Goal: Task Accomplishment & Management: Manage account settings

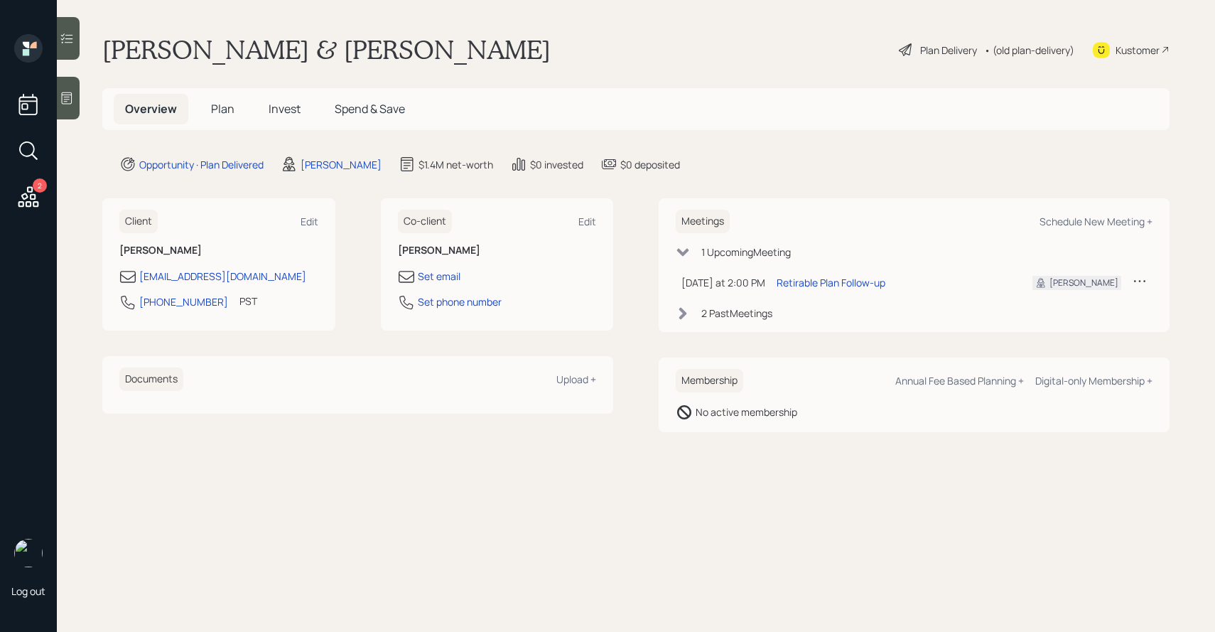
click at [28, 198] on icon at bounding box center [29, 197] width 26 height 26
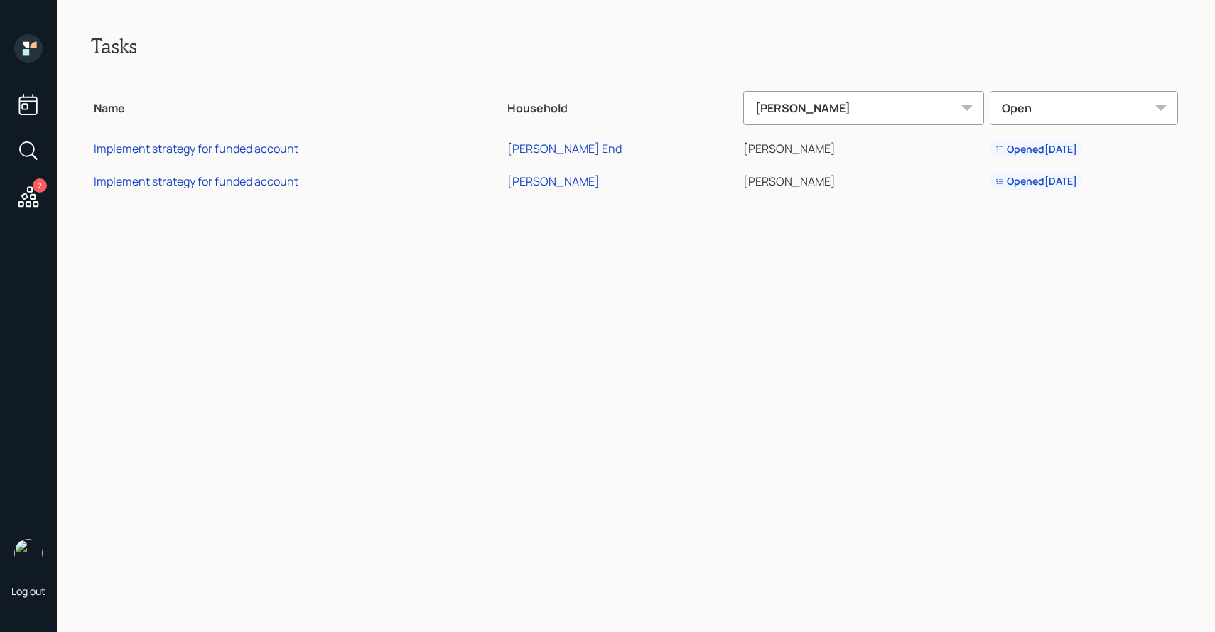
click at [999, 100] on div "Open" at bounding box center [1084, 108] width 188 height 34
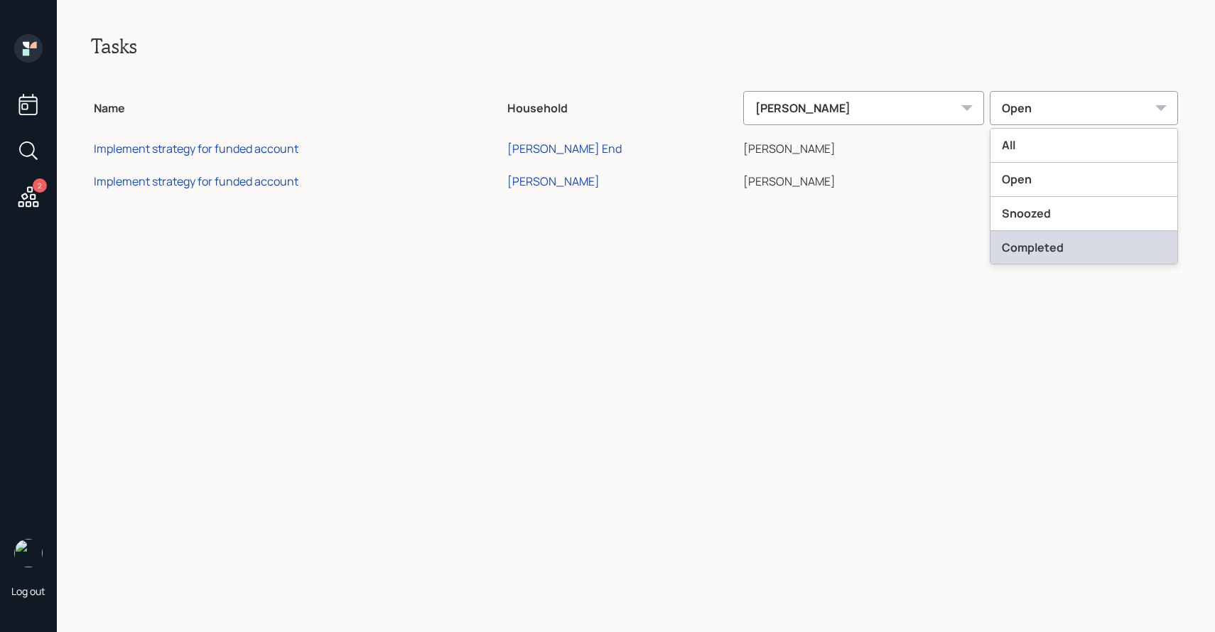
scroll to position [36, 0]
click at [1012, 246] on div "Dismissed" at bounding box center [1084, 247] width 187 height 34
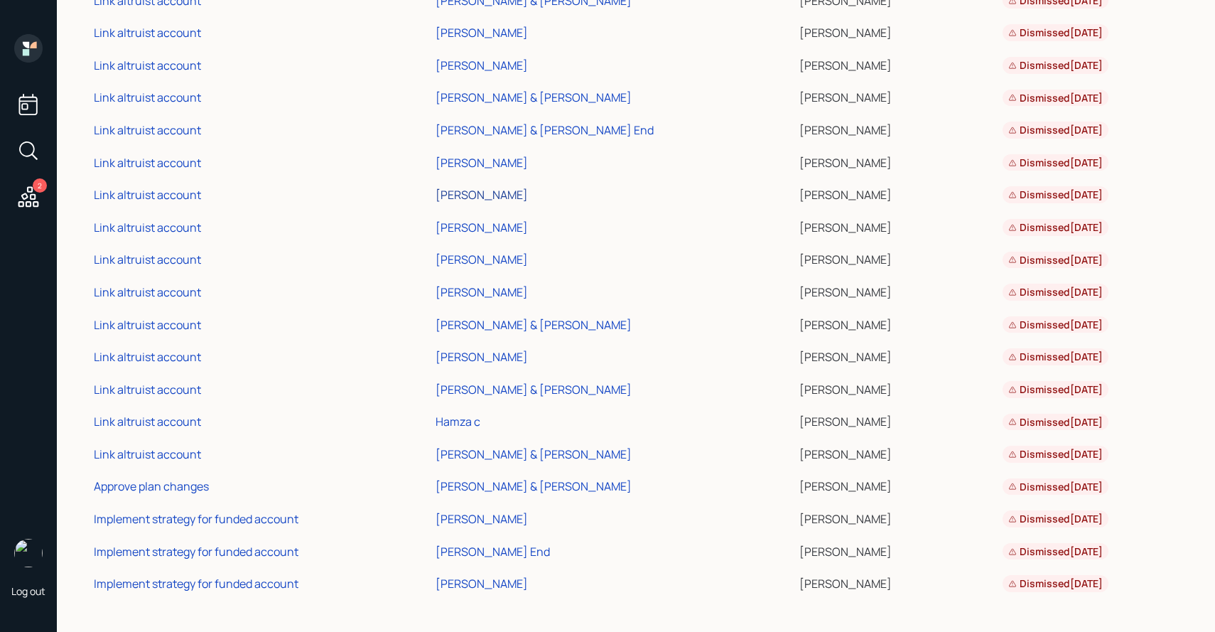
scroll to position [0, 0]
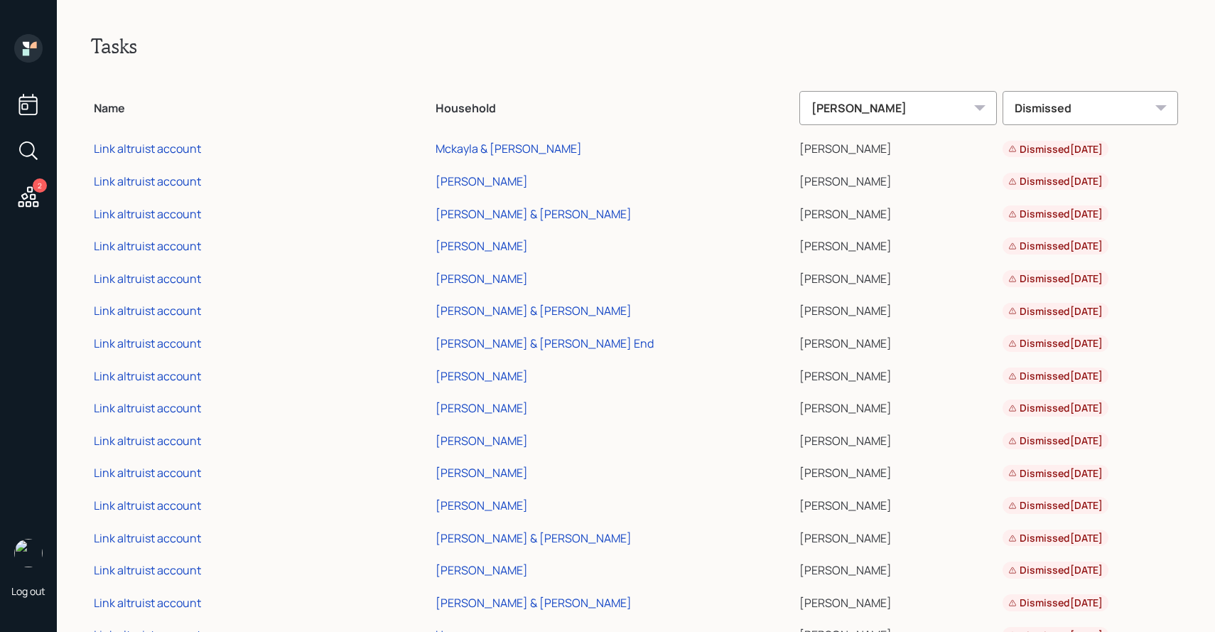
click at [1051, 117] on div "Dismissed" at bounding box center [1091, 108] width 176 height 34
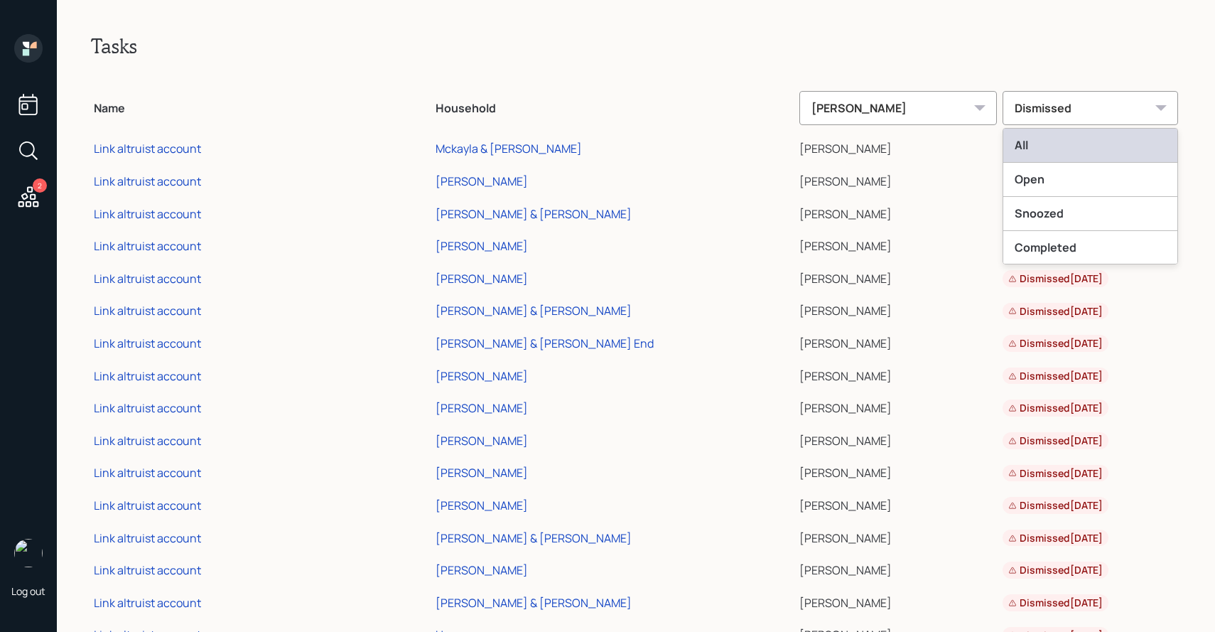
click at [1021, 139] on div "All" at bounding box center [1091, 146] width 174 height 34
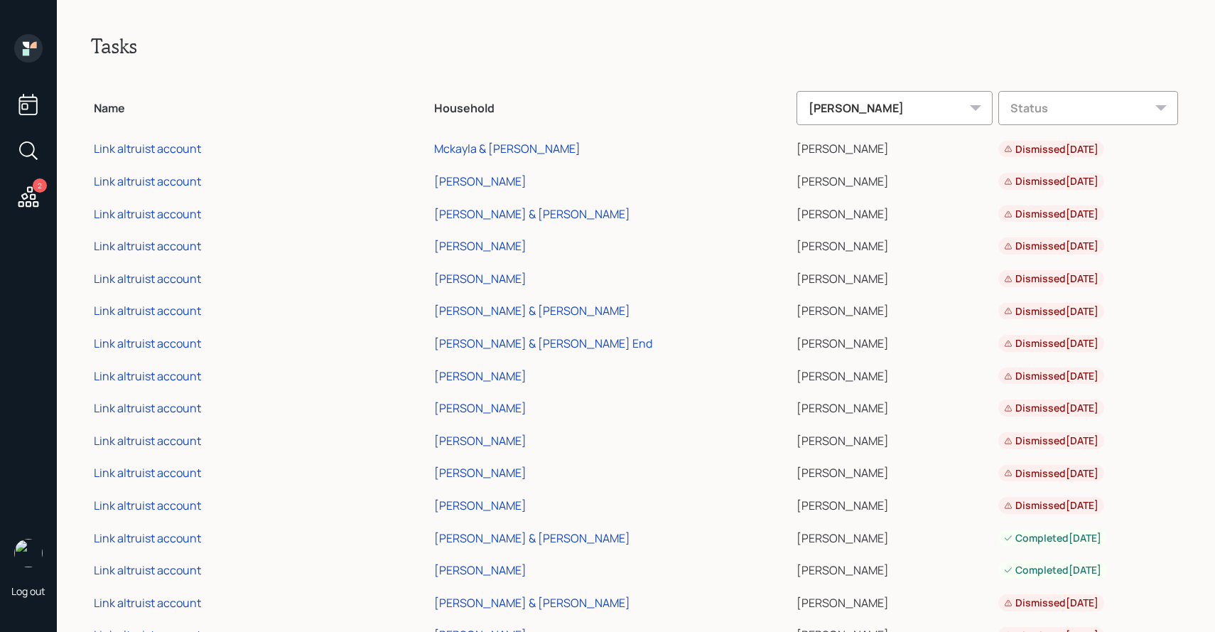
click at [1006, 118] on div "Status" at bounding box center [1089, 108] width 180 height 34
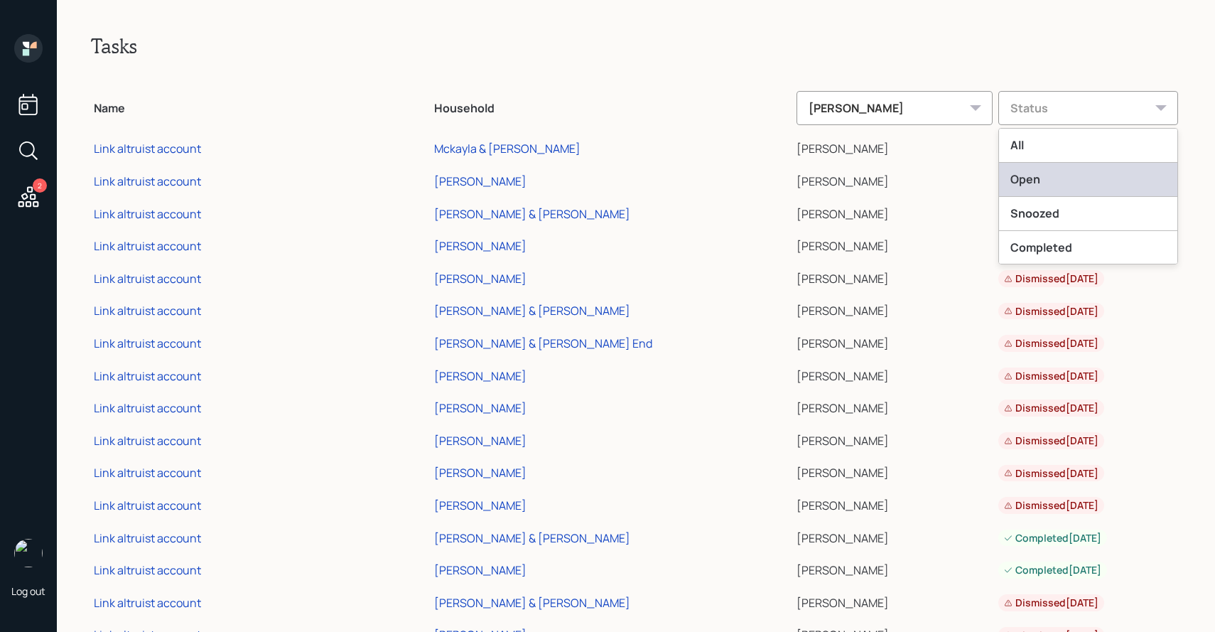
click at [999, 173] on div "Open" at bounding box center [1088, 180] width 178 height 34
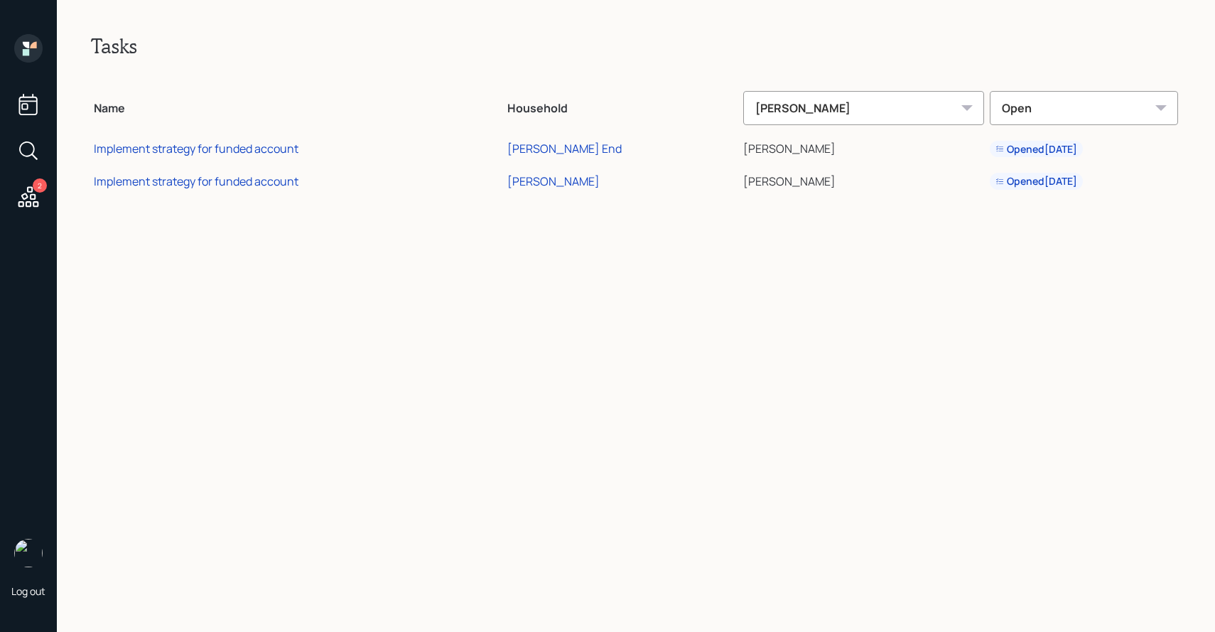
click at [36, 43] on icon at bounding box center [33, 45] width 6 height 6
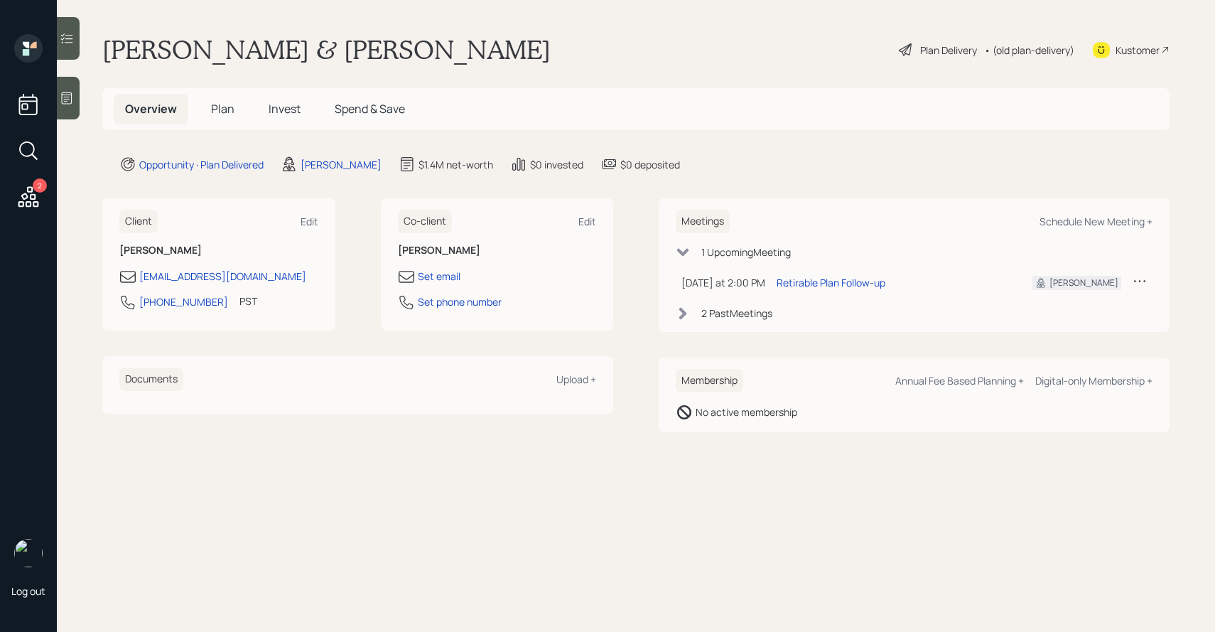
click at [274, 107] on span "Invest" at bounding box center [285, 109] width 32 height 16
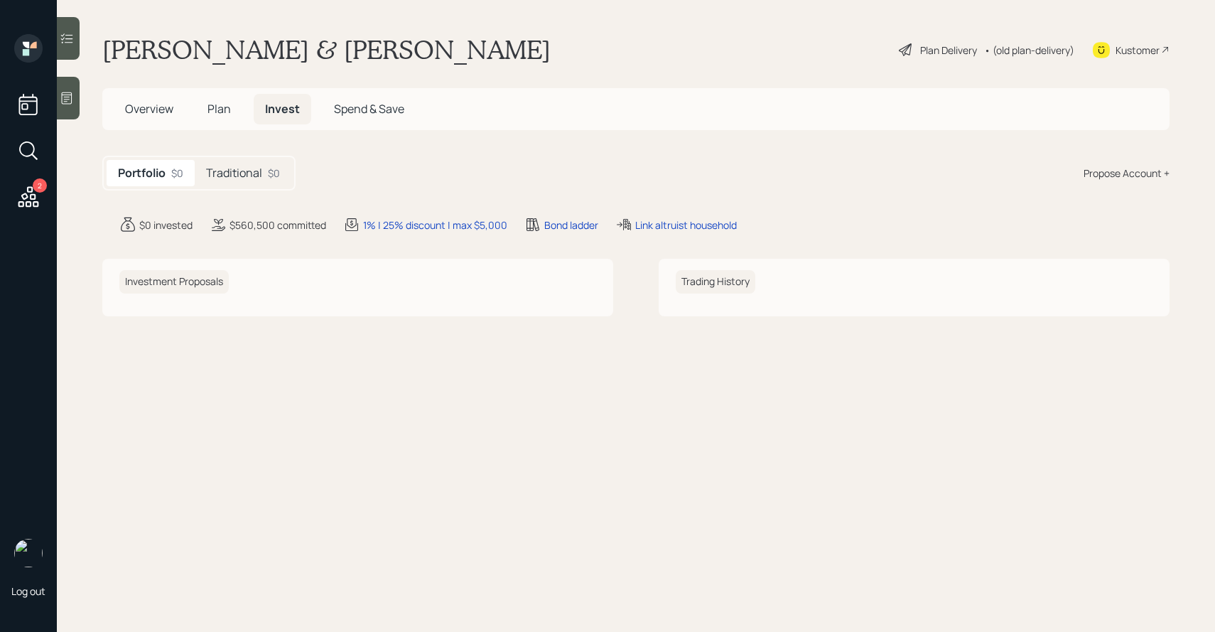
click at [1022, 50] on div "• (old plan-delivery)" at bounding box center [1029, 50] width 90 height 15
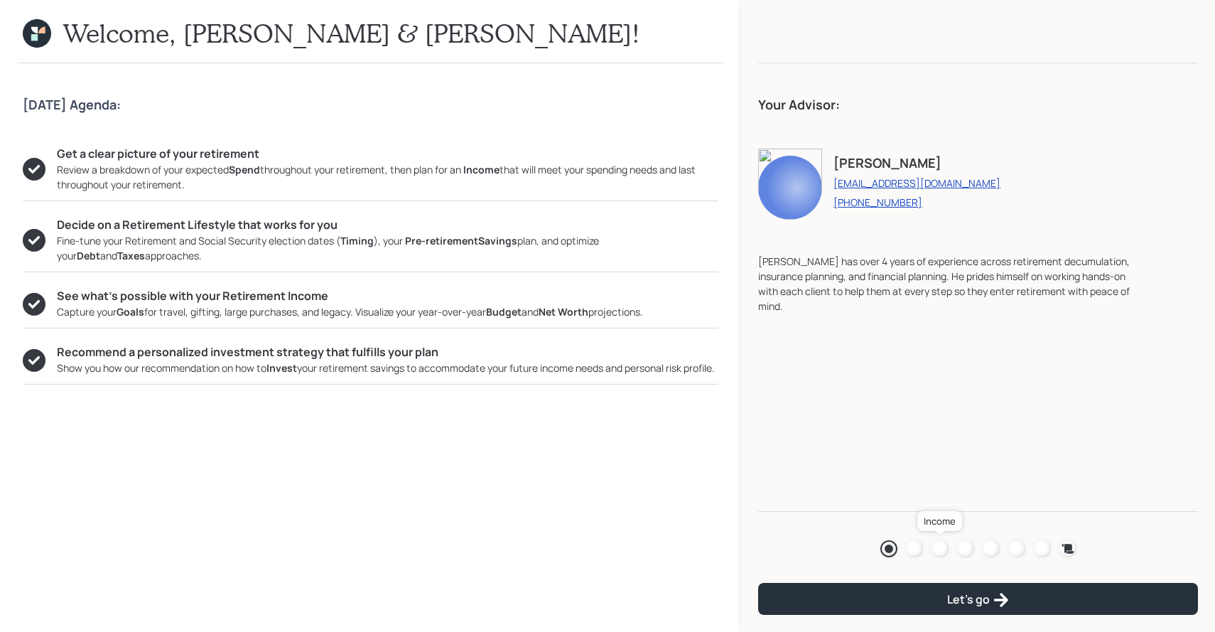
click at [933, 541] on link at bounding box center [940, 548] width 17 height 17
click at [938, 548] on div at bounding box center [940, 548] width 17 height 17
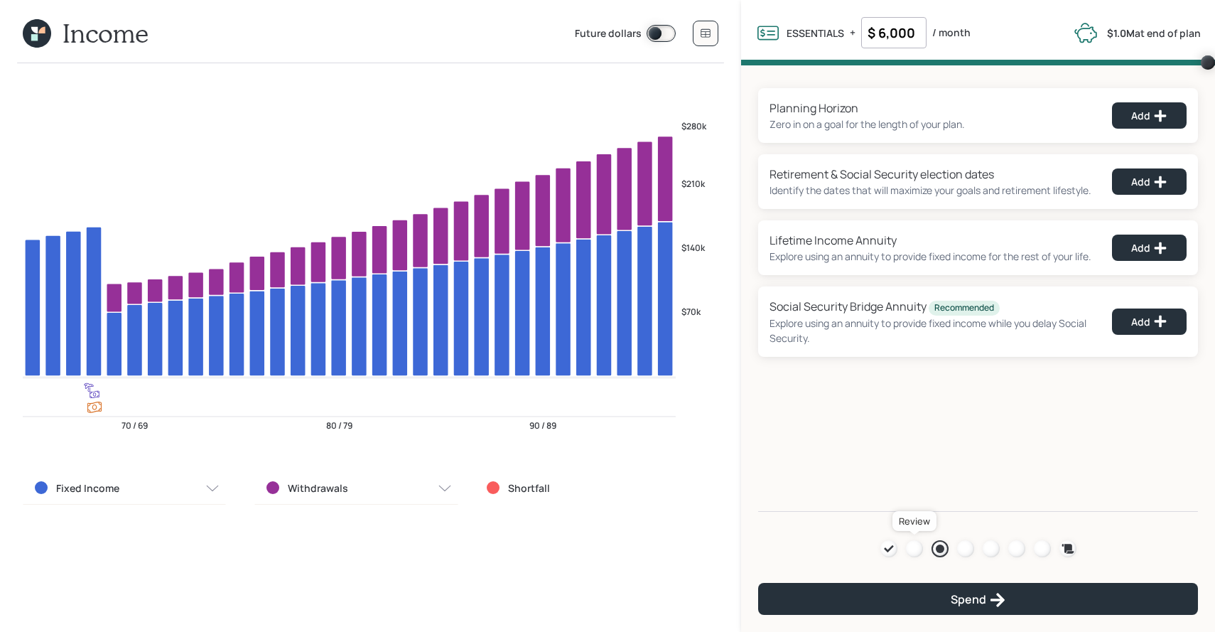
click at [909, 544] on div at bounding box center [914, 548] width 17 height 17
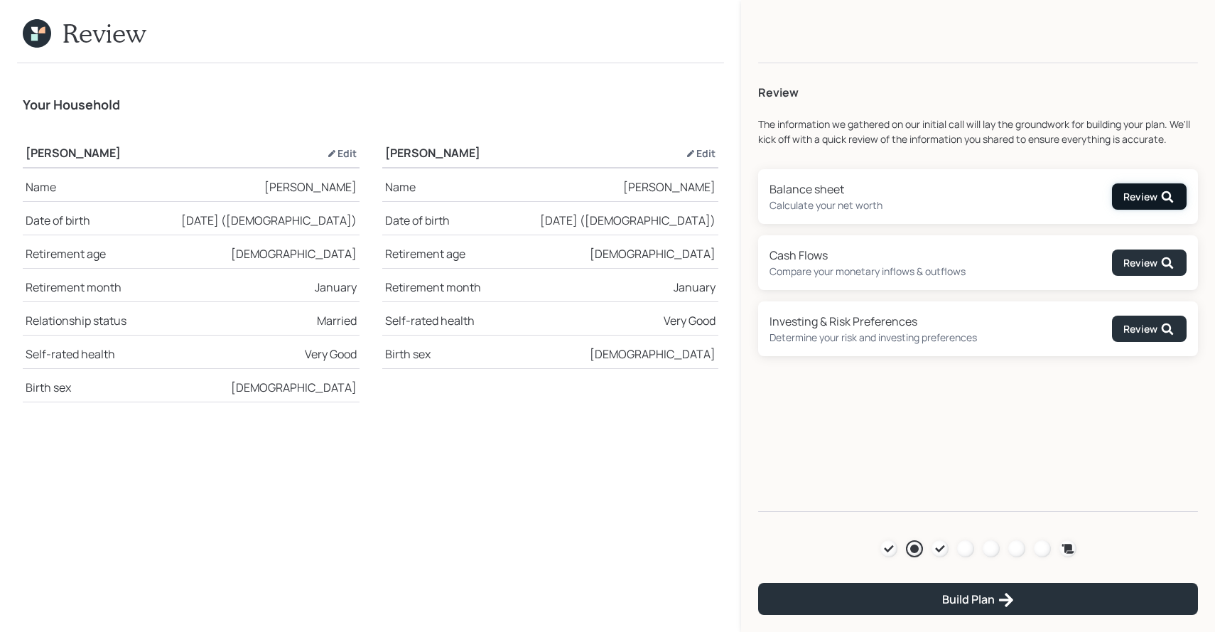
click at [1138, 196] on div "Review" at bounding box center [1149, 197] width 51 height 14
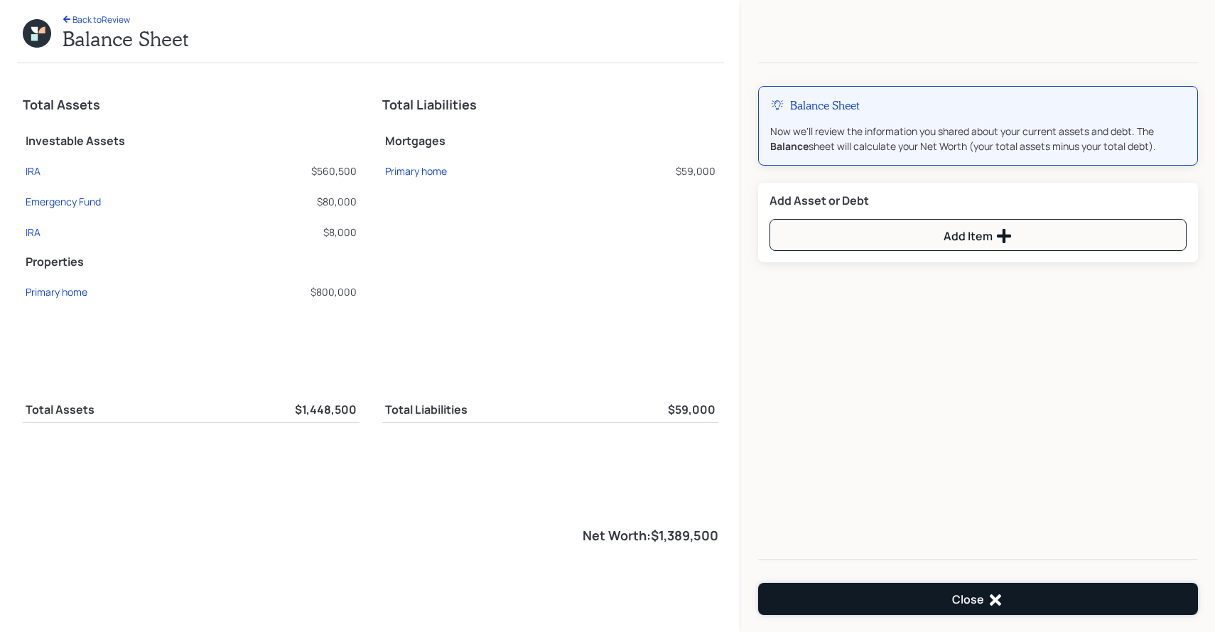
click at [906, 592] on button "Close" at bounding box center [978, 599] width 440 height 32
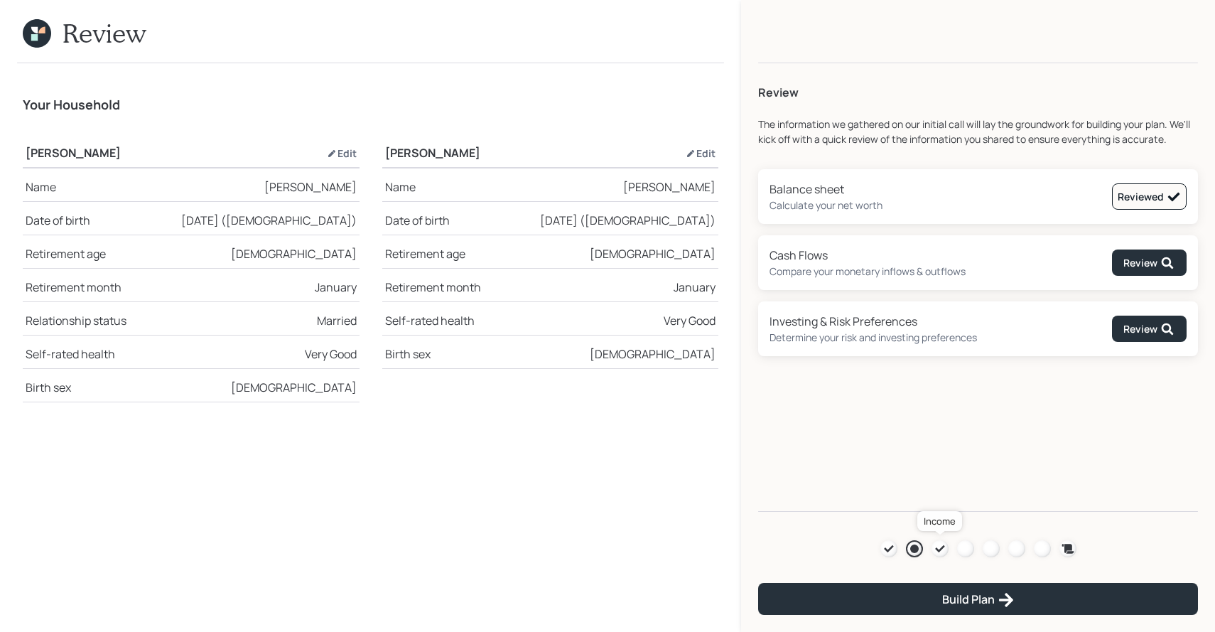
click at [940, 552] on icon at bounding box center [940, 548] width 11 height 11
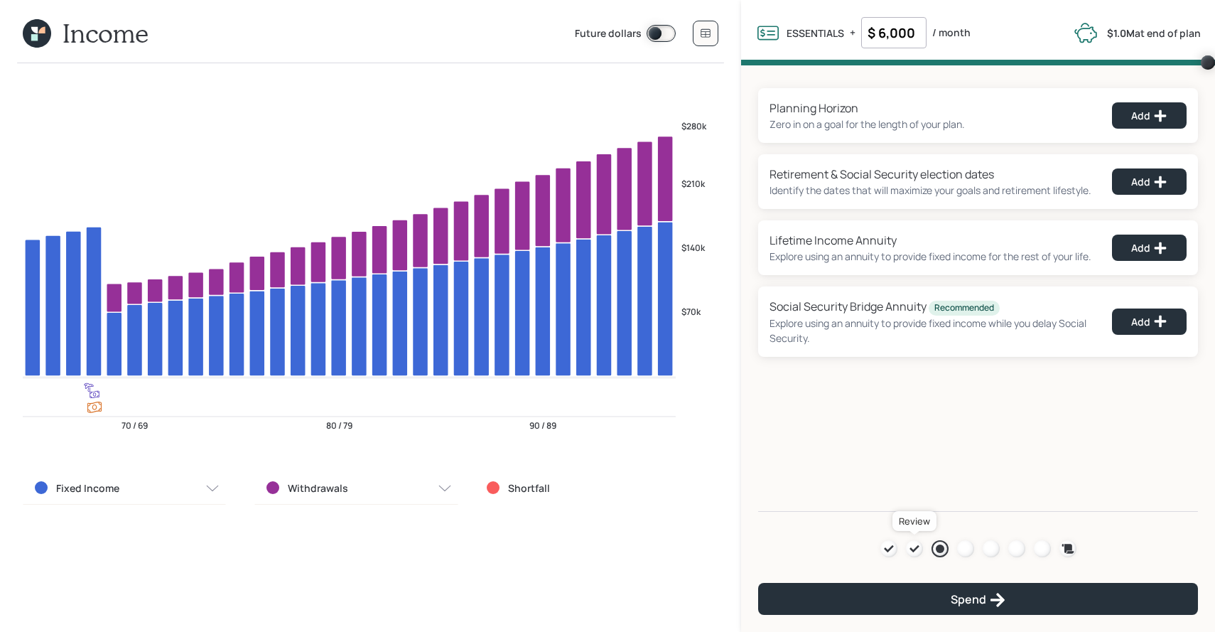
click at [911, 549] on icon at bounding box center [914, 548] width 9 height 7
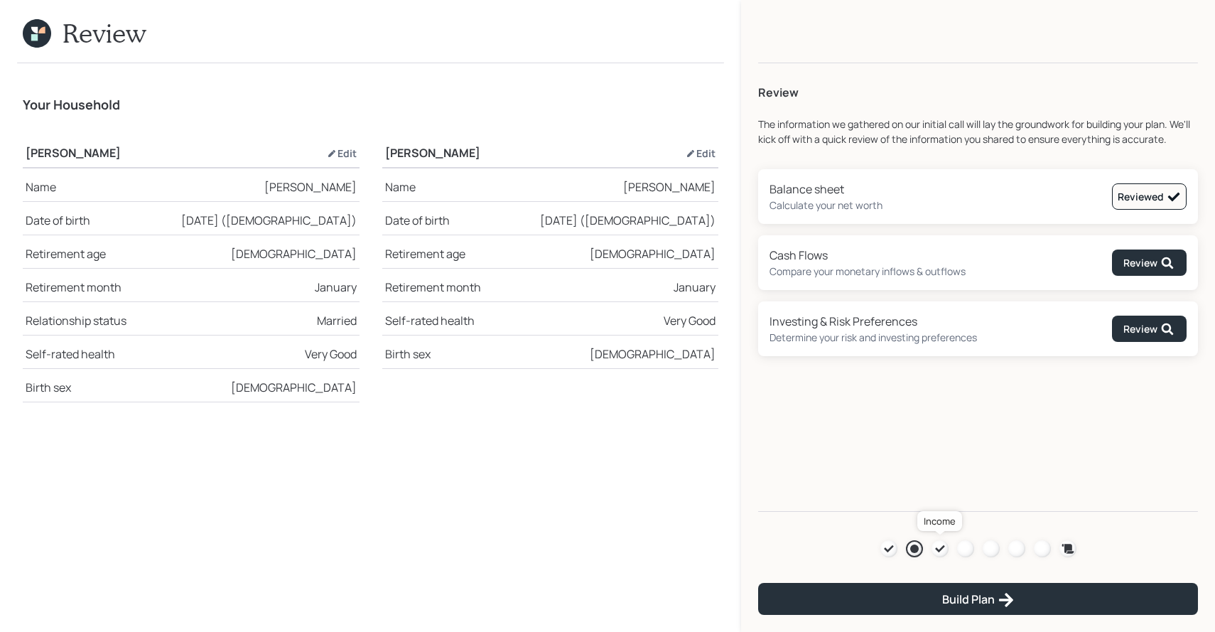
click at [936, 547] on icon at bounding box center [940, 548] width 11 height 11
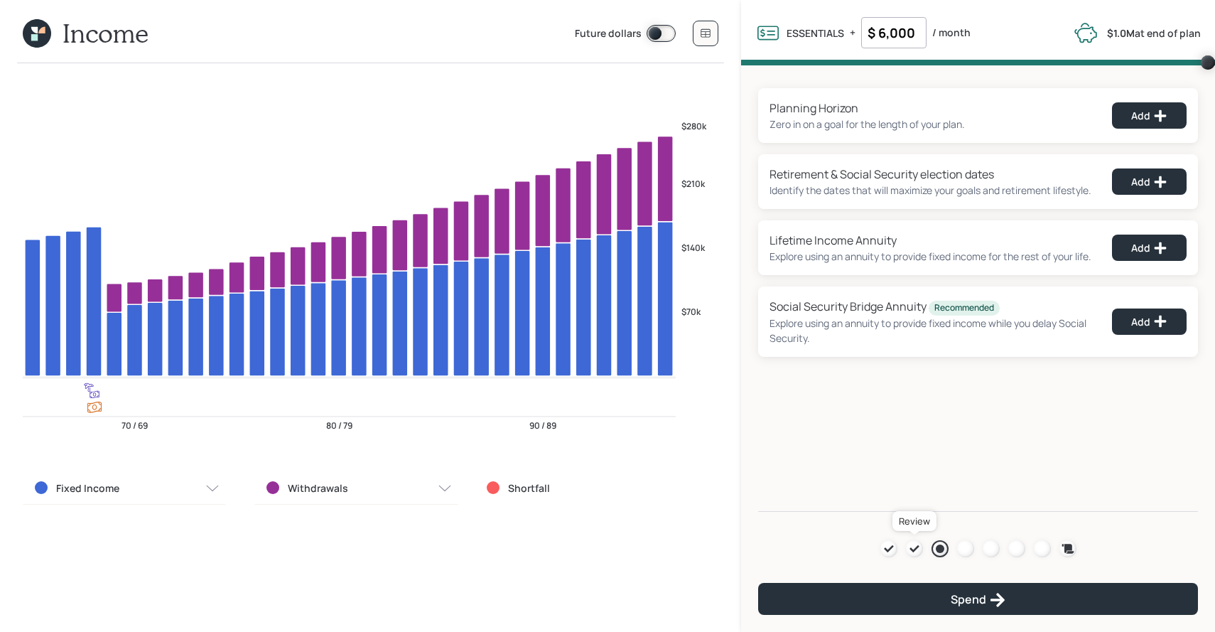
click at [918, 541] on div at bounding box center [914, 548] width 17 height 17
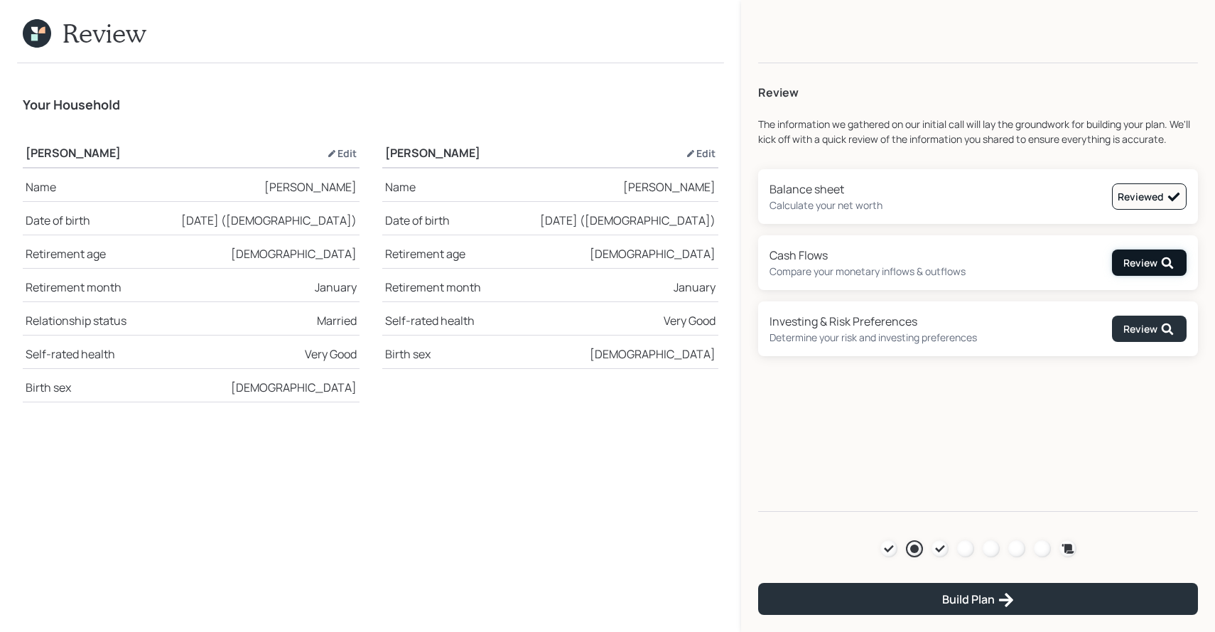
click at [1128, 267] on div "Review" at bounding box center [1149, 263] width 51 height 14
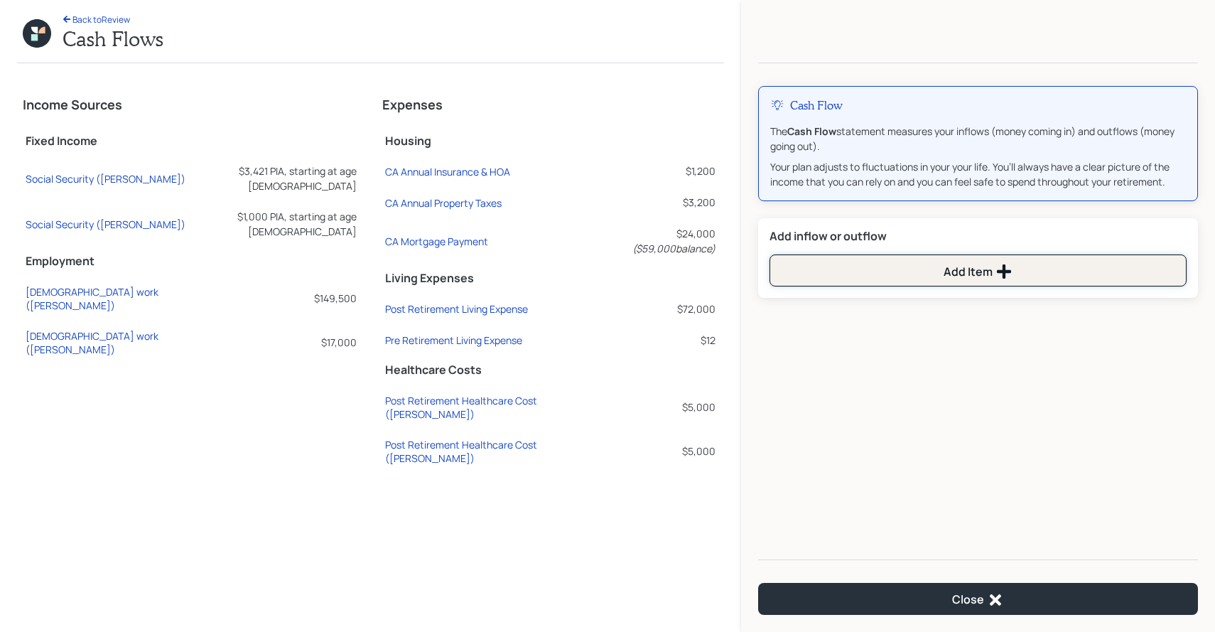
click at [940, 264] on button "Add Item" at bounding box center [978, 270] width 417 height 32
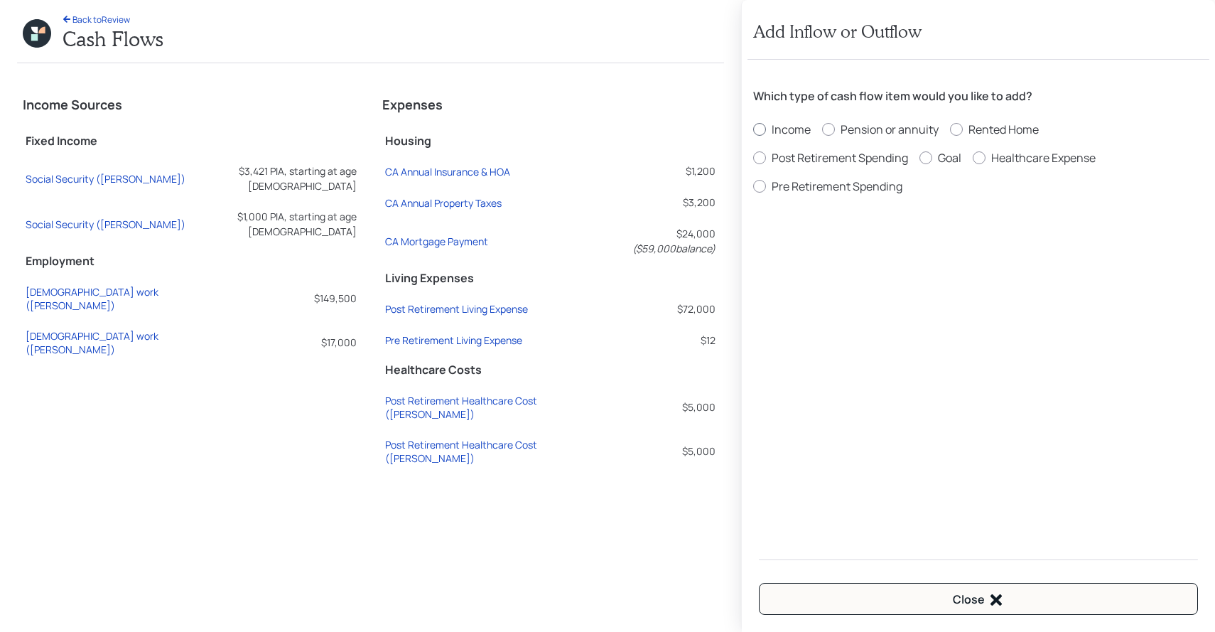
click at [800, 129] on div "Income" at bounding box center [791, 129] width 39 height 17
click at [753, 129] on input "Income" at bounding box center [753, 129] width 1 height 1
radio input "true"
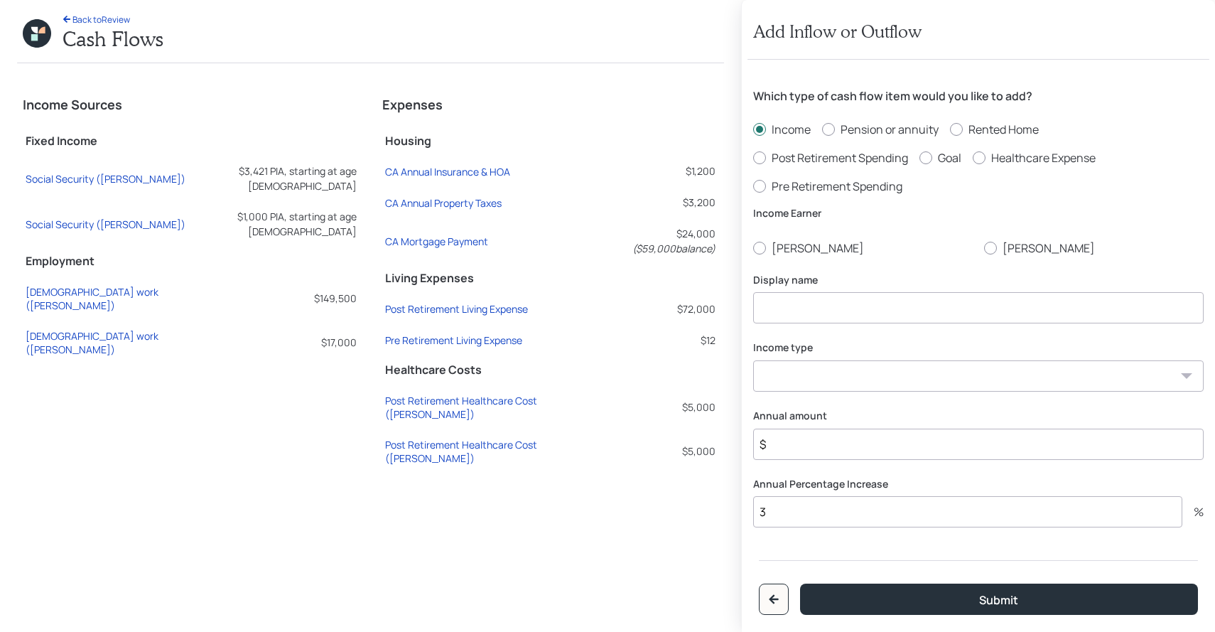
click at [805, 256] on div "Which type of cash flow item would you like to add? Income Pension or annuity R…" at bounding box center [979, 298] width 462 height 477
click at [802, 245] on label "[PERSON_NAME]" at bounding box center [863, 248] width 220 height 16
click at [753, 247] on input "[PERSON_NAME]" at bounding box center [753, 247] width 1 height 1
radio input "true"
click at [802, 300] on input at bounding box center [978, 307] width 451 height 31
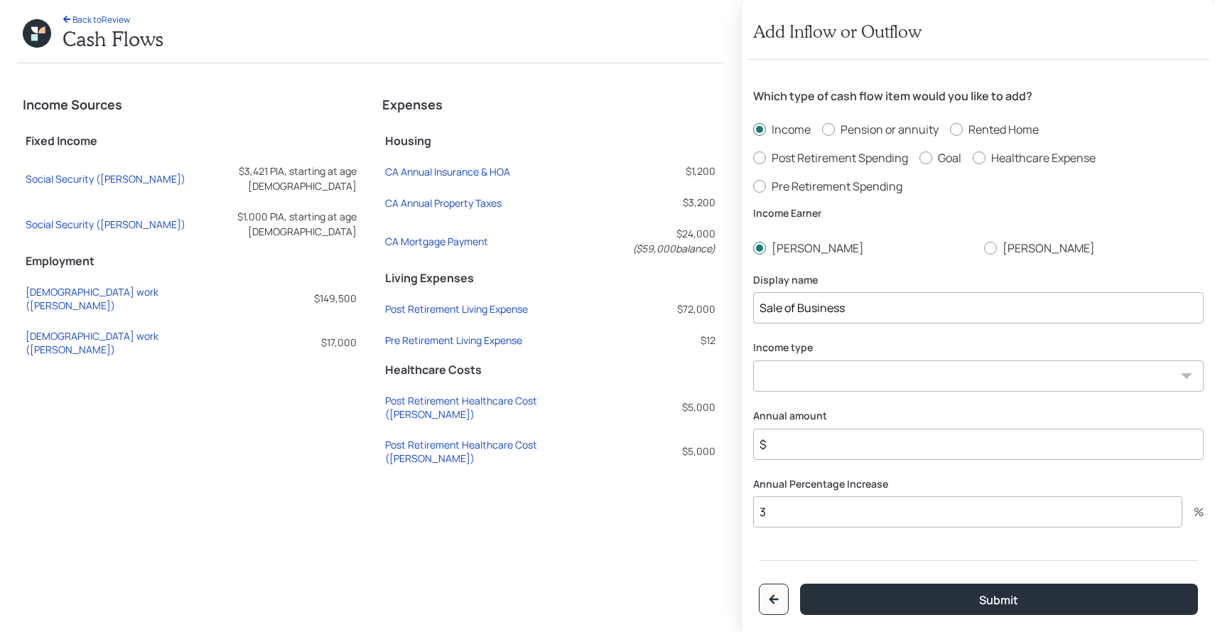
type input "Sale of Business"
click at [804, 374] on select "[DEMOGRAPHIC_DATA] work [DEMOGRAPHIC_DATA] work Self employment Other" at bounding box center [978, 375] width 451 height 31
select select "other"
click at [814, 426] on div "Income tax type Tax-free Earned Self Employment Alimony Royalties Pension / Ann…" at bounding box center [978, 434] width 451 height 51
click at [813, 439] on select "Tax-free Earned Self Employment Alimony Royalties Pension / Annuity Interest Di…" at bounding box center [978, 444] width 451 height 31
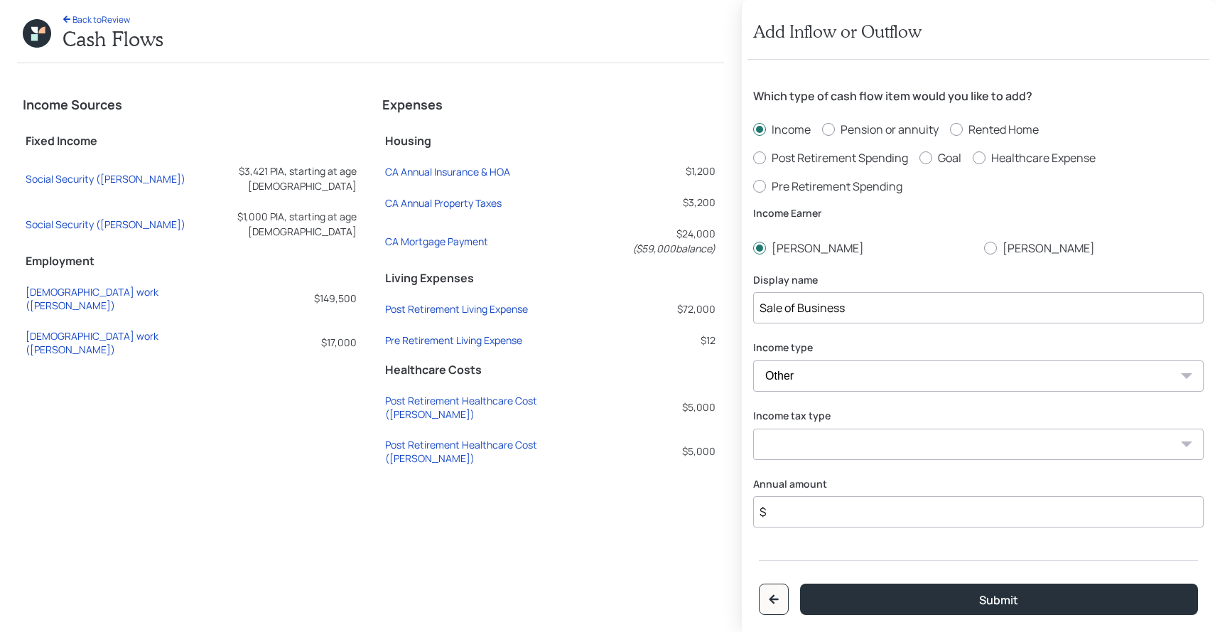
select select "earned"
click at [809, 511] on input "$" at bounding box center [978, 511] width 451 height 31
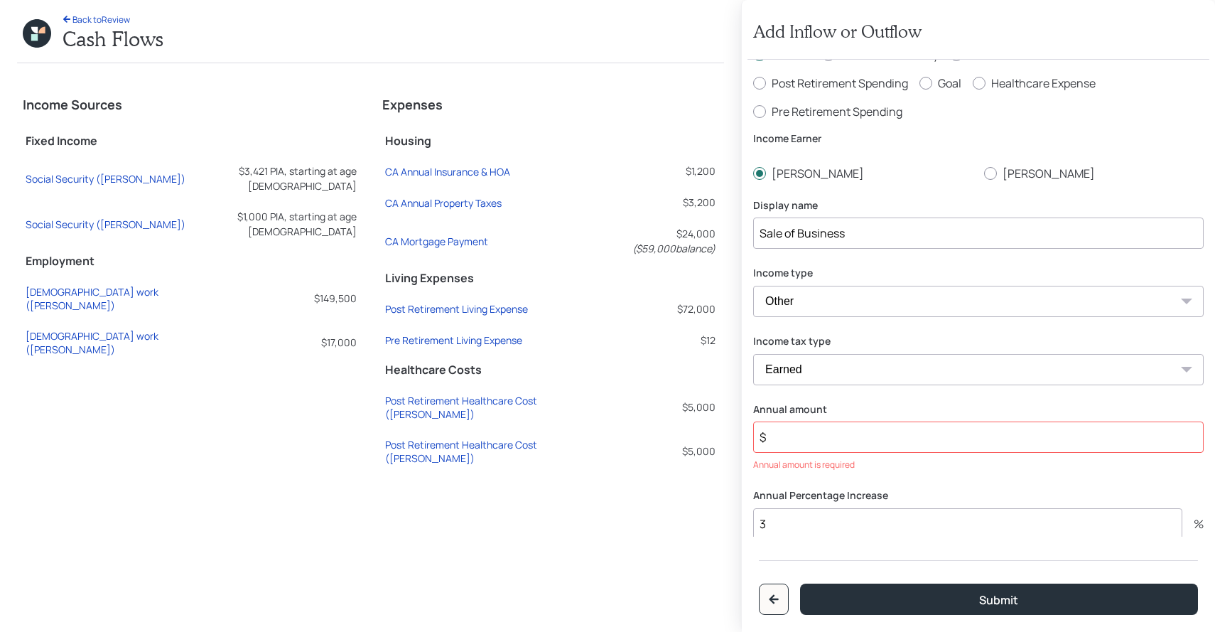
scroll to position [95, 0]
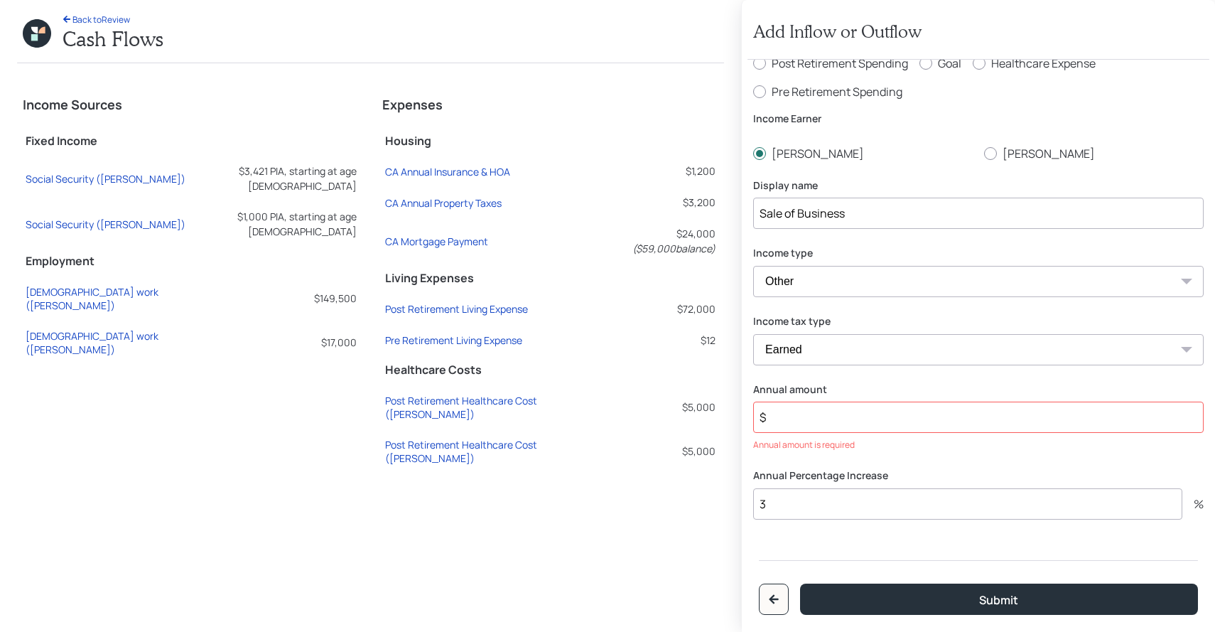
click at [802, 417] on input "$" at bounding box center [978, 417] width 451 height 31
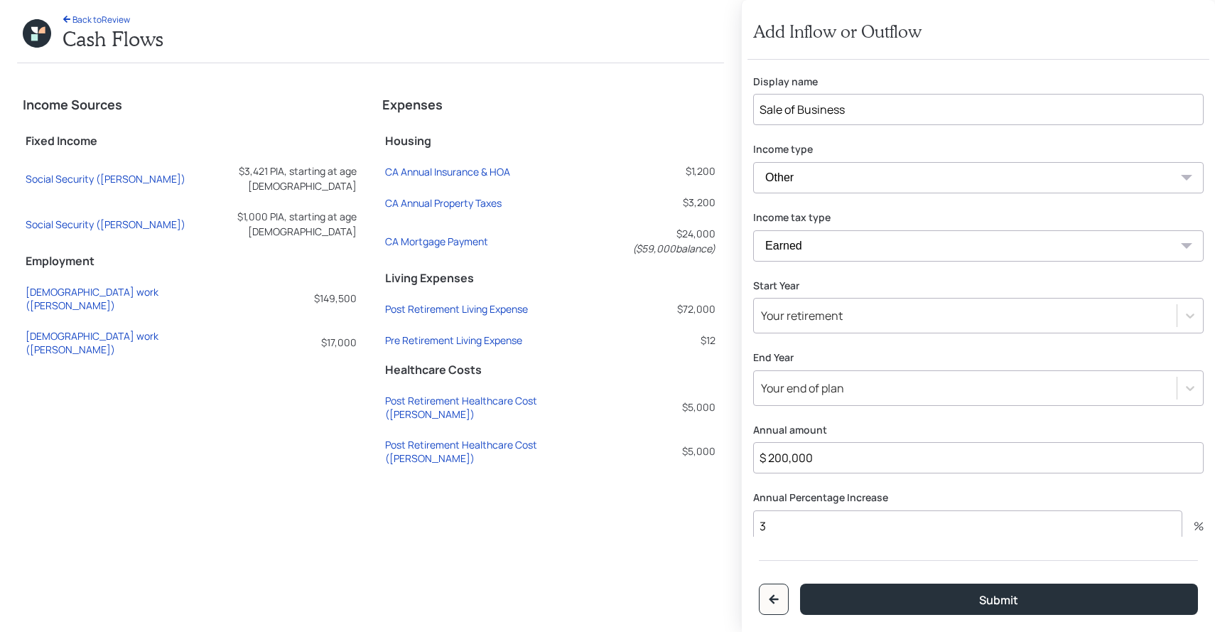
scroll to position [220, 0]
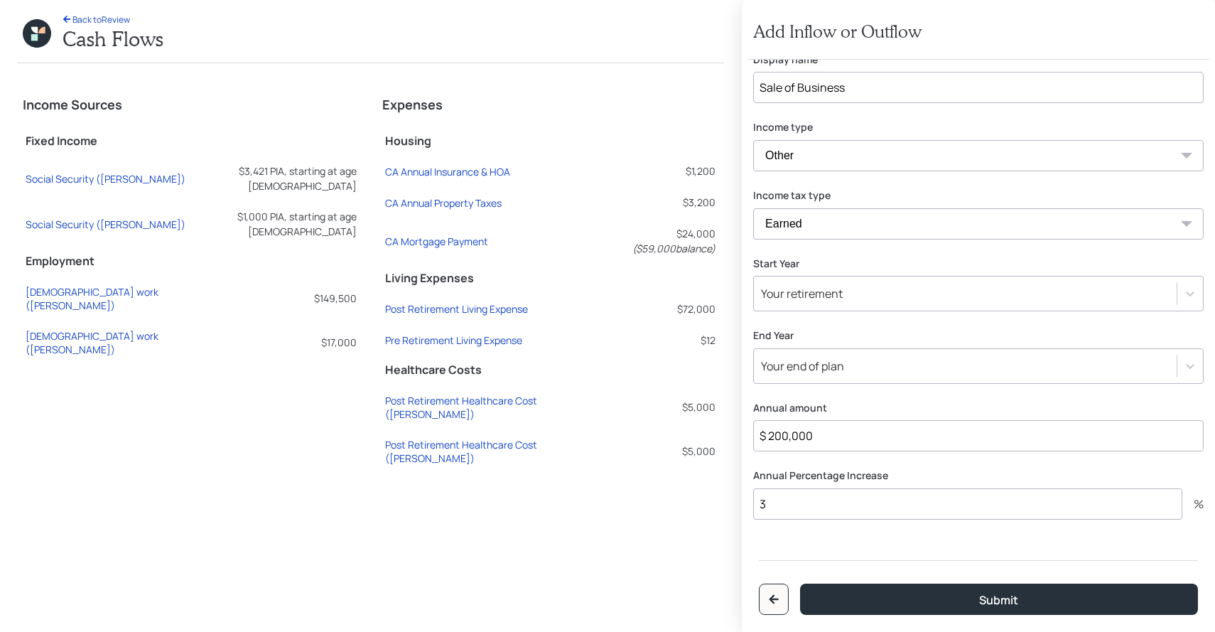
type input "$ 200,000"
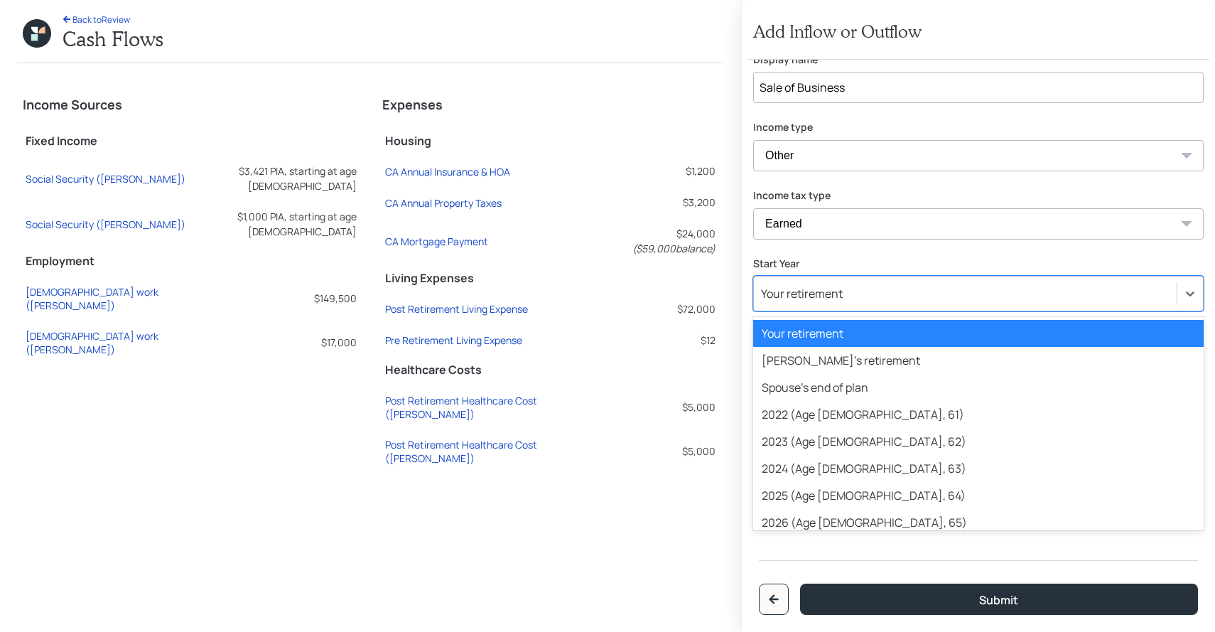
click at [821, 286] on div "Your retirement" at bounding box center [802, 294] width 82 height 16
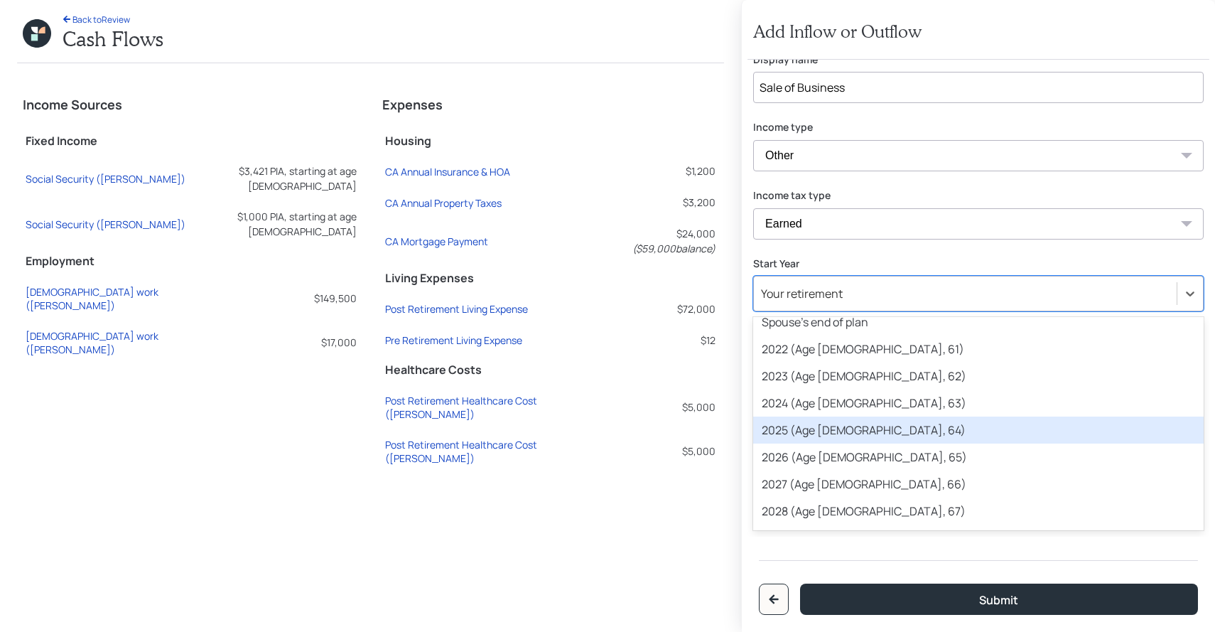
scroll to position [85, 0]
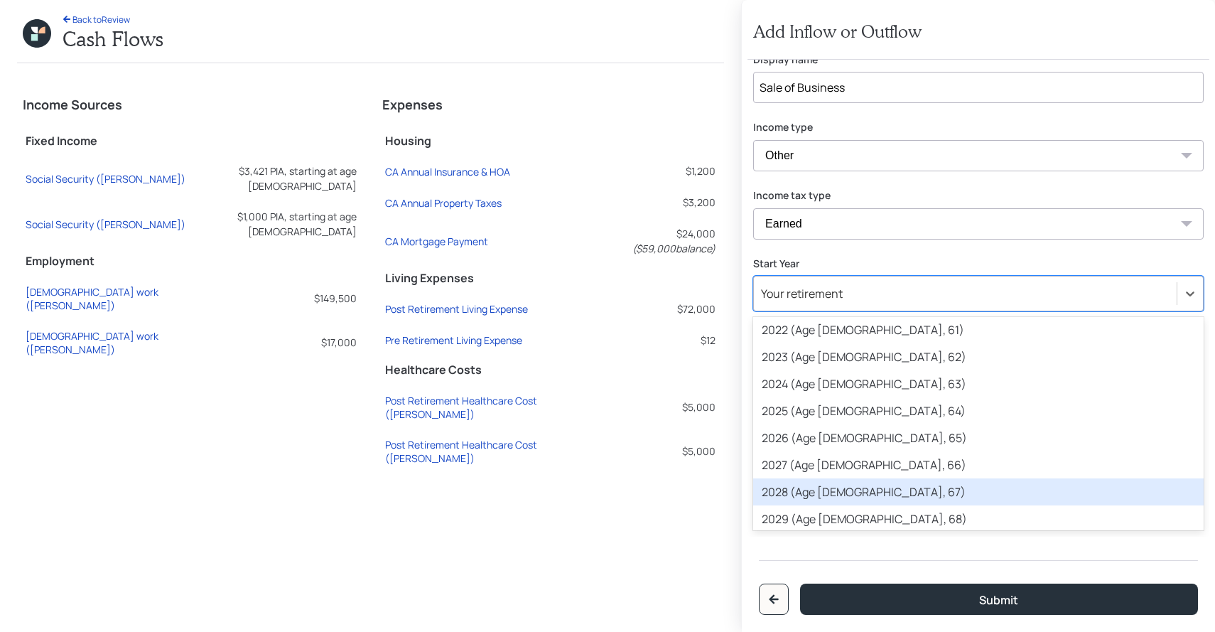
click at [817, 492] on div "2028 (Age [DEMOGRAPHIC_DATA], 67)" at bounding box center [978, 491] width 451 height 27
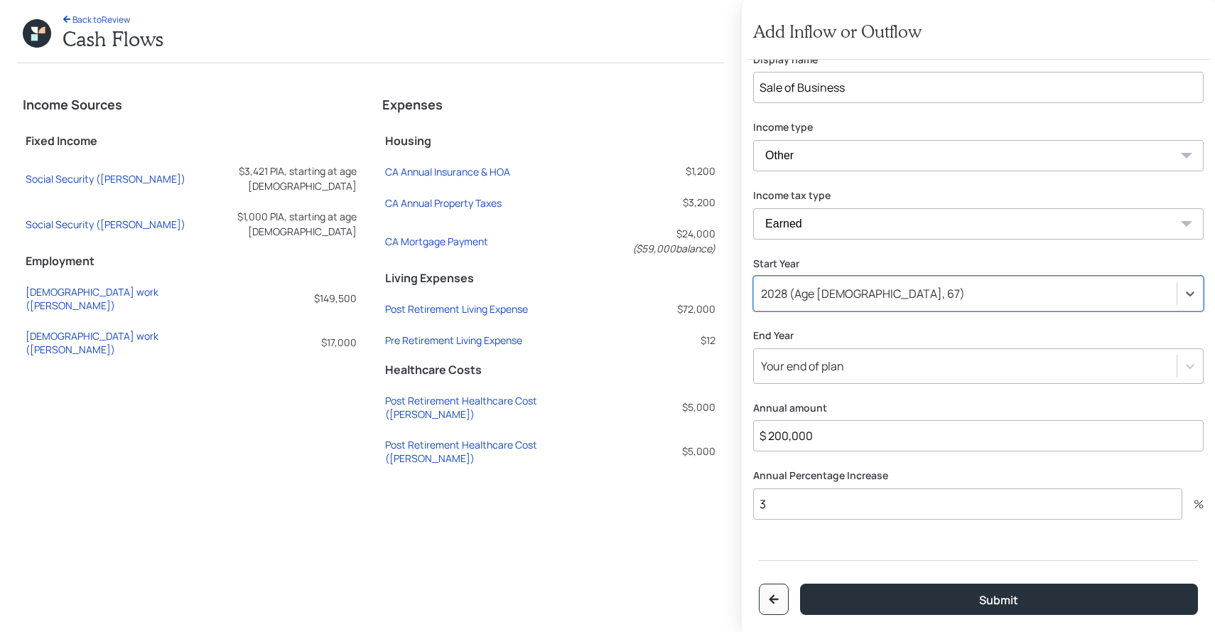
click at [820, 372] on div "Your end of plan" at bounding box center [802, 366] width 83 height 16
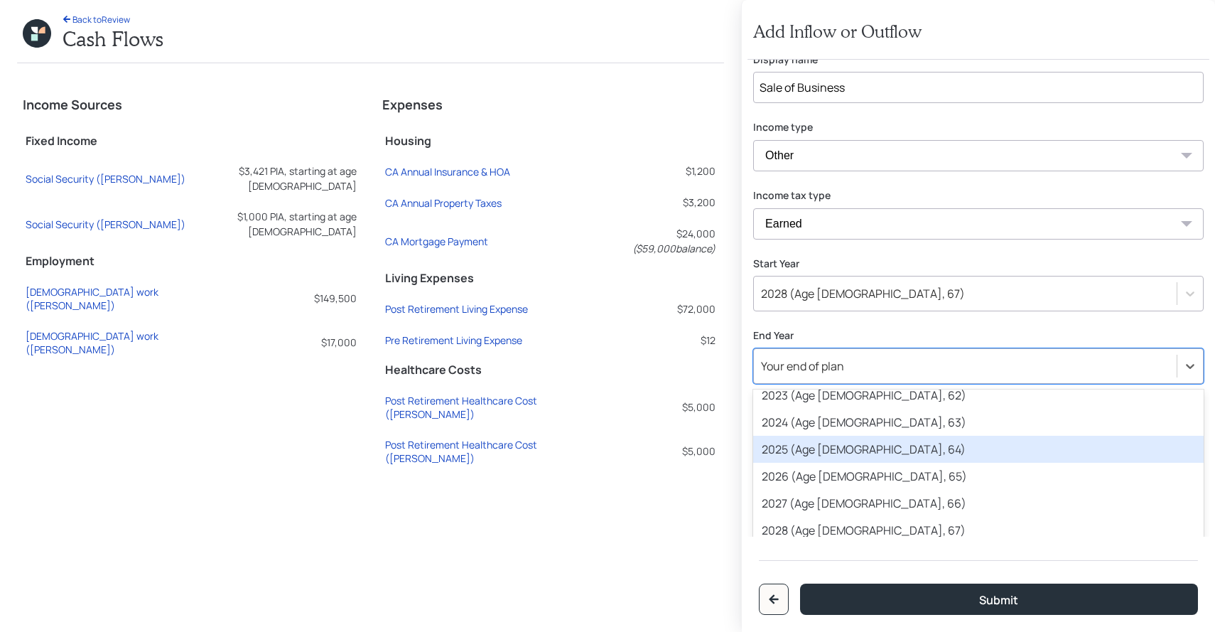
scroll to position [151, 0]
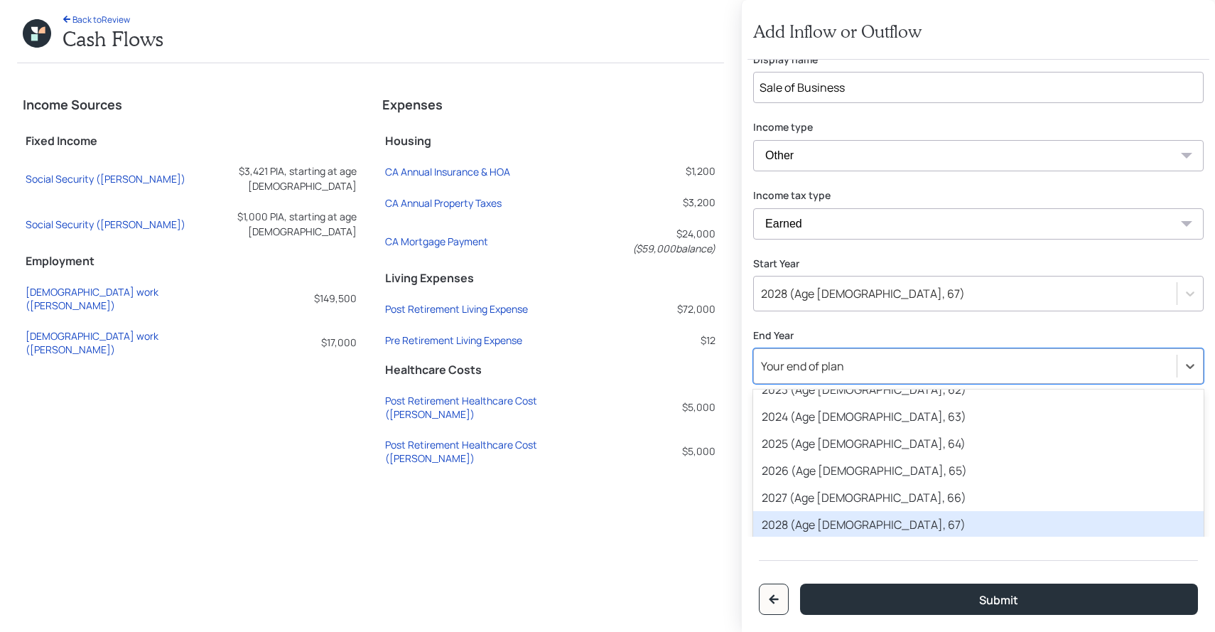
click at [810, 525] on div "2028 (Age [DEMOGRAPHIC_DATA], 67)" at bounding box center [978, 524] width 451 height 27
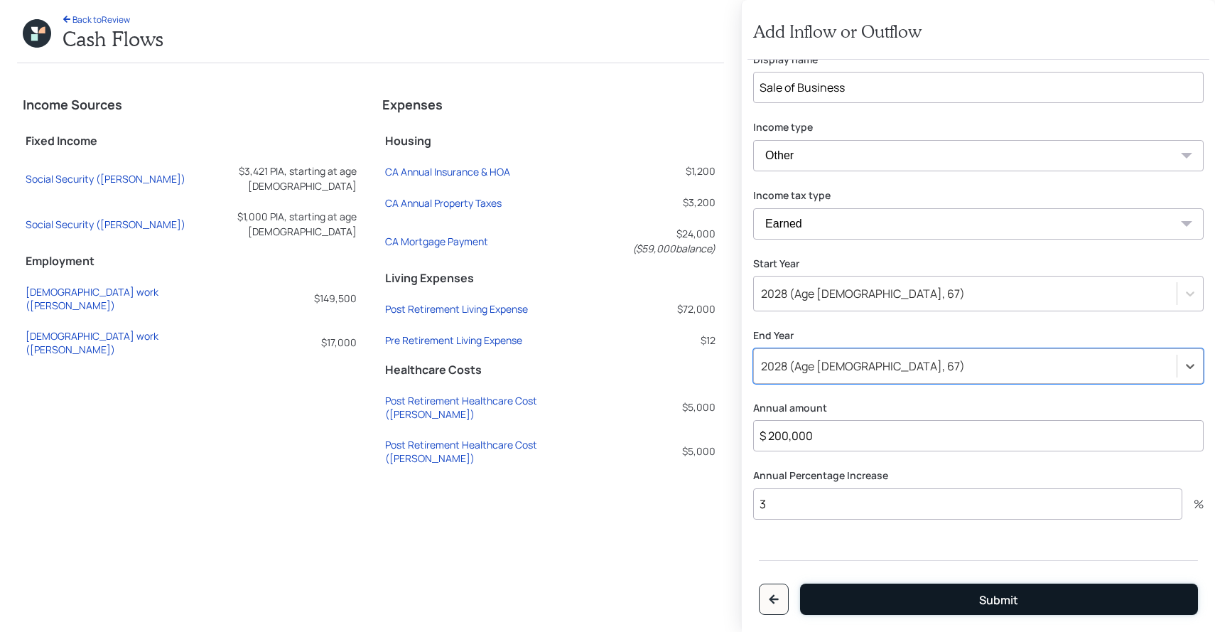
click at [859, 589] on button "Submit" at bounding box center [999, 599] width 398 height 31
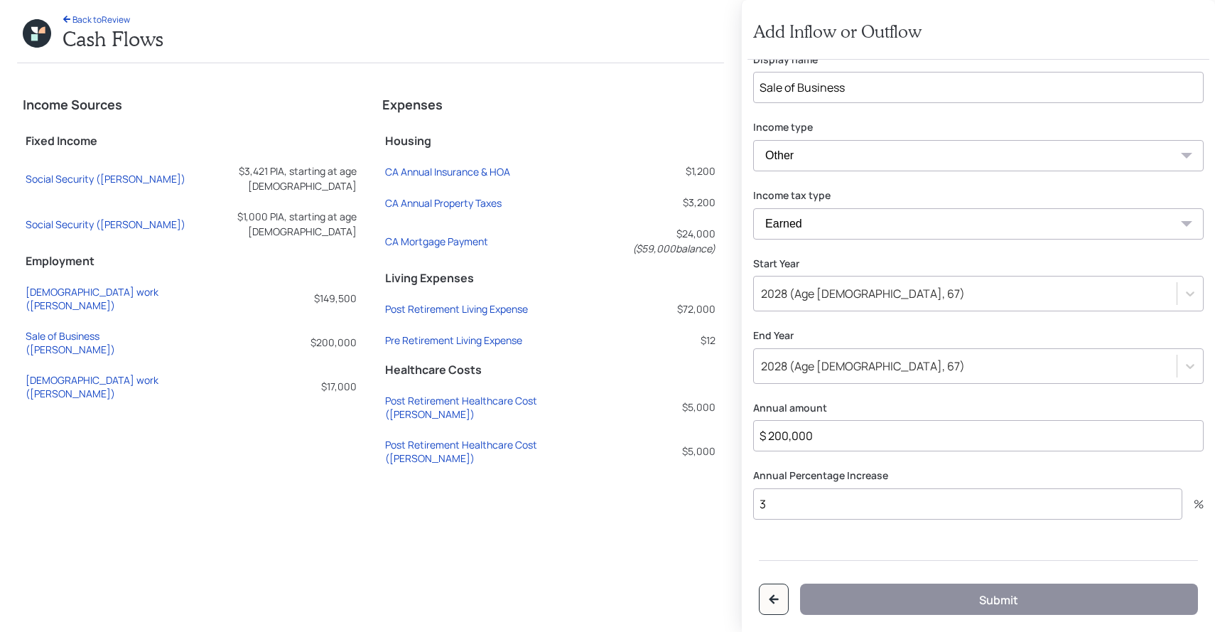
radio input "false"
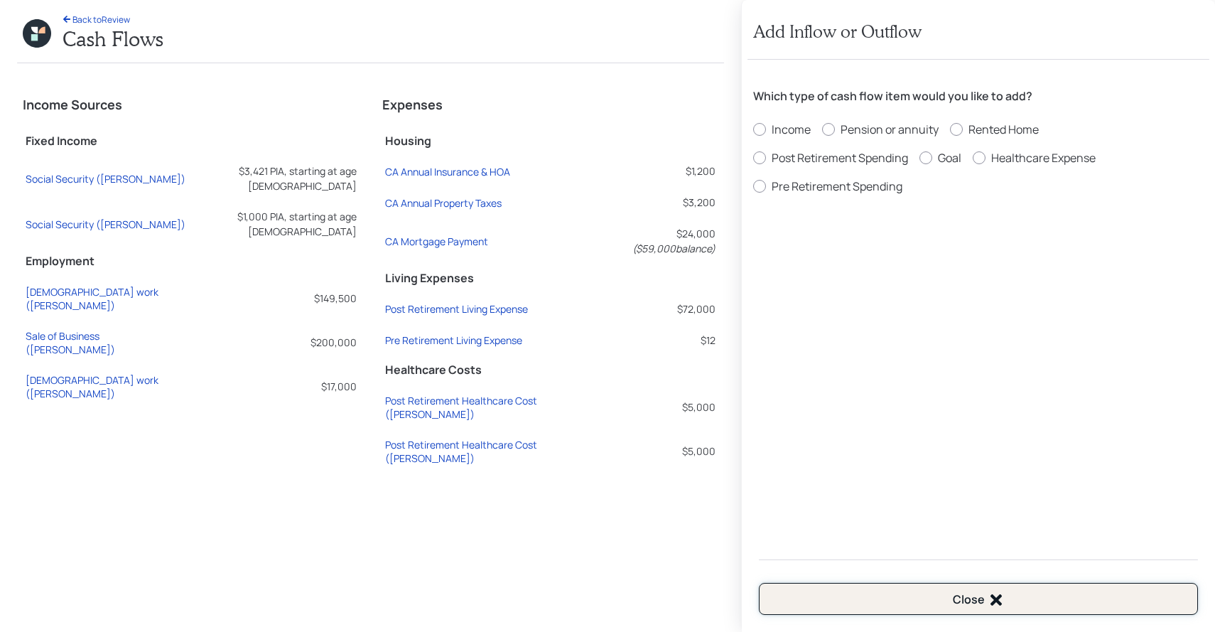
click at [790, 585] on button "Close" at bounding box center [978, 599] width 439 height 32
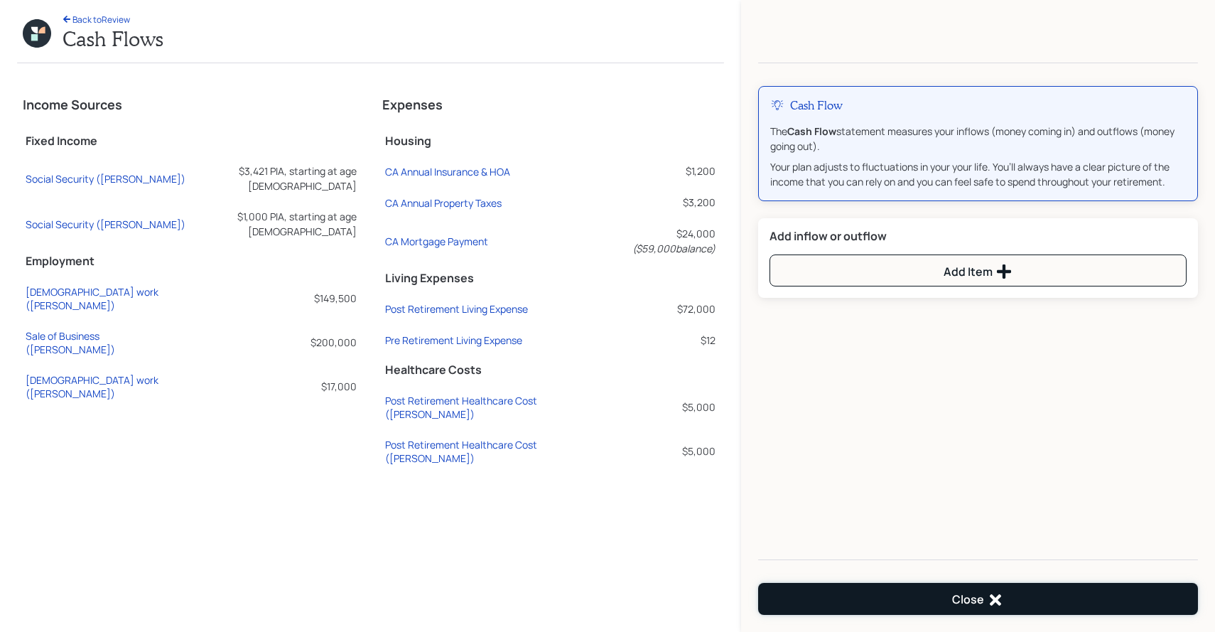
click at [864, 598] on button "Close" at bounding box center [978, 599] width 440 height 32
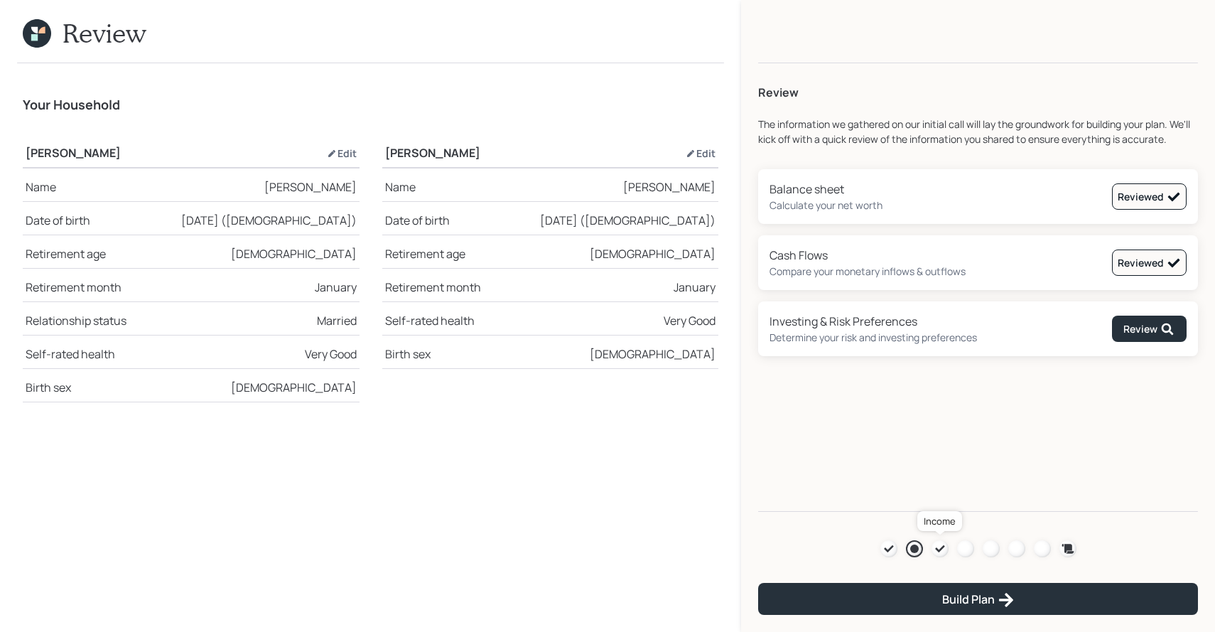
click at [943, 550] on icon at bounding box center [940, 548] width 11 height 11
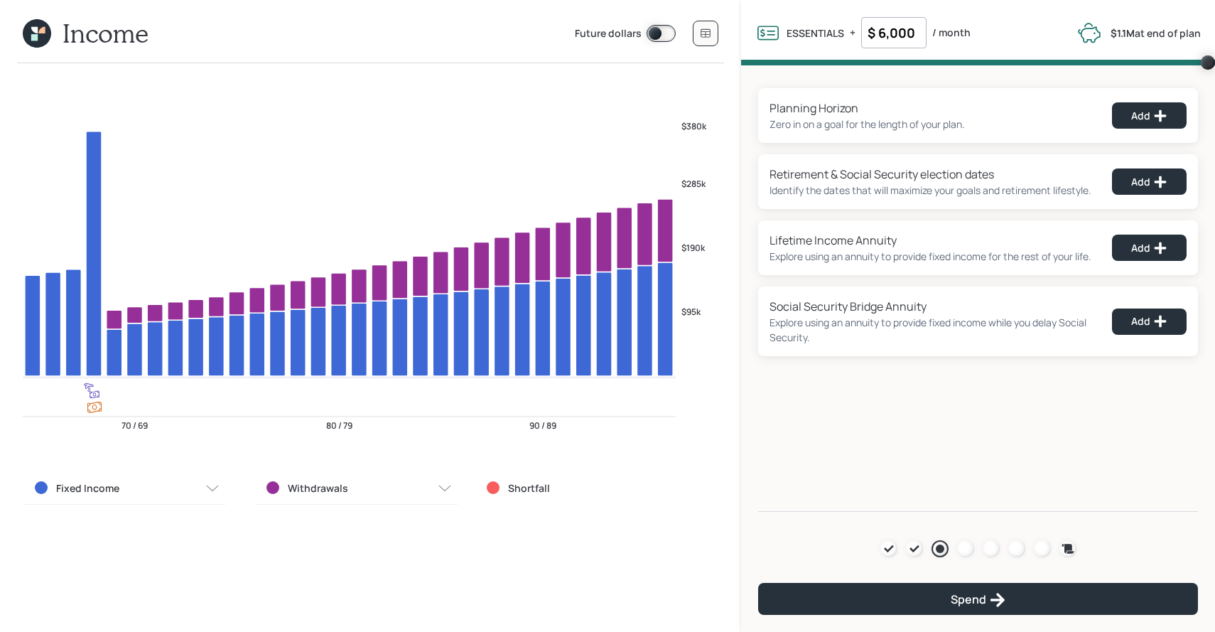
click at [152, 495] on div "Fixed Income" at bounding box center [124, 488] width 203 height 33
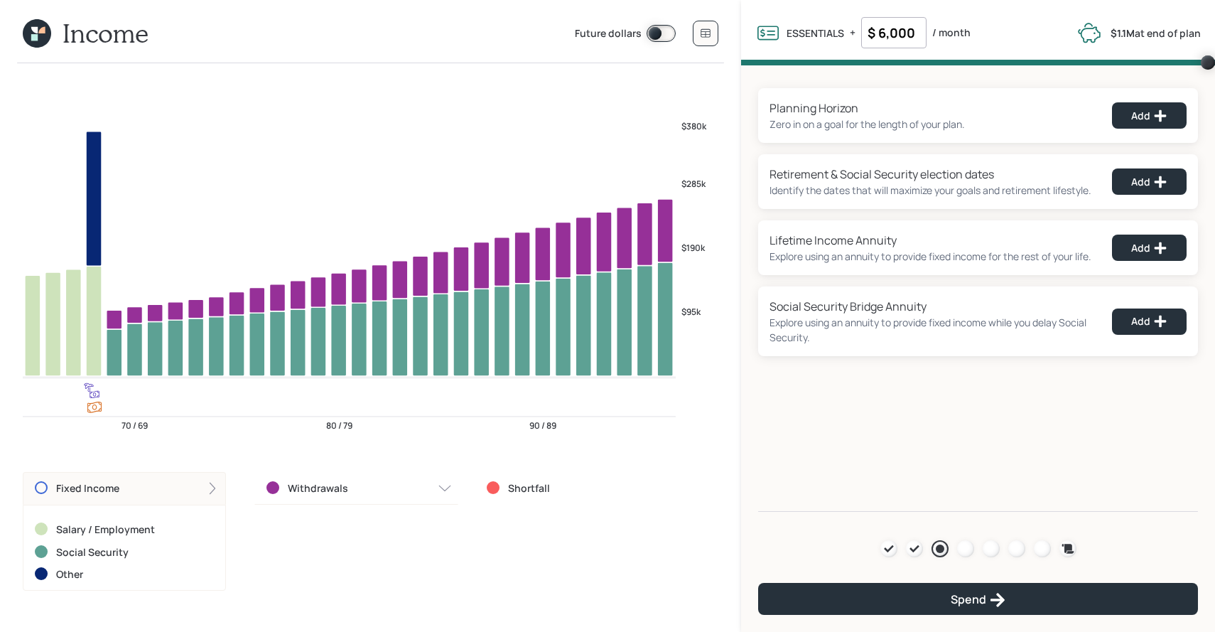
click at [140, 486] on div "Fixed Income" at bounding box center [124, 488] width 203 height 33
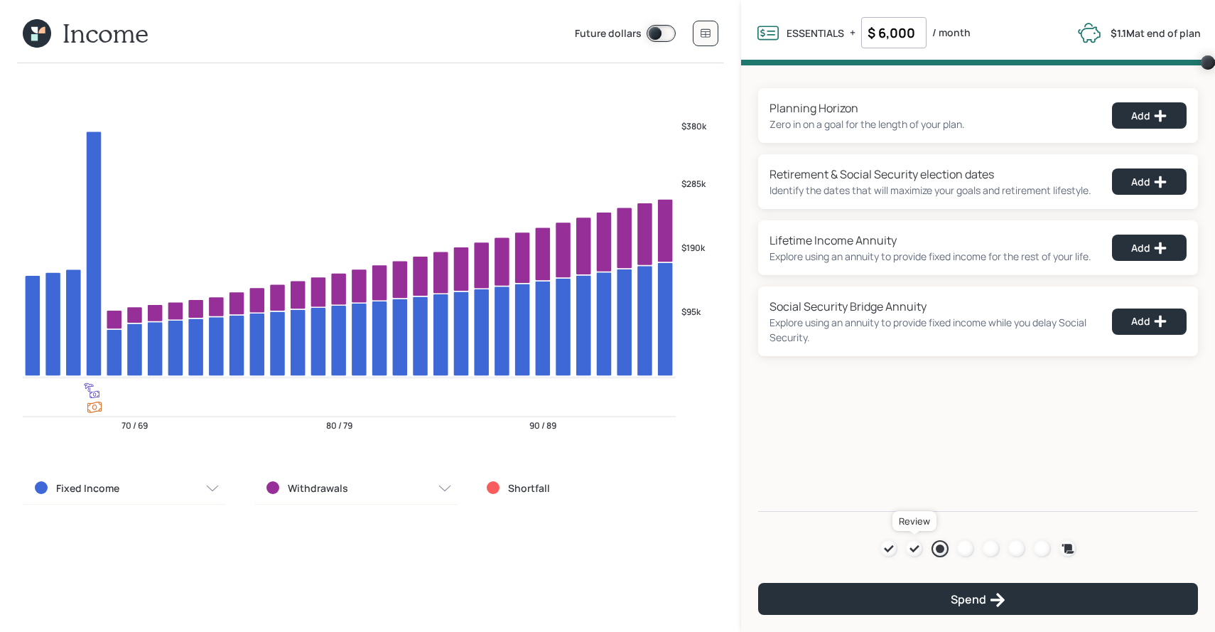
click at [916, 546] on icon at bounding box center [914, 548] width 11 height 11
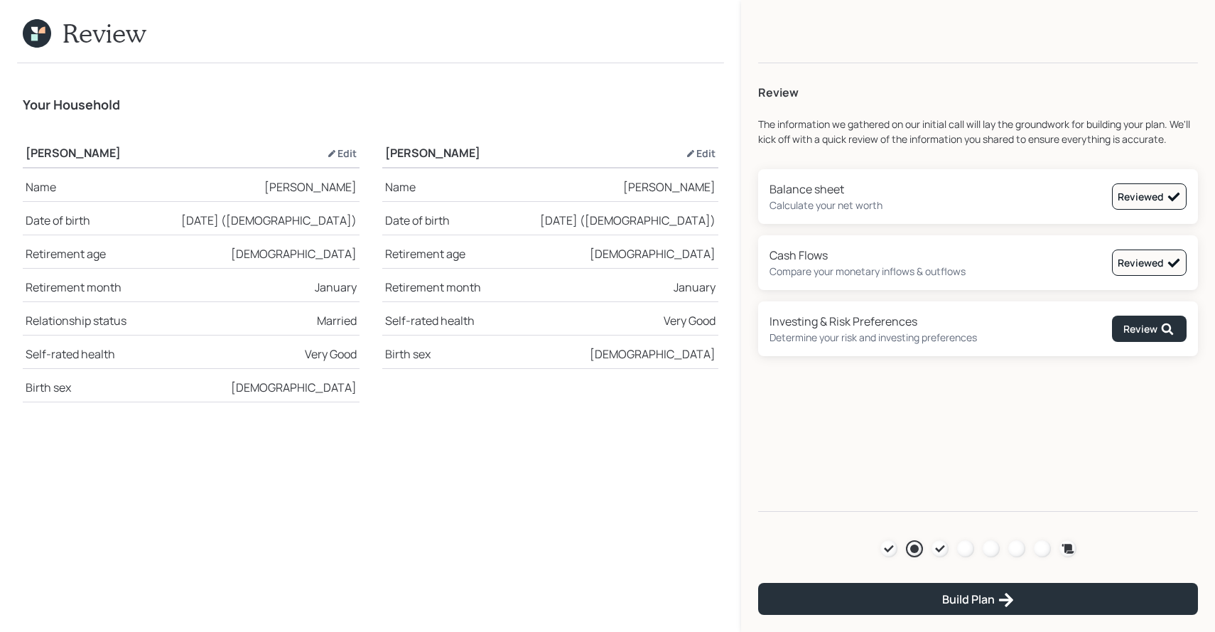
click at [940, 554] on div at bounding box center [940, 548] width 17 height 17
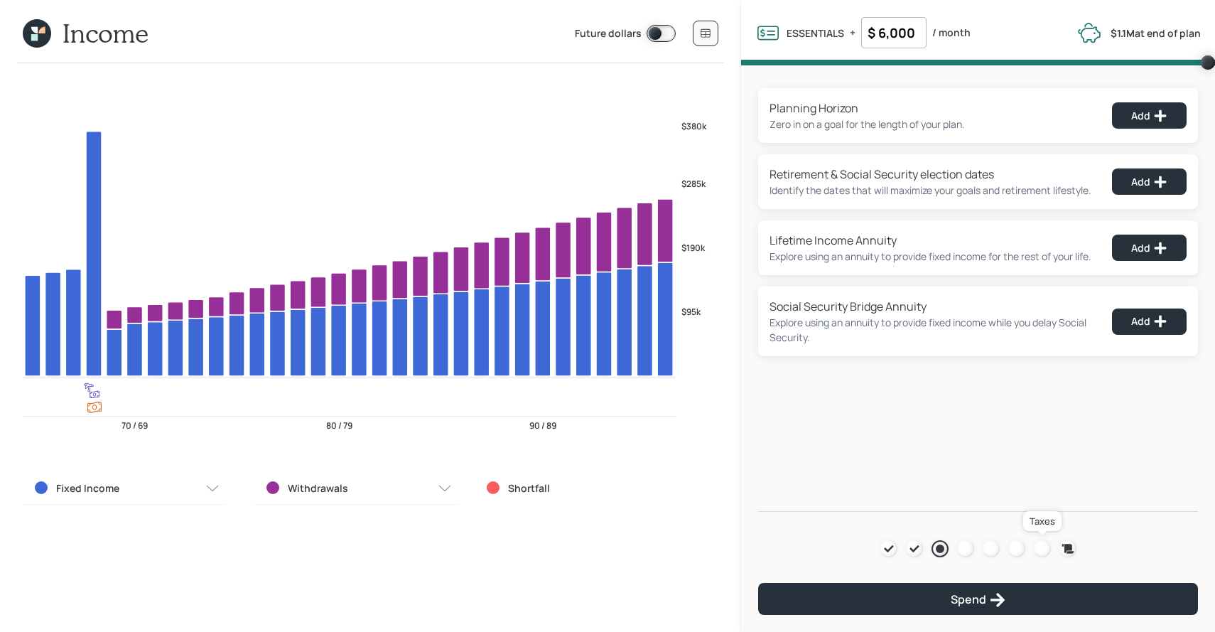
click at [1036, 552] on div at bounding box center [1042, 548] width 17 height 17
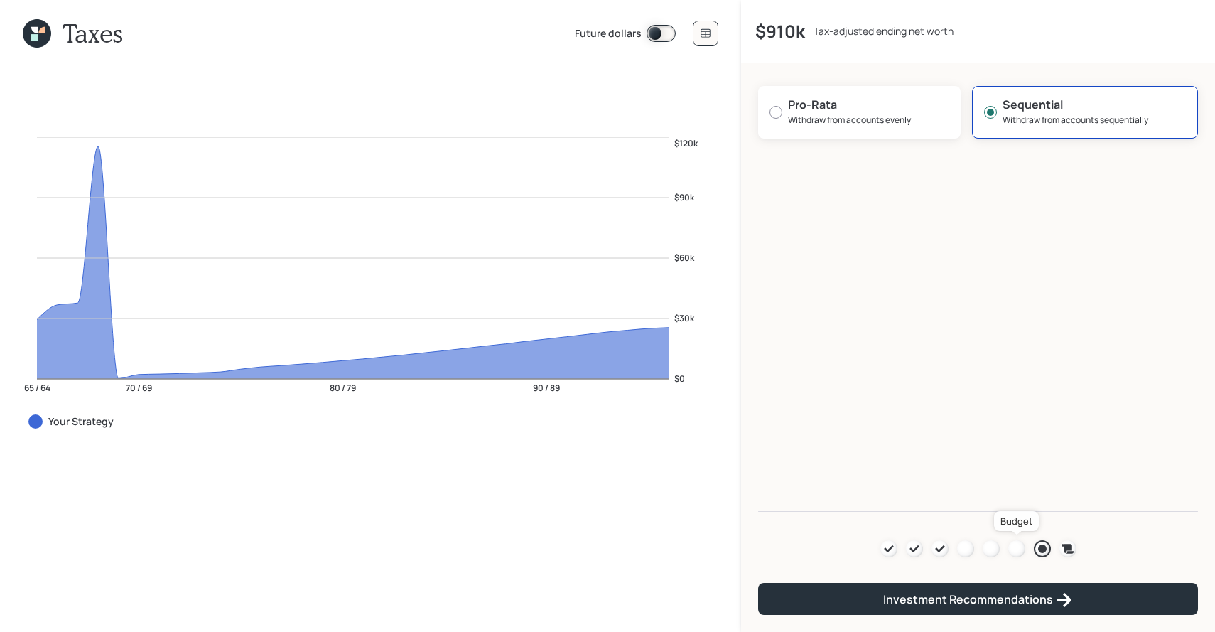
click at [1025, 553] on link at bounding box center [1017, 548] width 17 height 17
click at [1022, 552] on div at bounding box center [1017, 548] width 17 height 17
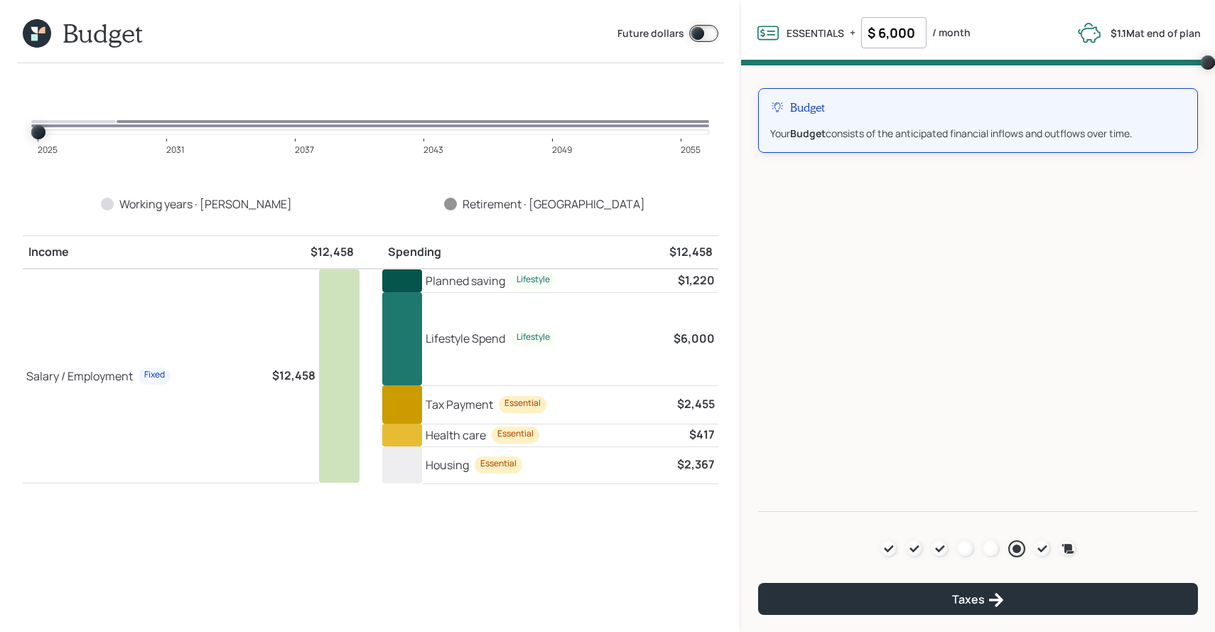
click at [694, 31] on span at bounding box center [703, 33] width 29 height 17
type input "2025"
drag, startPoint x: 37, startPoint y: 131, endPoint x: 26, endPoint y: 127, distance: 12.1
click at [26, 127] on div "2025 2031 2037 2043 2049 2055" at bounding box center [371, 131] width 696 height 16
click at [936, 553] on icon at bounding box center [940, 548] width 11 height 11
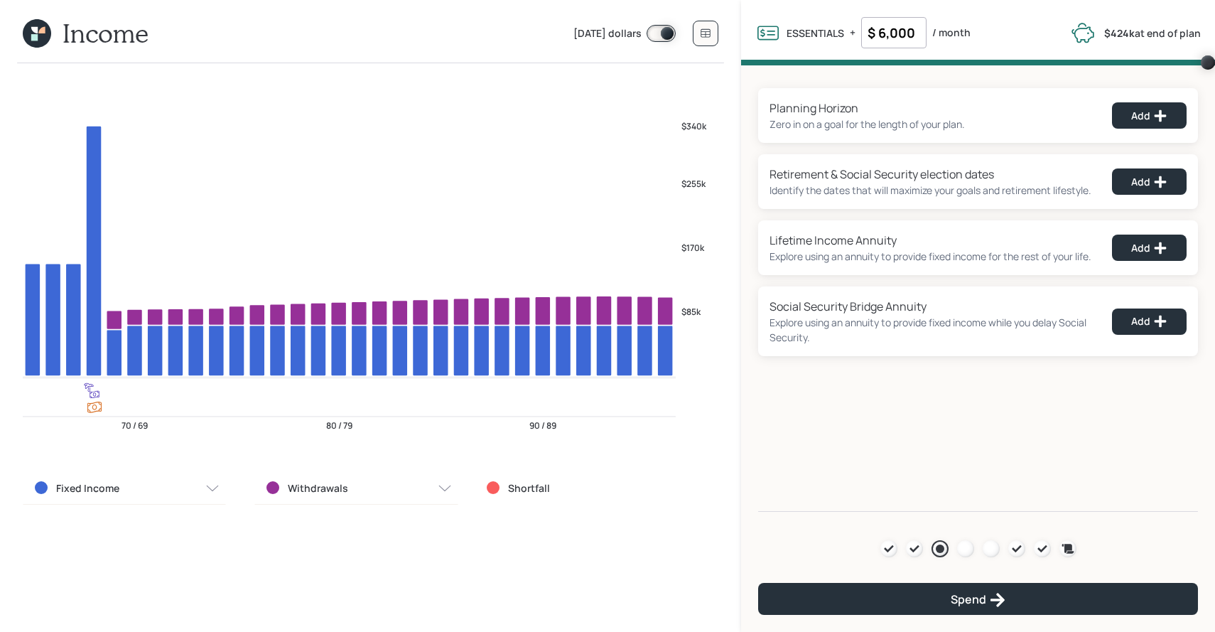
click at [653, 35] on span at bounding box center [661, 33] width 29 height 17
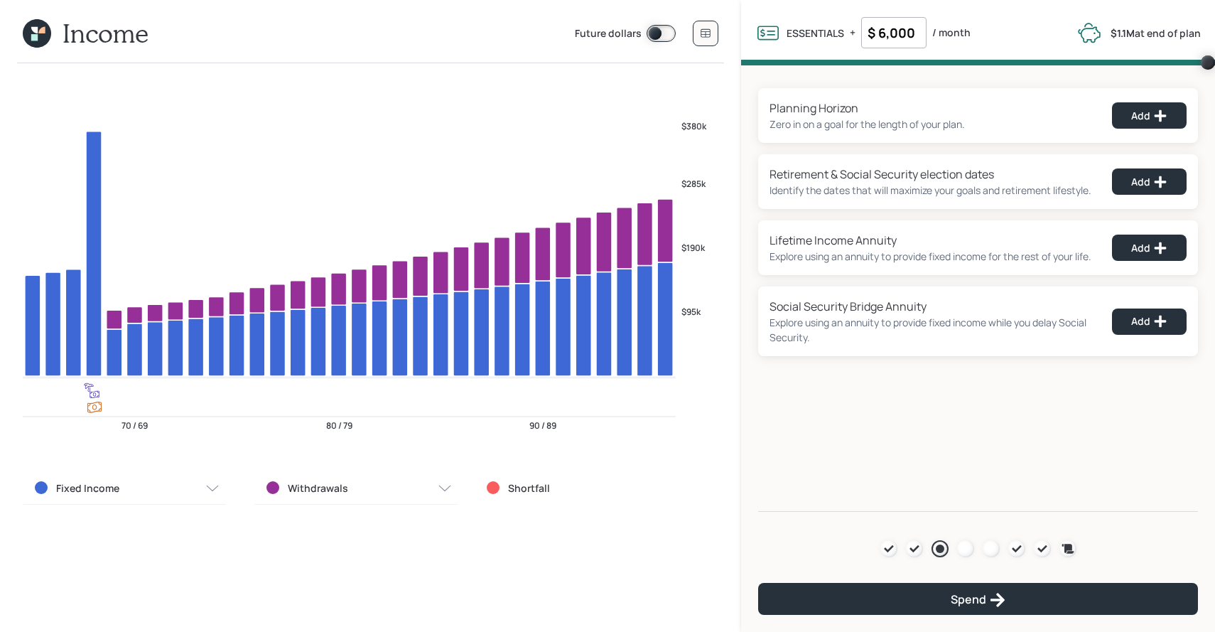
click at [653, 35] on span at bounding box center [661, 33] width 29 height 17
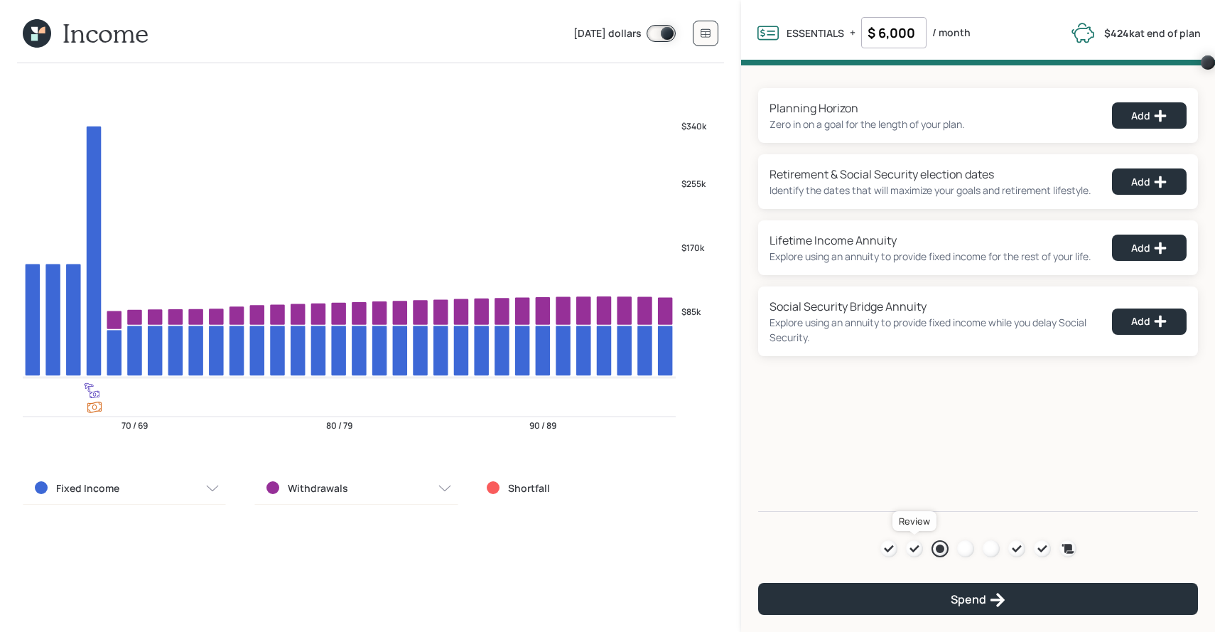
click at [910, 547] on icon at bounding box center [914, 548] width 9 height 7
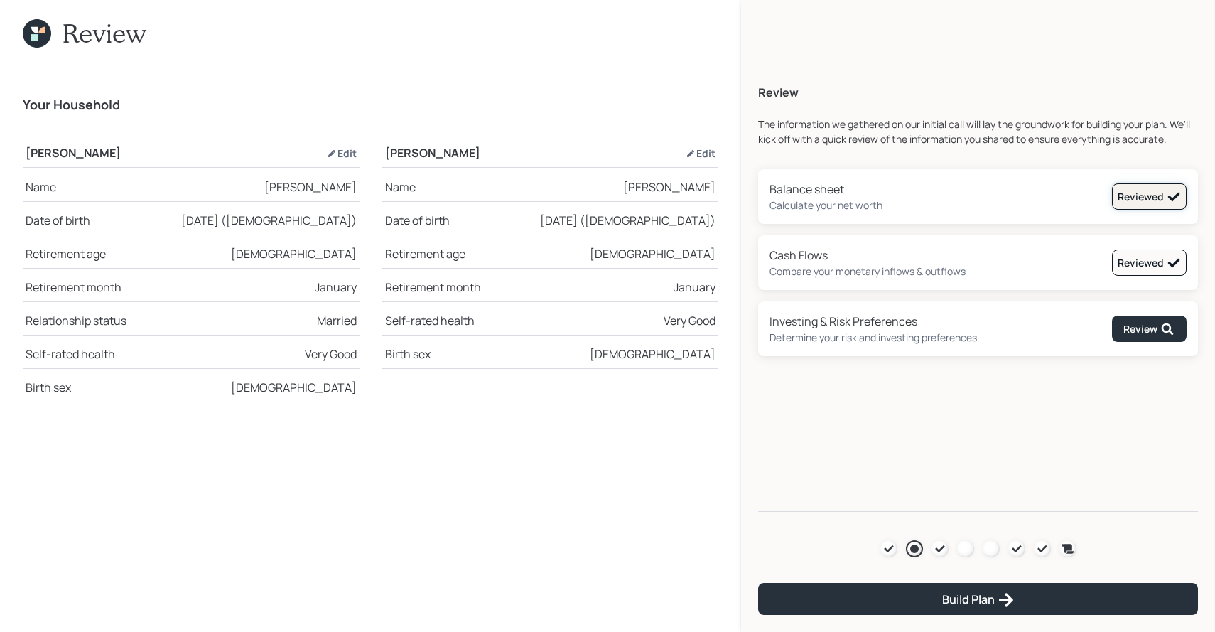
click at [1129, 201] on div "Reviewed" at bounding box center [1149, 197] width 63 height 14
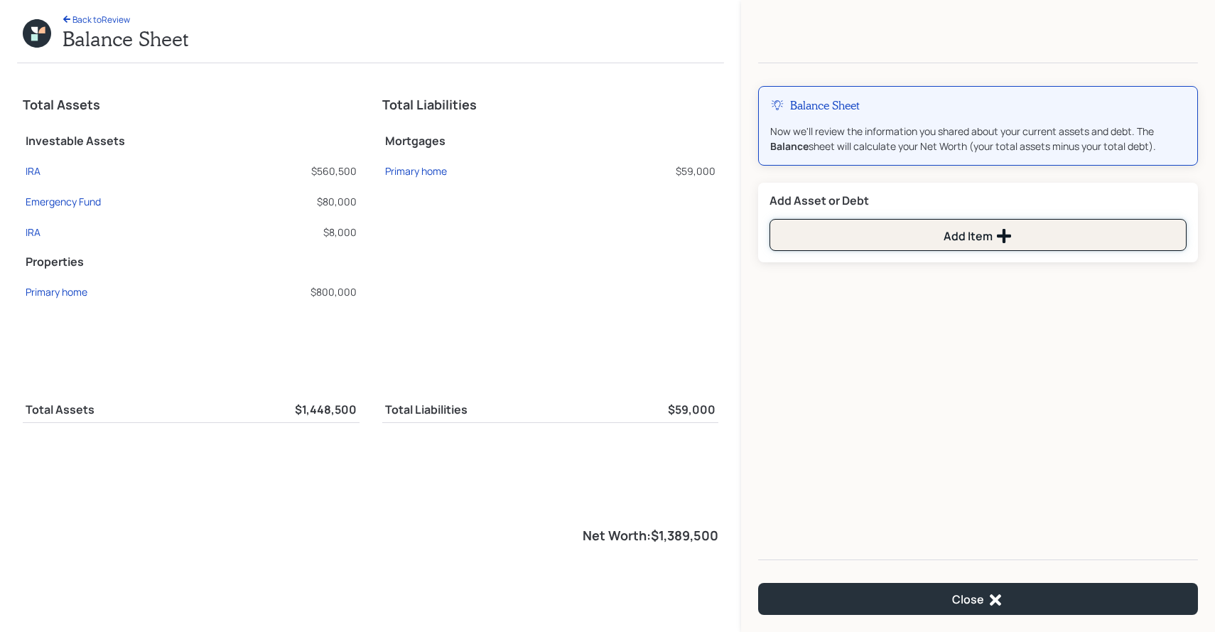
click at [935, 237] on button "Add Item" at bounding box center [978, 235] width 417 height 32
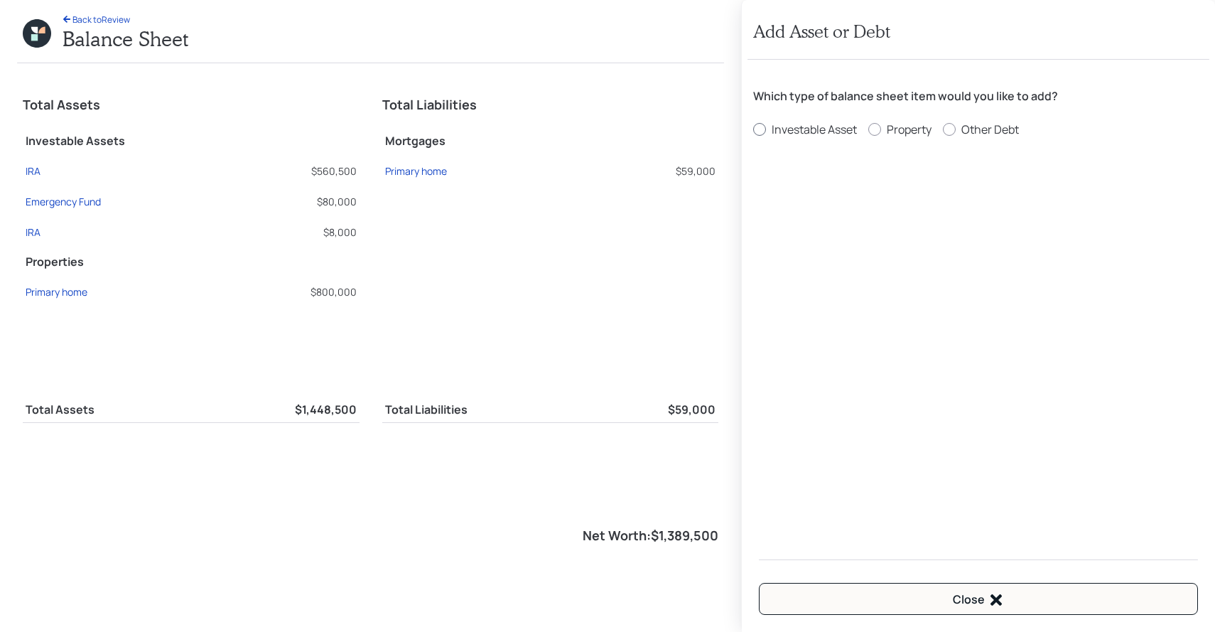
click at [795, 124] on div "Investable Asset" at bounding box center [814, 129] width 85 height 17
click at [753, 129] on input "Investable Asset" at bounding box center [753, 129] width 1 height 1
radio input "true"
select select "taxable"
select select "balanced"
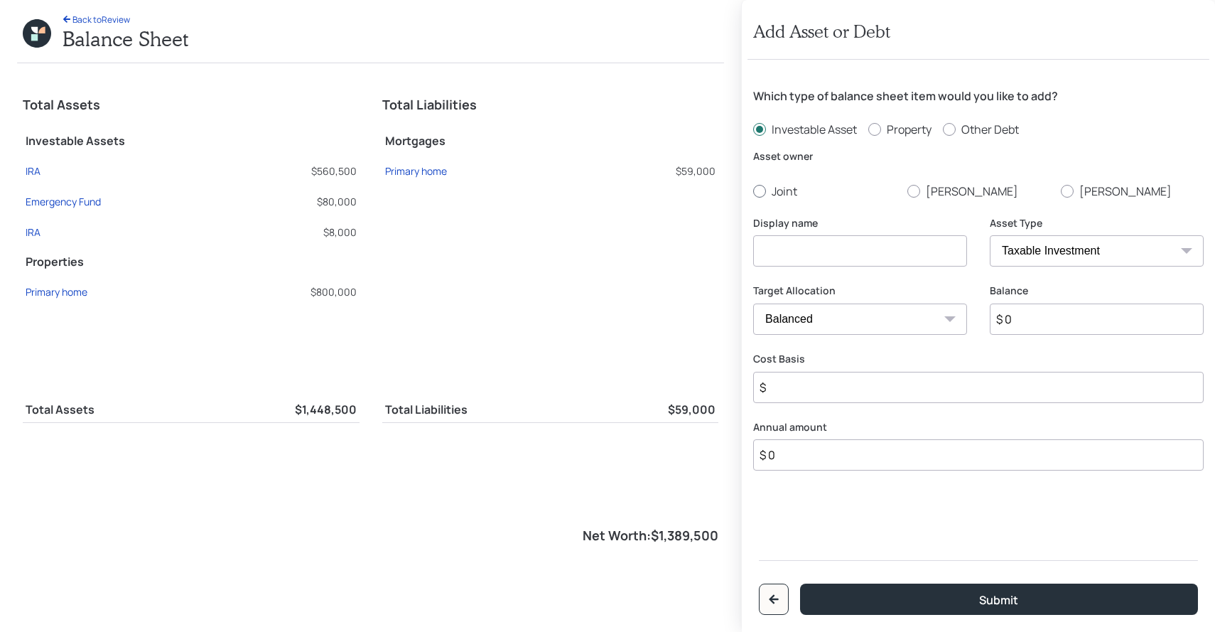
click at [768, 188] on label "Joint" at bounding box center [824, 191] width 143 height 16
click at [753, 190] on input "Joint" at bounding box center [753, 190] width 1 height 1
radio input "true"
click at [792, 259] on input at bounding box center [860, 250] width 214 height 31
type input "Taxable"
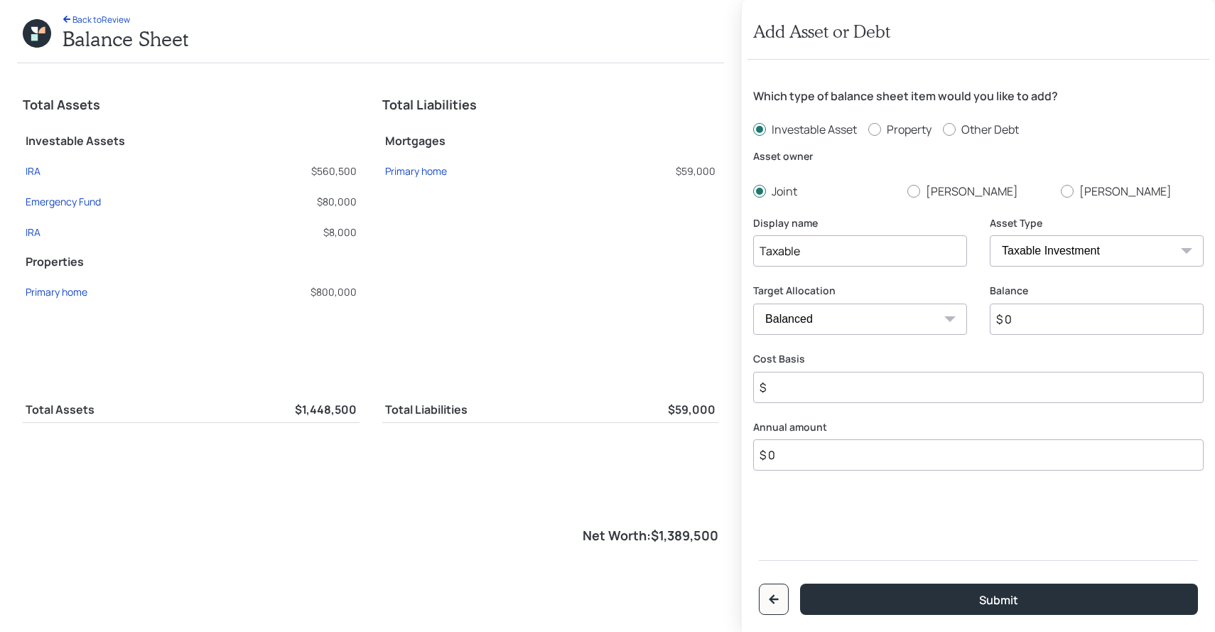
click at [784, 392] on input "$" at bounding box center [978, 387] width 451 height 31
type input "$ 0"
type input "$ 200,000"
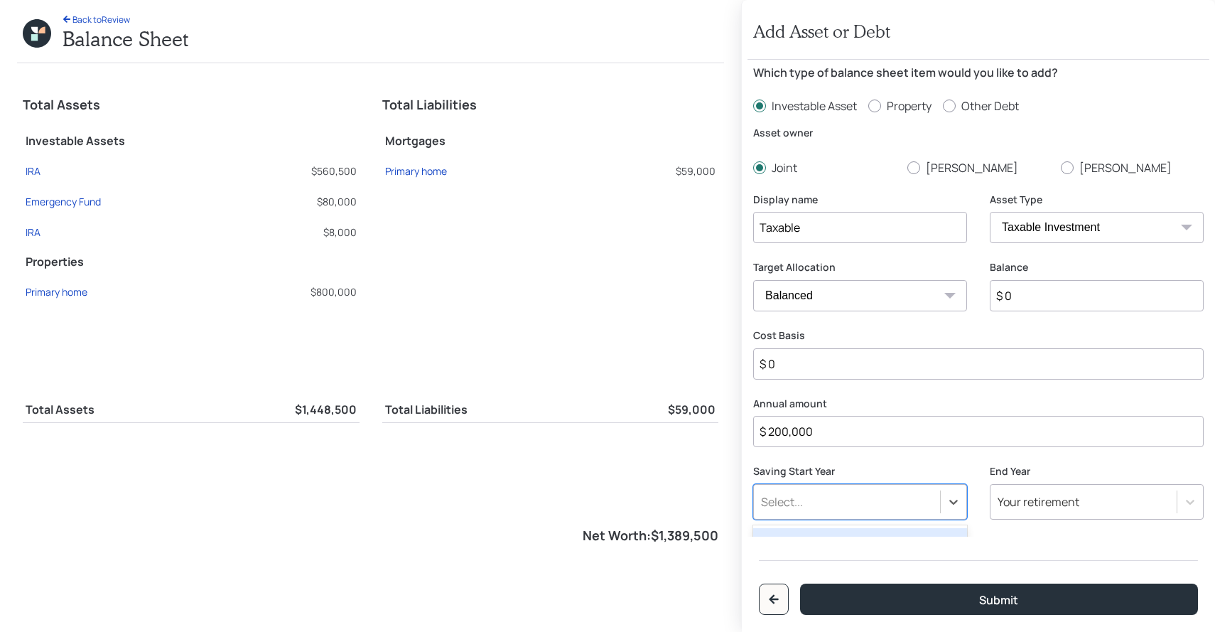
click at [798, 486] on div "Select..." at bounding box center [860, 502] width 214 height 36
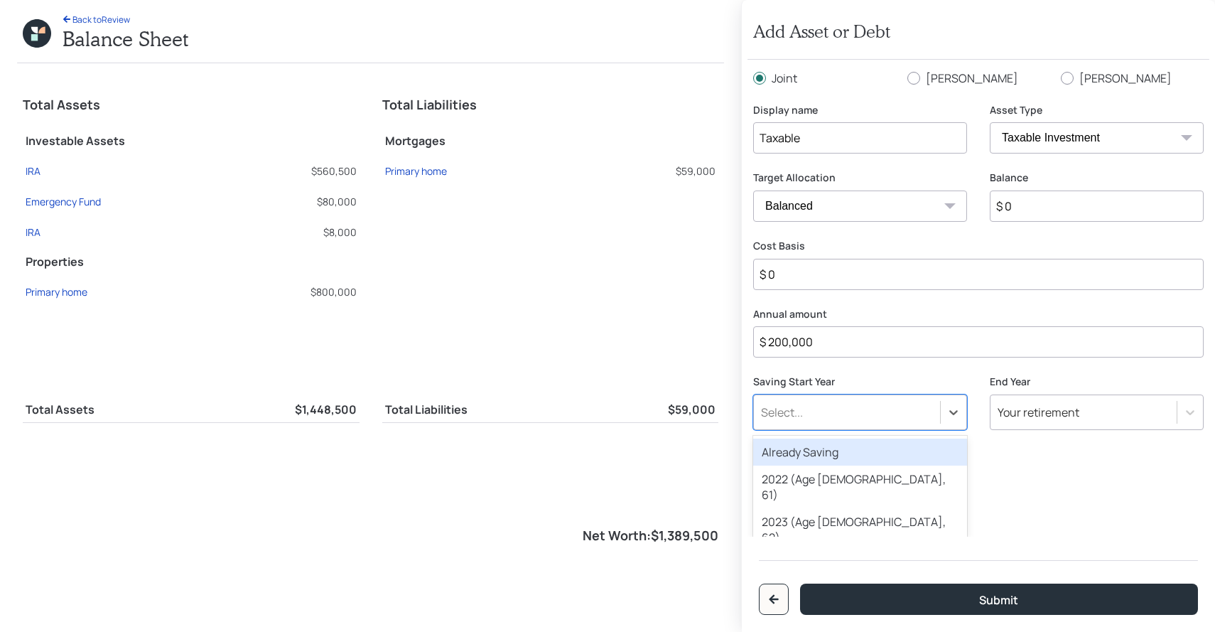
click at [807, 455] on div "Already Saving" at bounding box center [860, 452] width 214 height 27
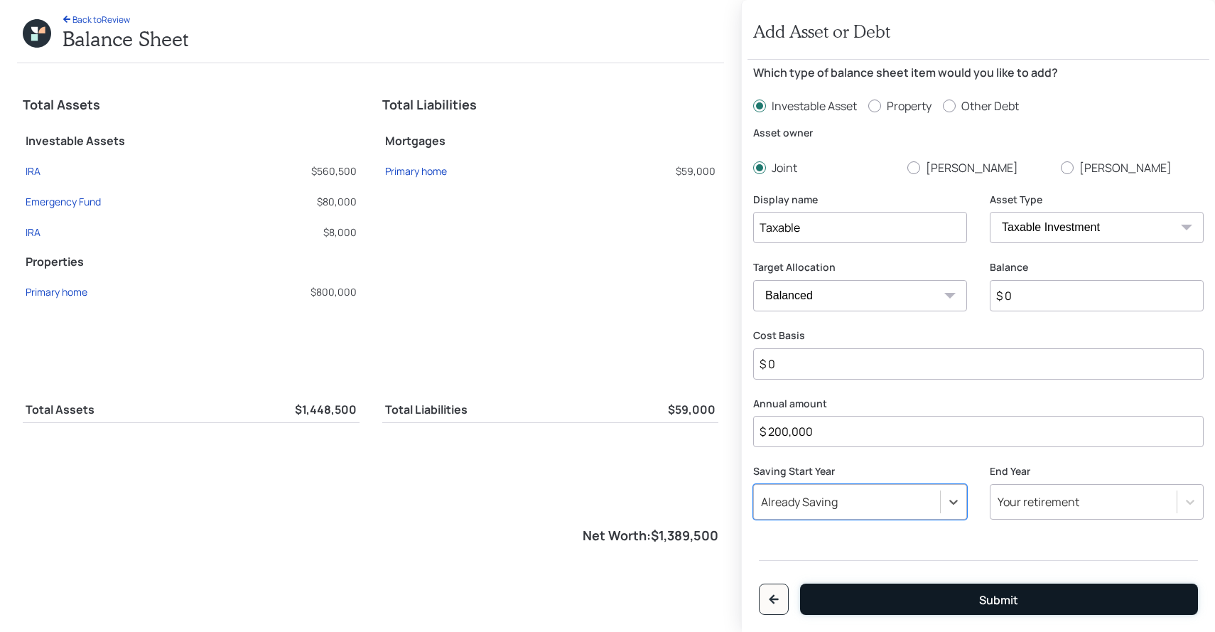
click at [863, 597] on button "Submit" at bounding box center [999, 599] width 398 height 31
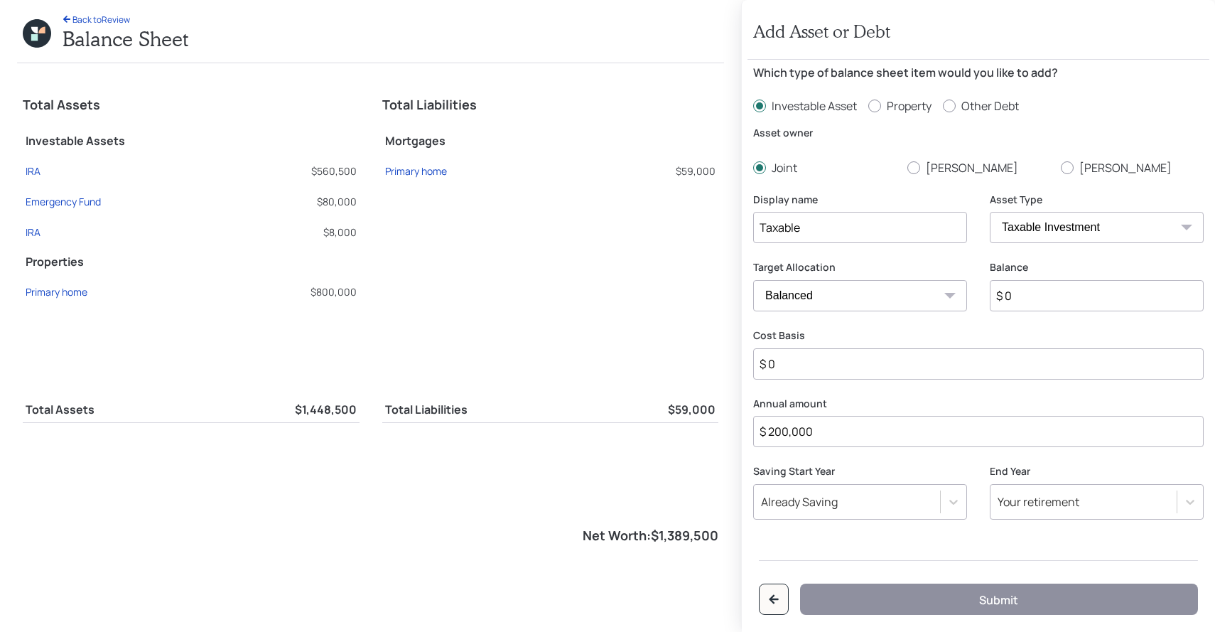
radio input "false"
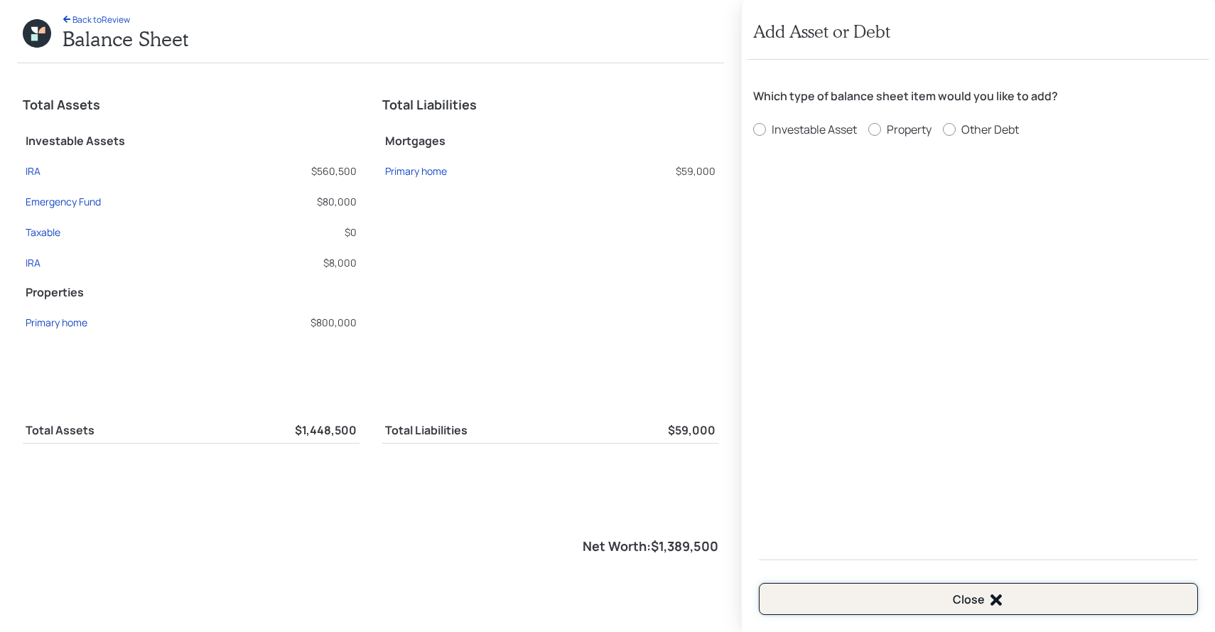
click at [891, 586] on button "Close" at bounding box center [978, 599] width 439 height 32
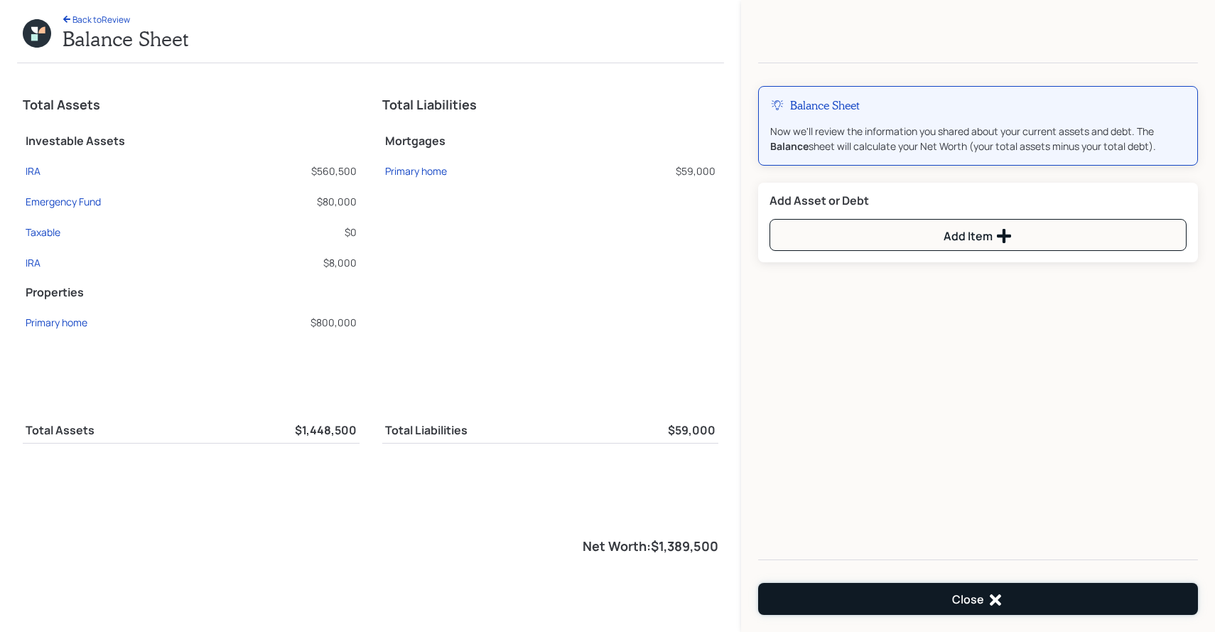
click at [916, 596] on button "Close" at bounding box center [978, 599] width 440 height 32
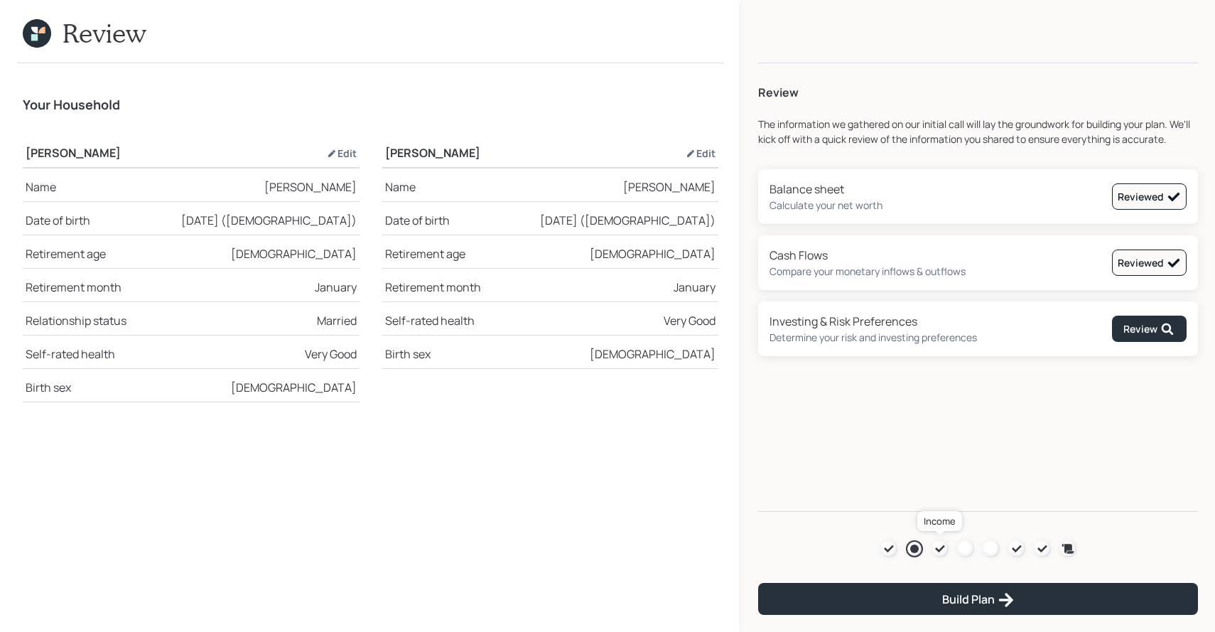
click at [943, 547] on icon at bounding box center [939, 548] width 9 height 7
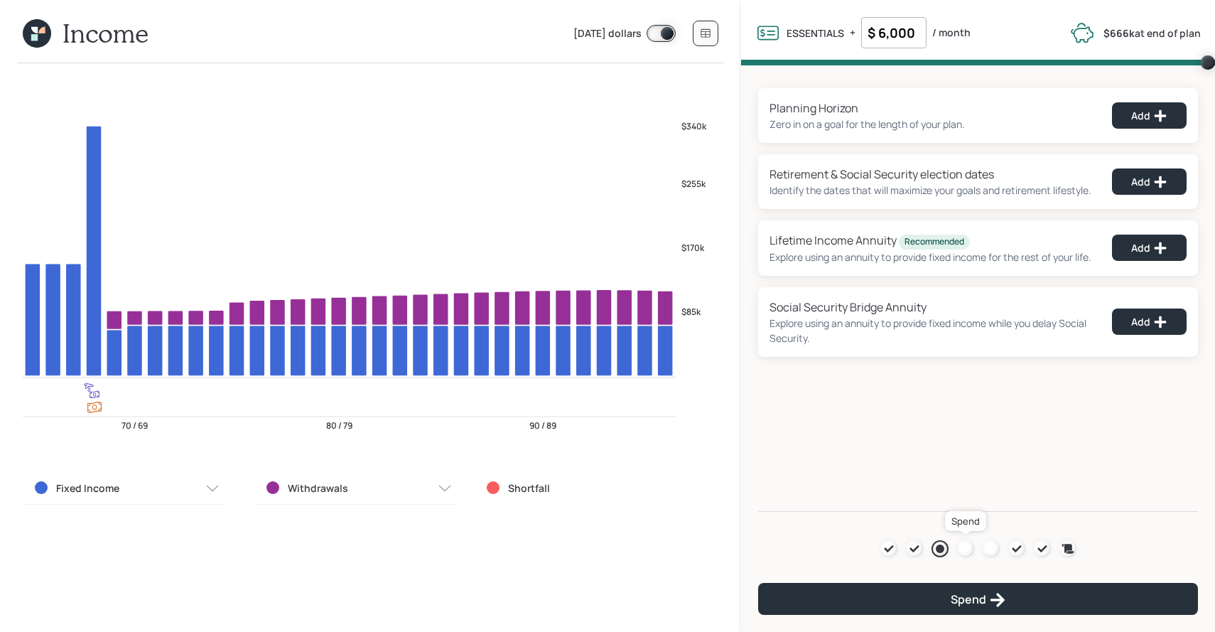
click at [963, 540] on div at bounding box center [965, 548] width 17 height 17
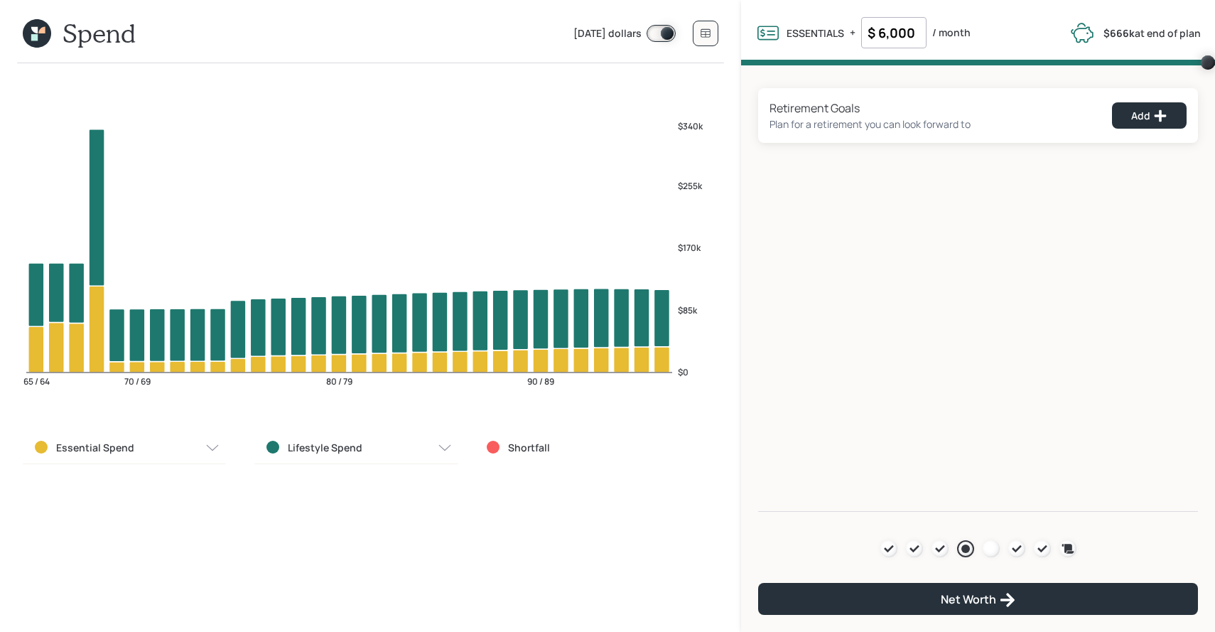
click at [662, 29] on span at bounding box center [661, 33] width 29 height 17
click at [698, 31] on button at bounding box center [706, 34] width 26 height 26
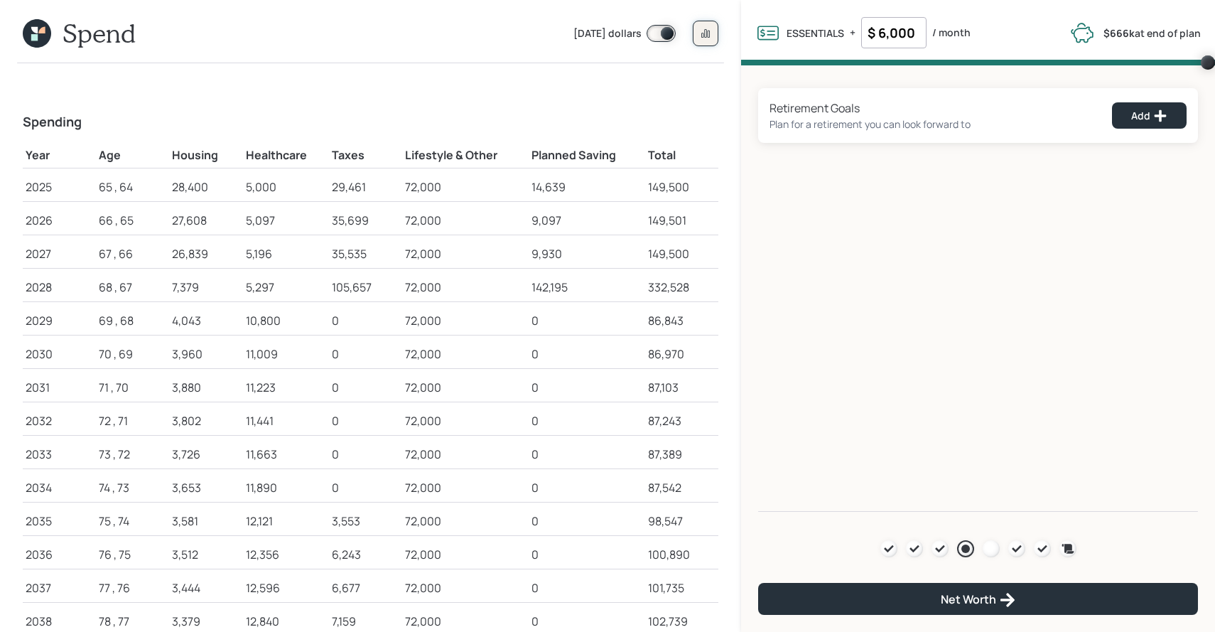
click at [698, 33] on button at bounding box center [706, 34] width 26 height 26
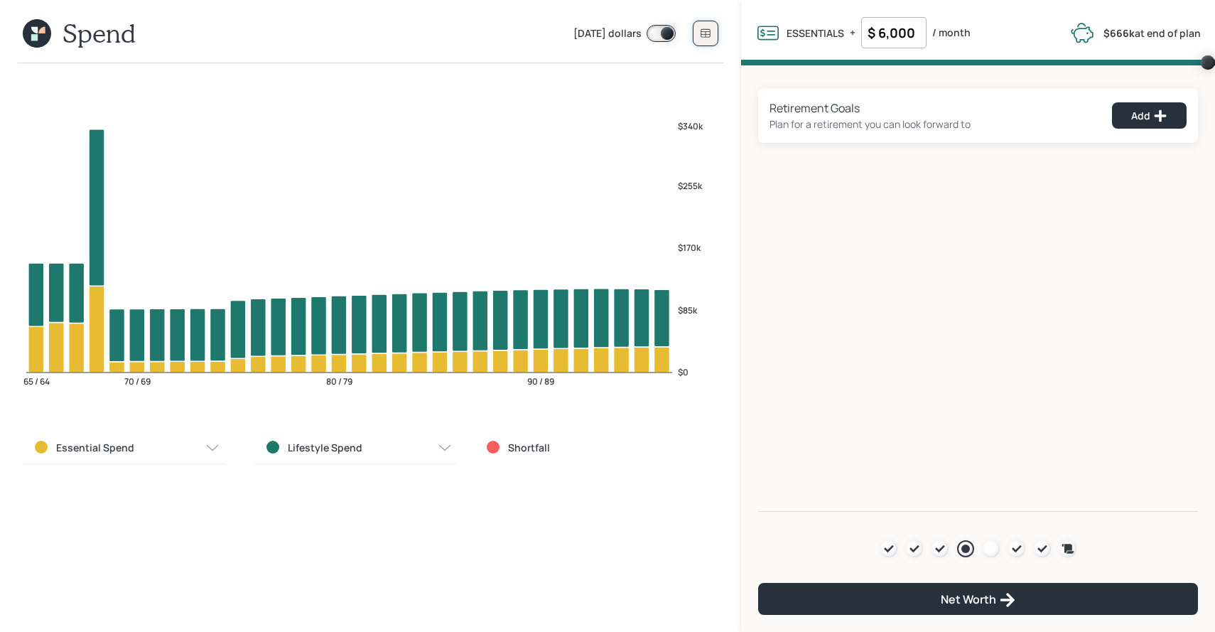
click at [698, 33] on button at bounding box center [706, 34] width 26 height 26
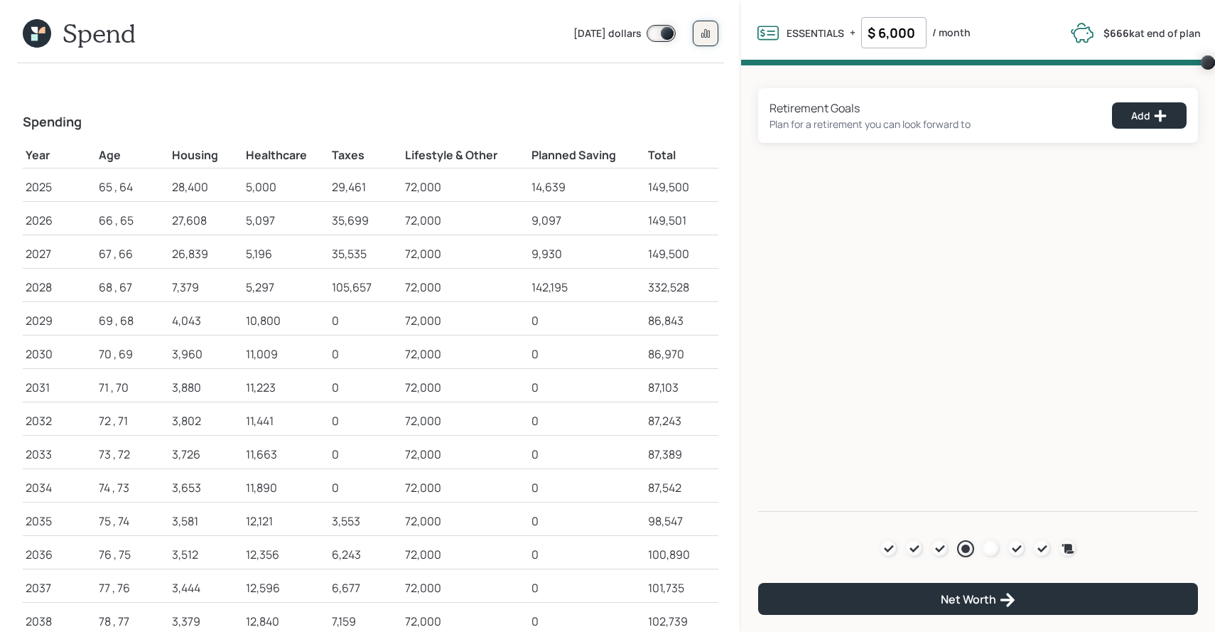
click at [698, 33] on button at bounding box center [706, 34] width 26 height 26
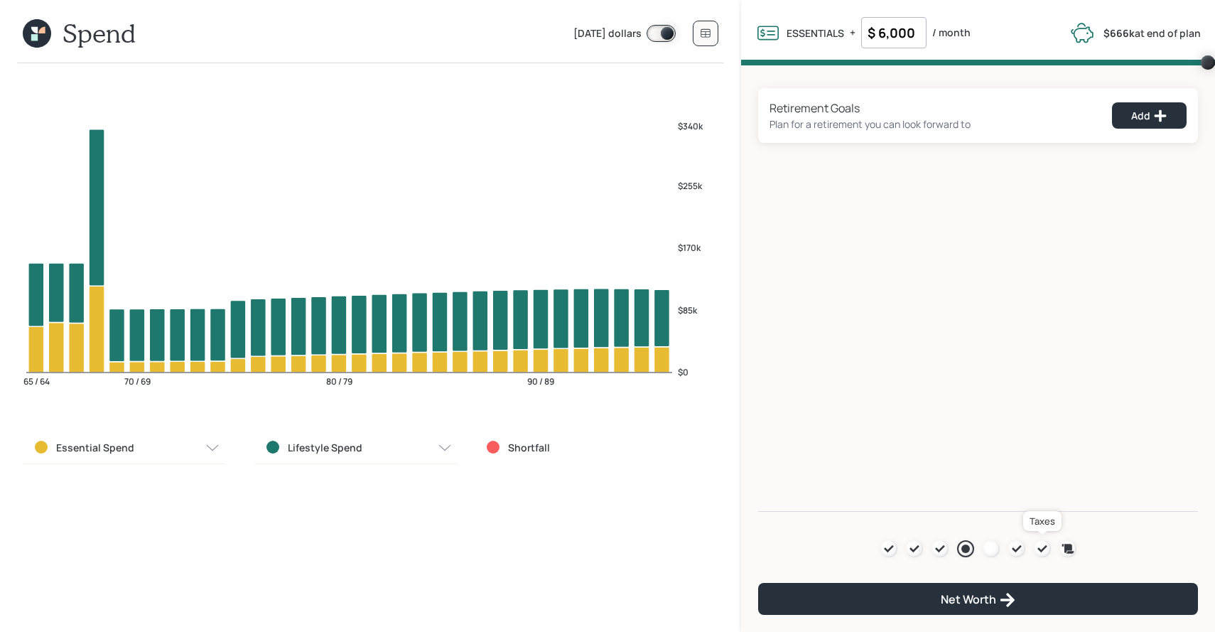
click at [1042, 555] on div at bounding box center [1042, 548] width 17 height 17
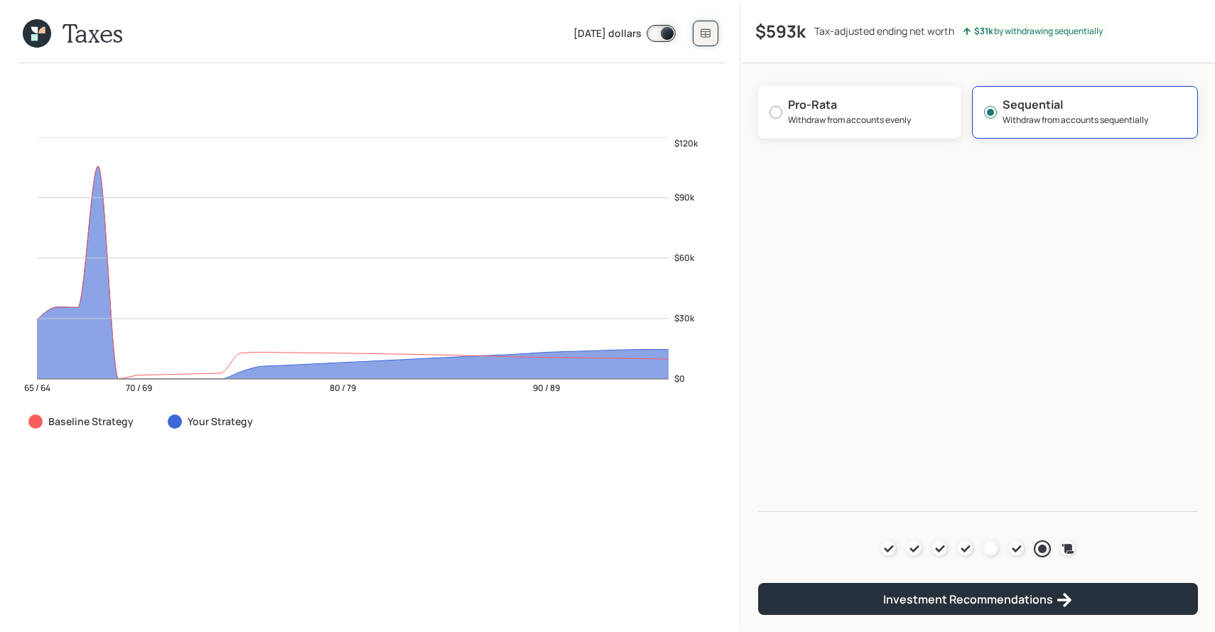
click at [710, 29] on icon at bounding box center [705, 33] width 11 height 11
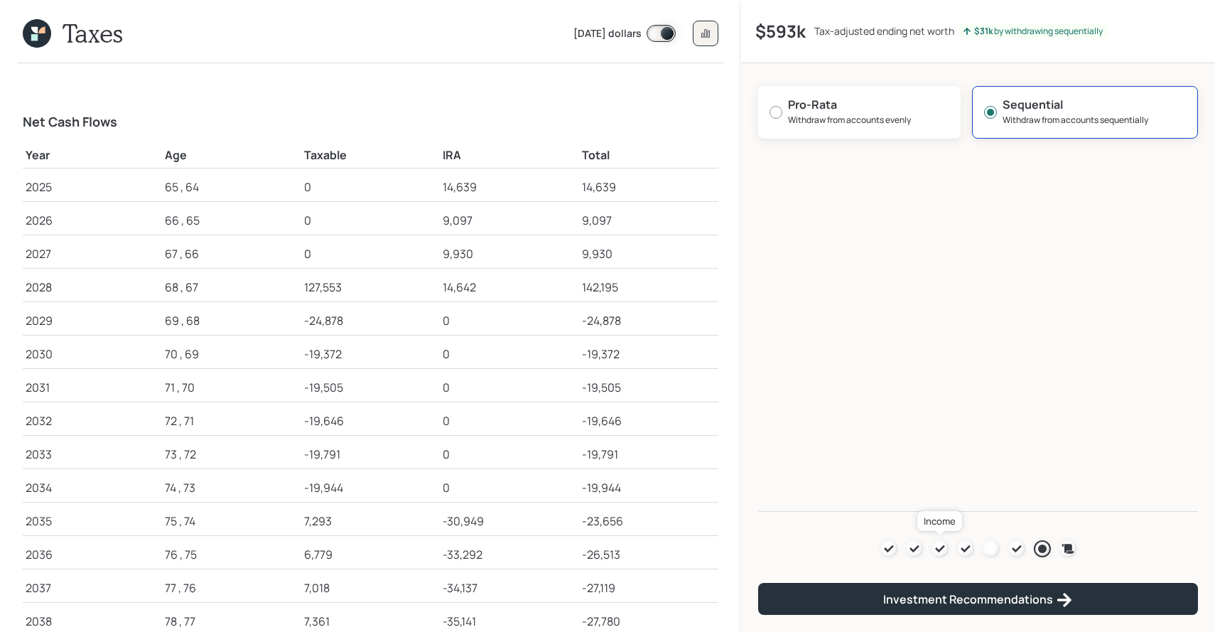
click at [935, 548] on icon at bounding box center [940, 548] width 11 height 11
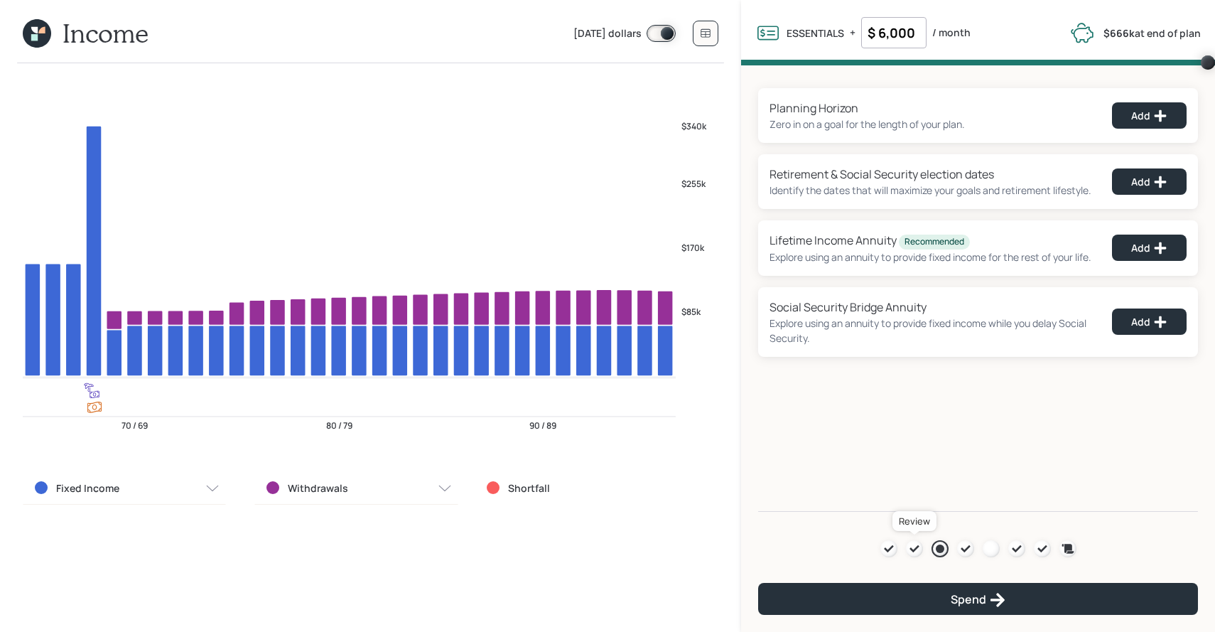
click at [915, 545] on icon at bounding box center [914, 548] width 11 height 11
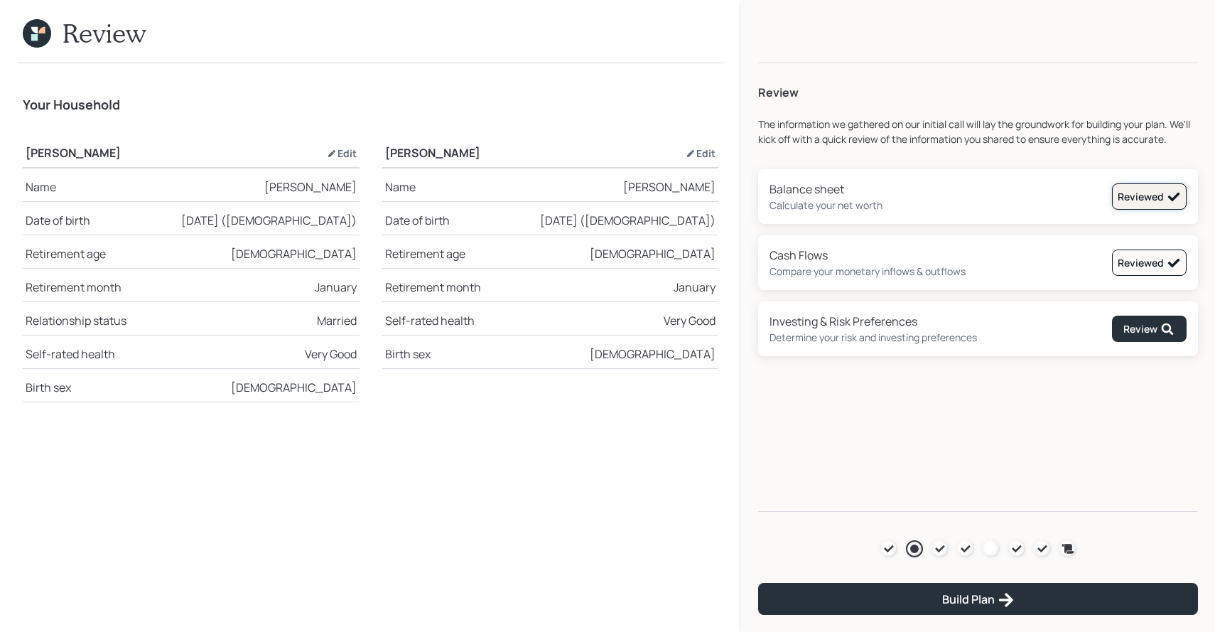
click at [1132, 205] on button "Reviewed" at bounding box center [1149, 196] width 75 height 26
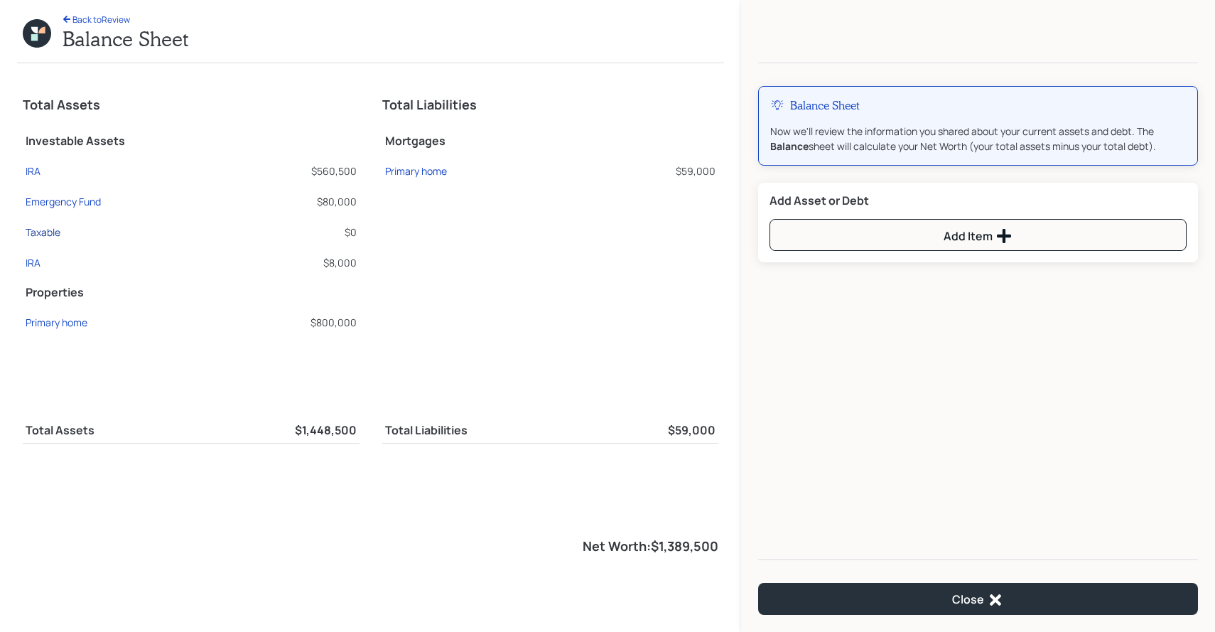
click at [54, 227] on div "Taxable" at bounding box center [43, 232] width 35 height 15
select select "taxable"
select select "balanced"
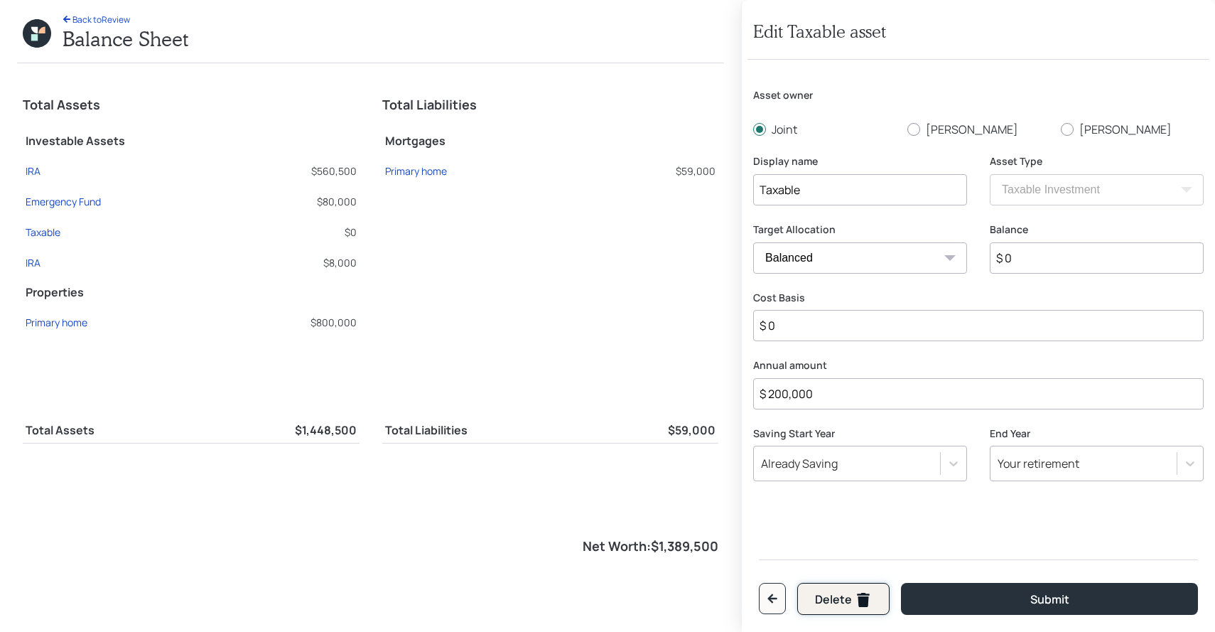
click at [823, 591] on div "Delete" at bounding box center [843, 599] width 57 height 17
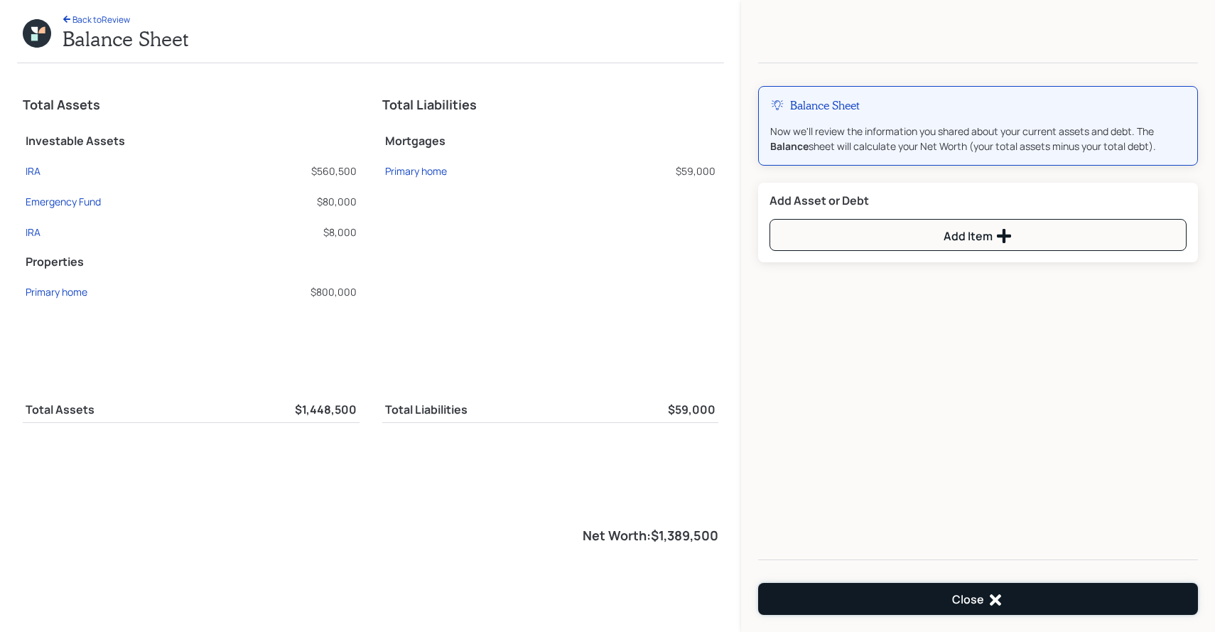
click at [855, 611] on button "Close" at bounding box center [978, 599] width 440 height 32
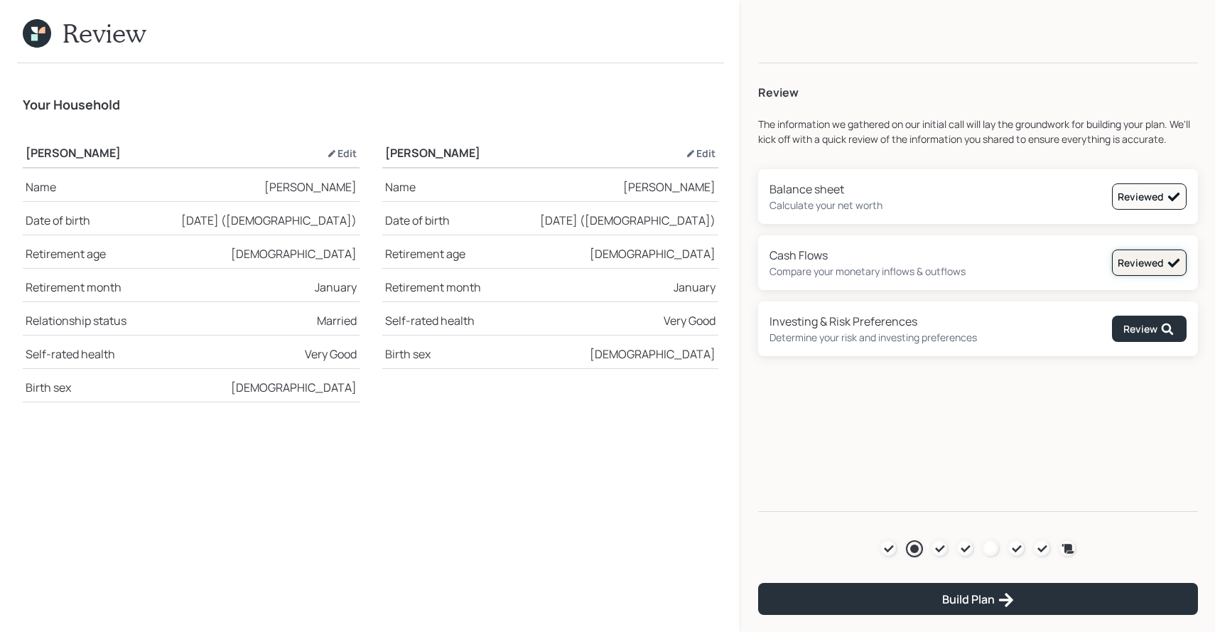
click at [1127, 275] on button "Reviewed" at bounding box center [1149, 262] width 75 height 26
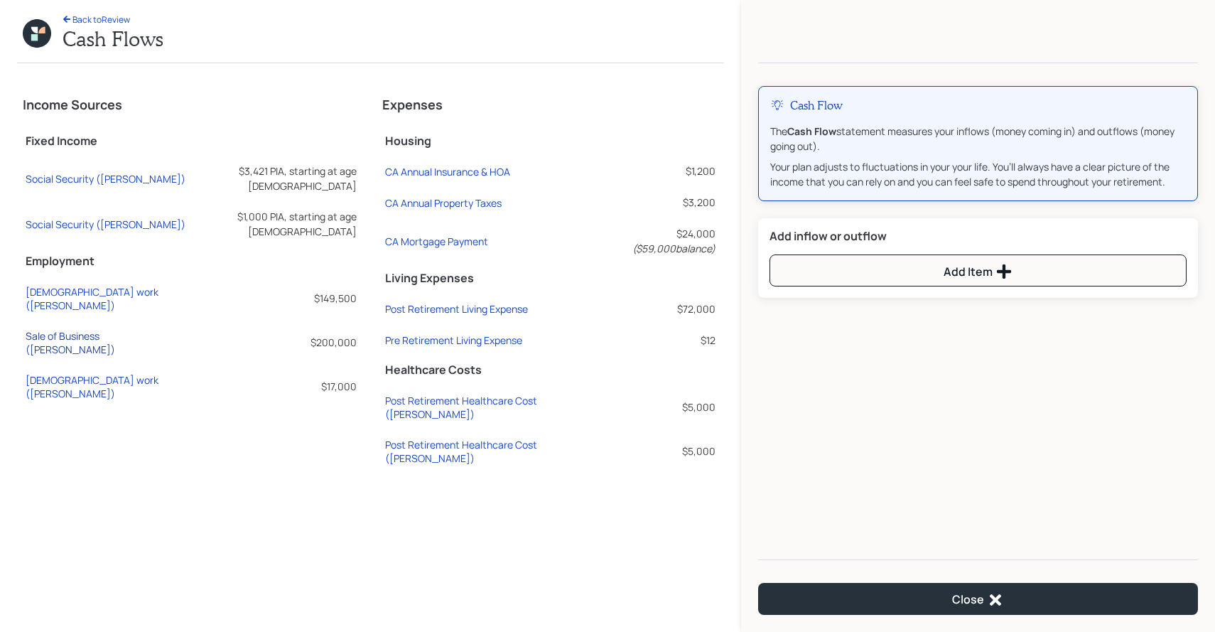
click at [96, 329] on div "Sale of Business ([PERSON_NAME])" at bounding box center [106, 342] width 161 height 27
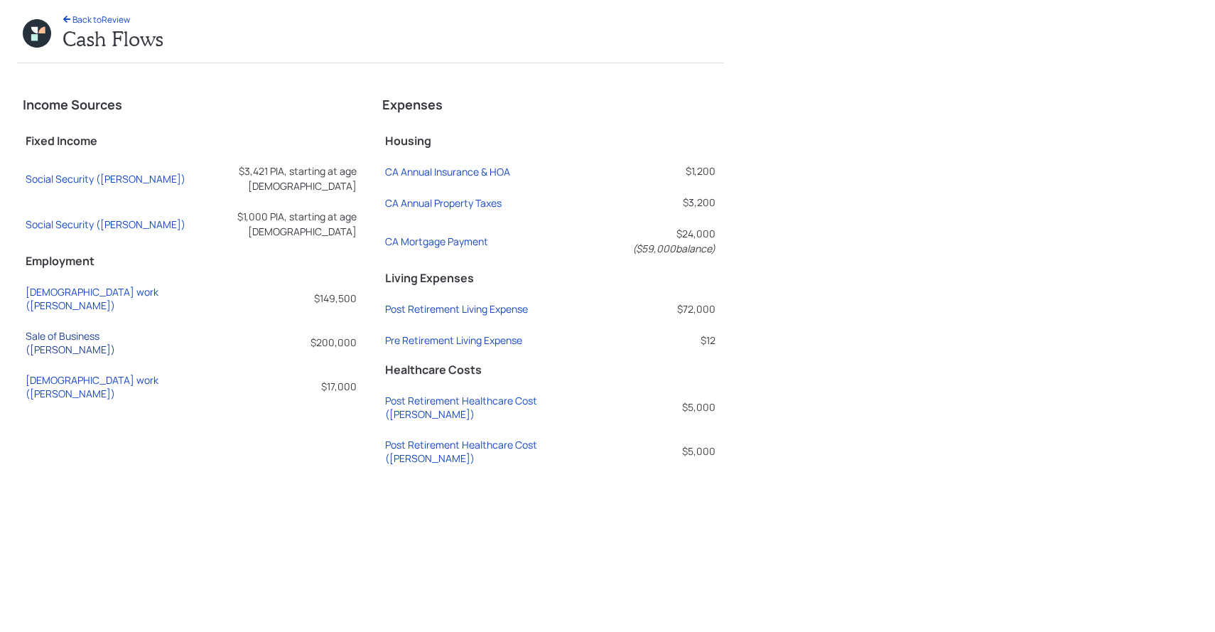
select select "other"
select select "earned"
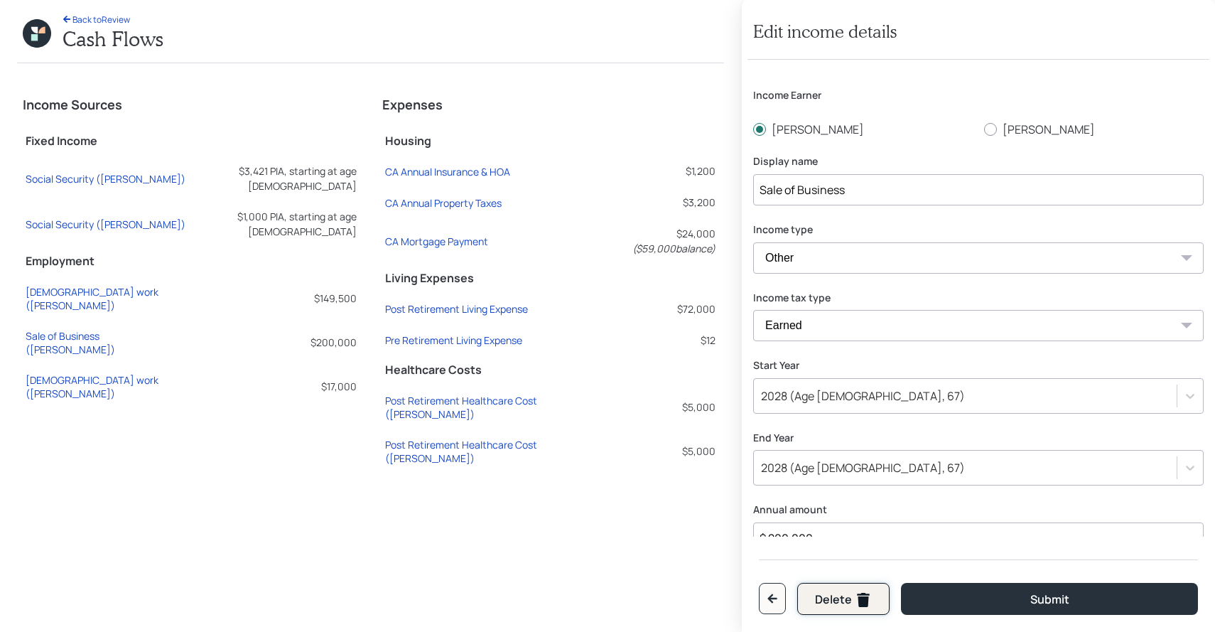
click at [844, 596] on div "Delete" at bounding box center [843, 599] width 57 height 17
click at [778, 601] on icon "button" at bounding box center [772, 598] width 11 height 11
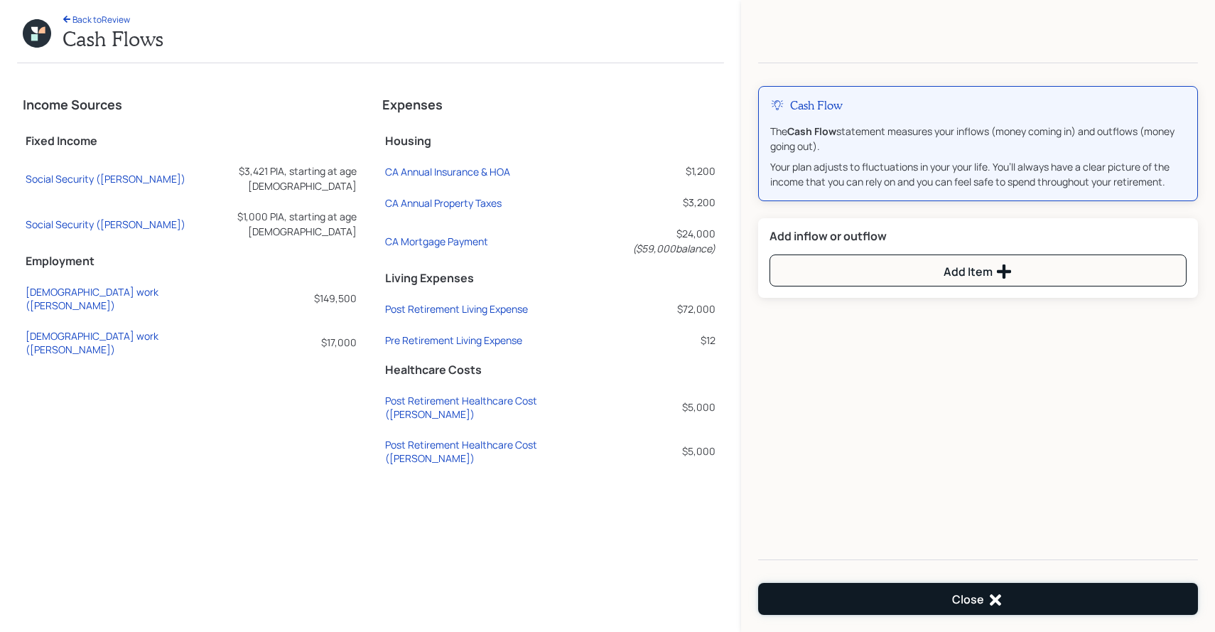
click at [945, 595] on button "Close" at bounding box center [978, 599] width 440 height 32
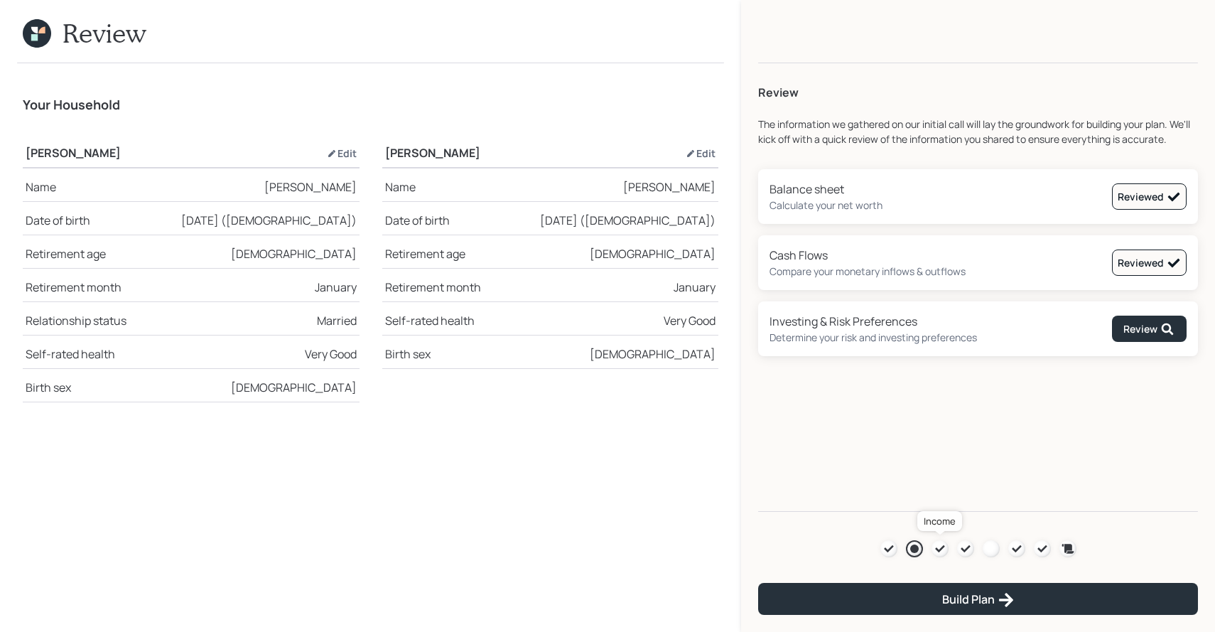
click at [937, 553] on icon at bounding box center [940, 548] width 11 height 11
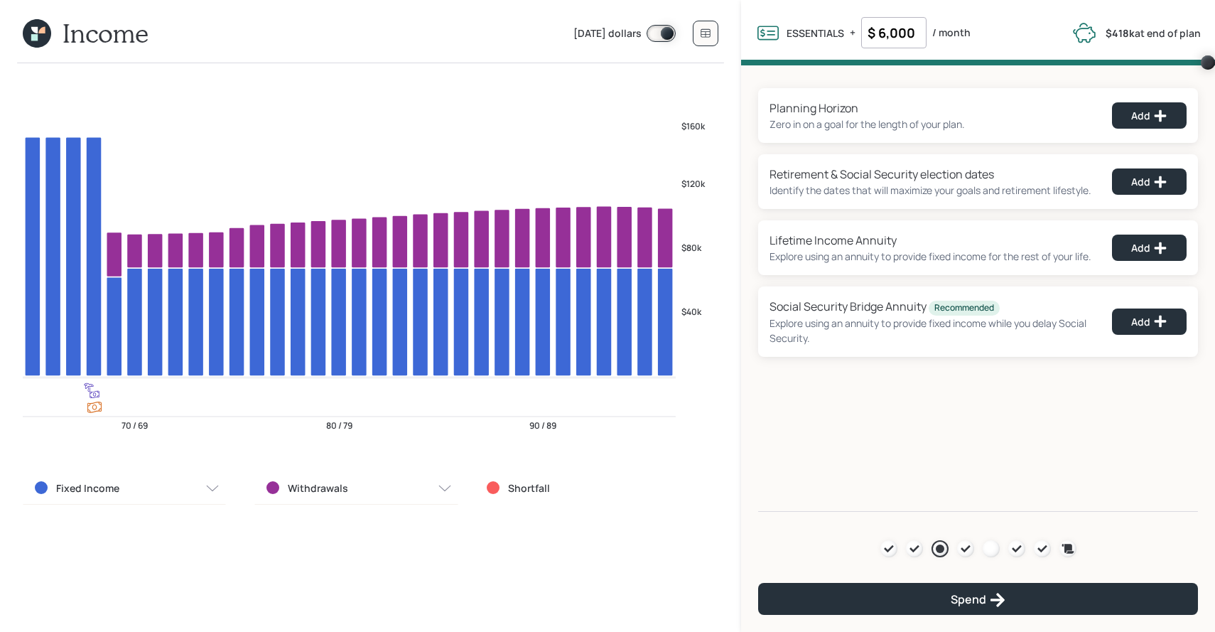
click at [662, 39] on span at bounding box center [661, 33] width 29 height 17
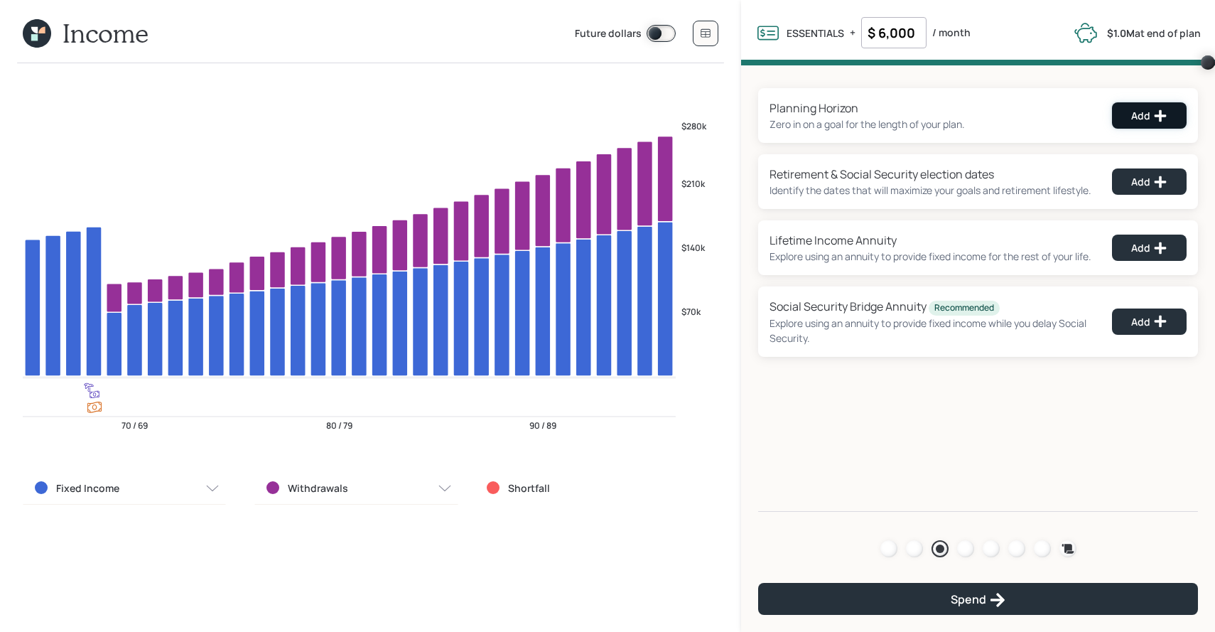
click at [1149, 124] on button "Add" at bounding box center [1149, 115] width 75 height 26
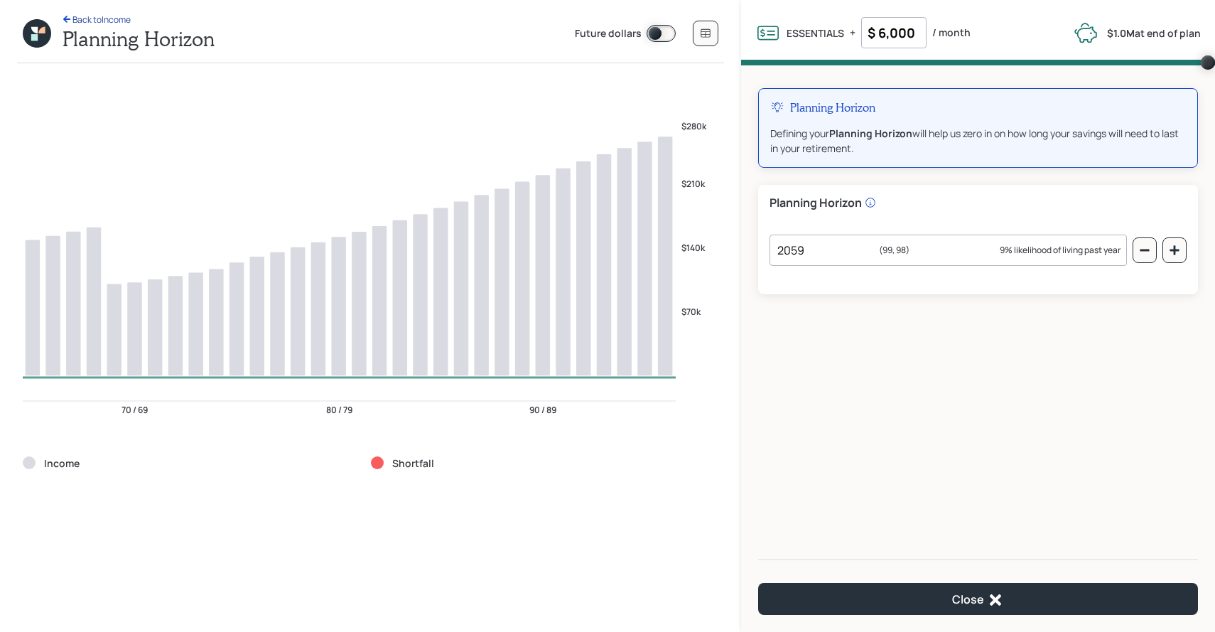
click at [122, 21] on div "Back to Income" at bounding box center [97, 20] width 68 height 12
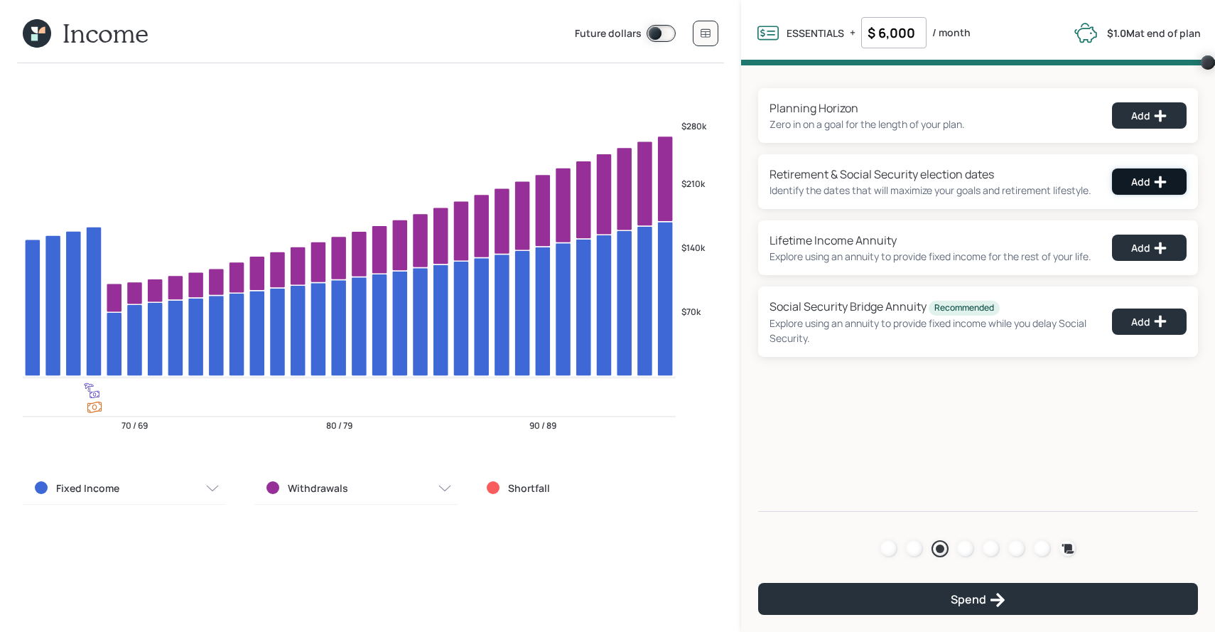
click at [1124, 173] on button "Add" at bounding box center [1149, 181] width 75 height 26
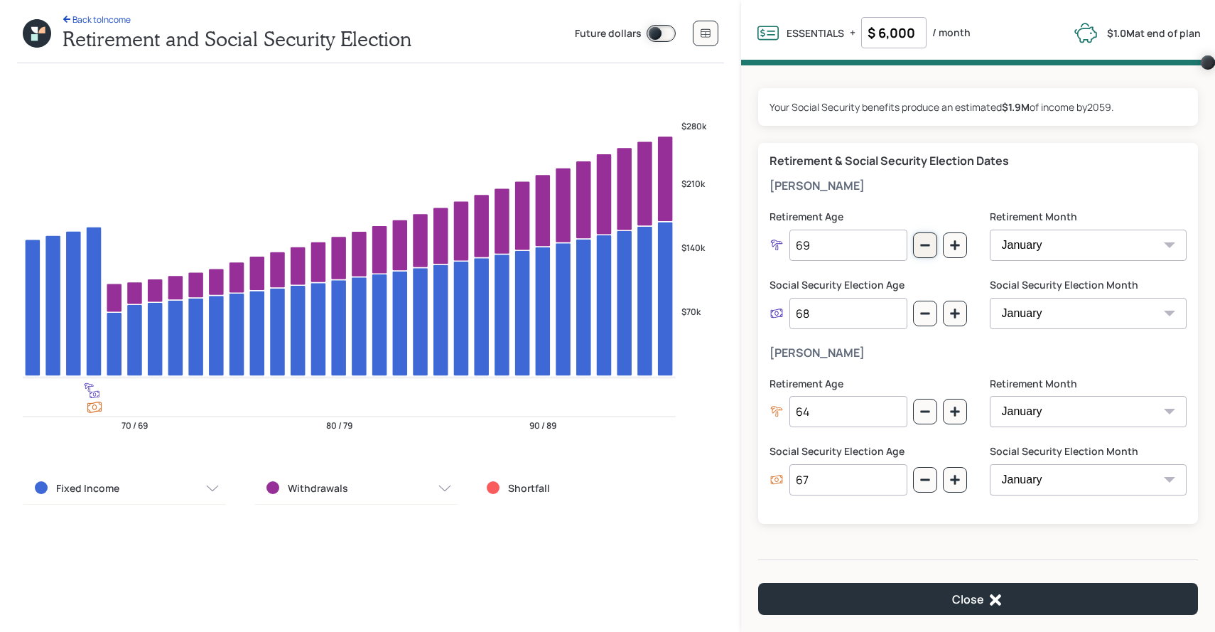
click at [928, 245] on icon "button" at bounding box center [924, 246] width 9 height 2
type input "68"
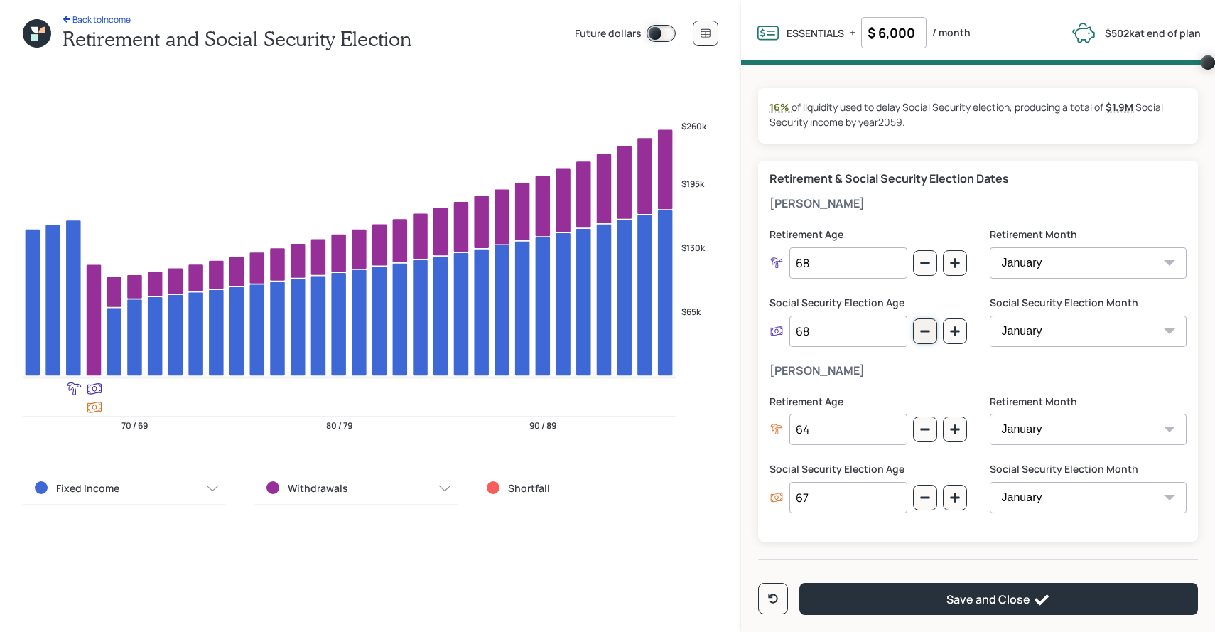
click at [918, 327] on button "button" at bounding box center [925, 331] width 24 height 26
type input "67"
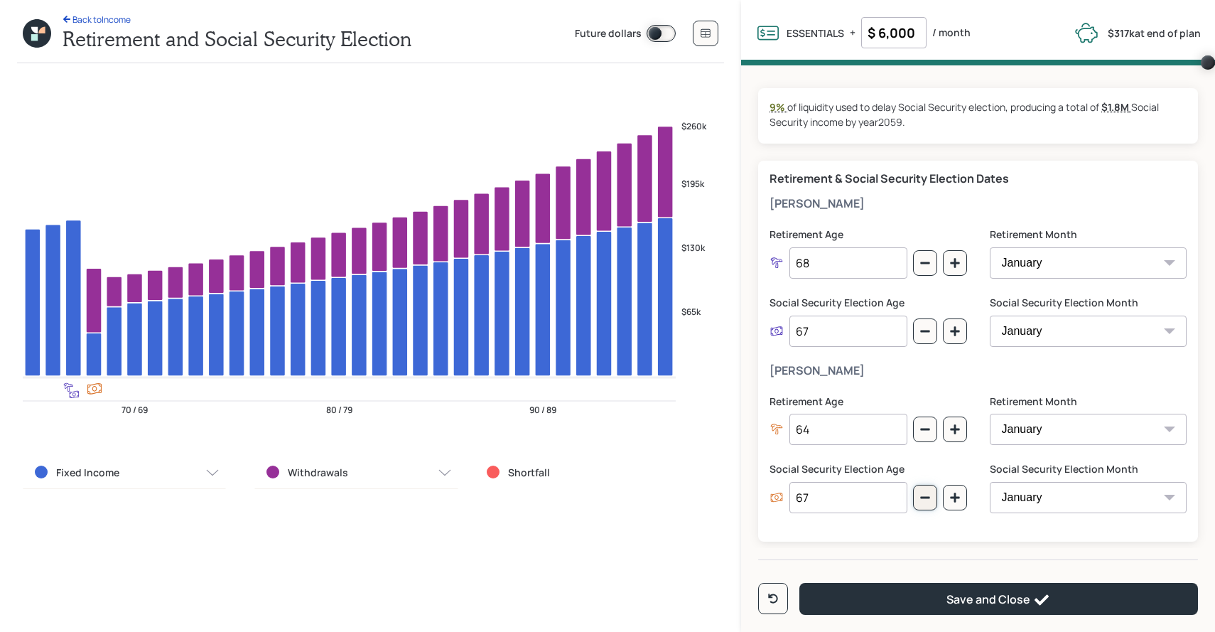
click at [933, 498] on button "button" at bounding box center [925, 498] width 24 height 26
type input "66"
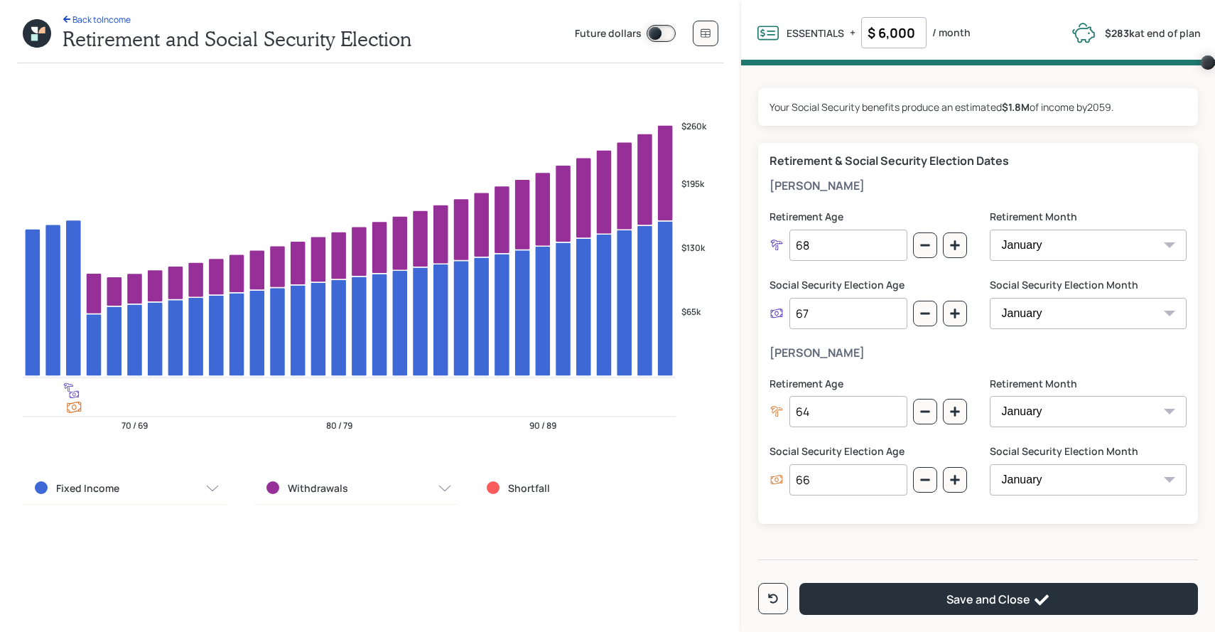
click at [186, 478] on div "Fixed Income" at bounding box center [124, 488] width 203 height 33
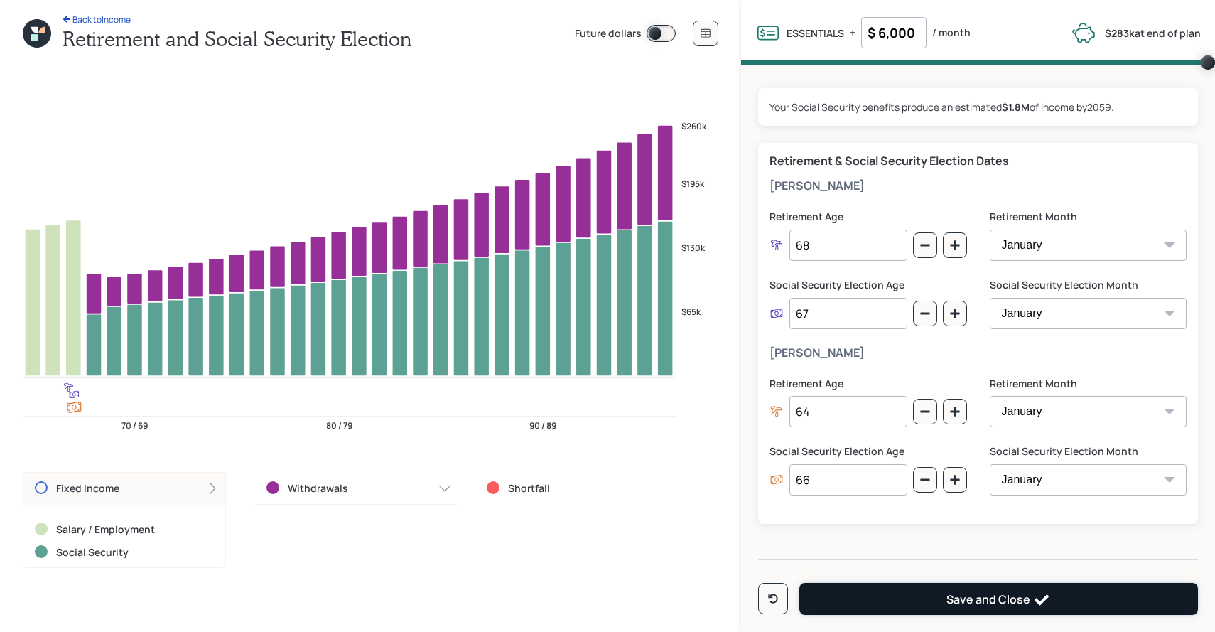
click at [837, 601] on button "Save and Close" at bounding box center [999, 599] width 399 height 32
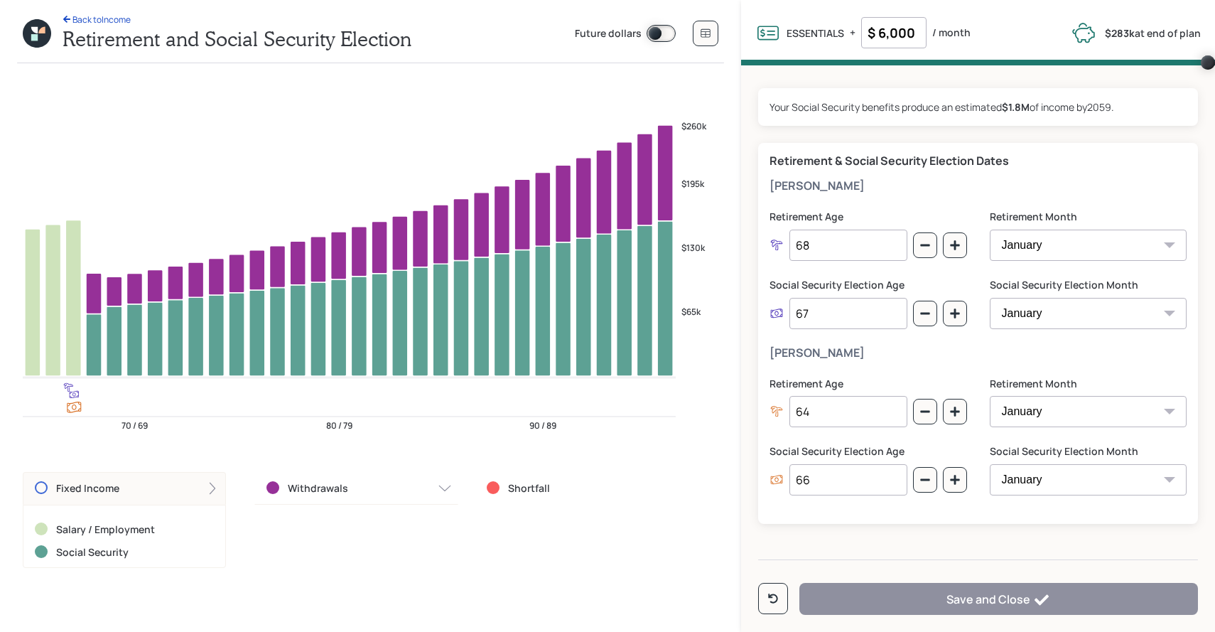
type input "68"
type input "67"
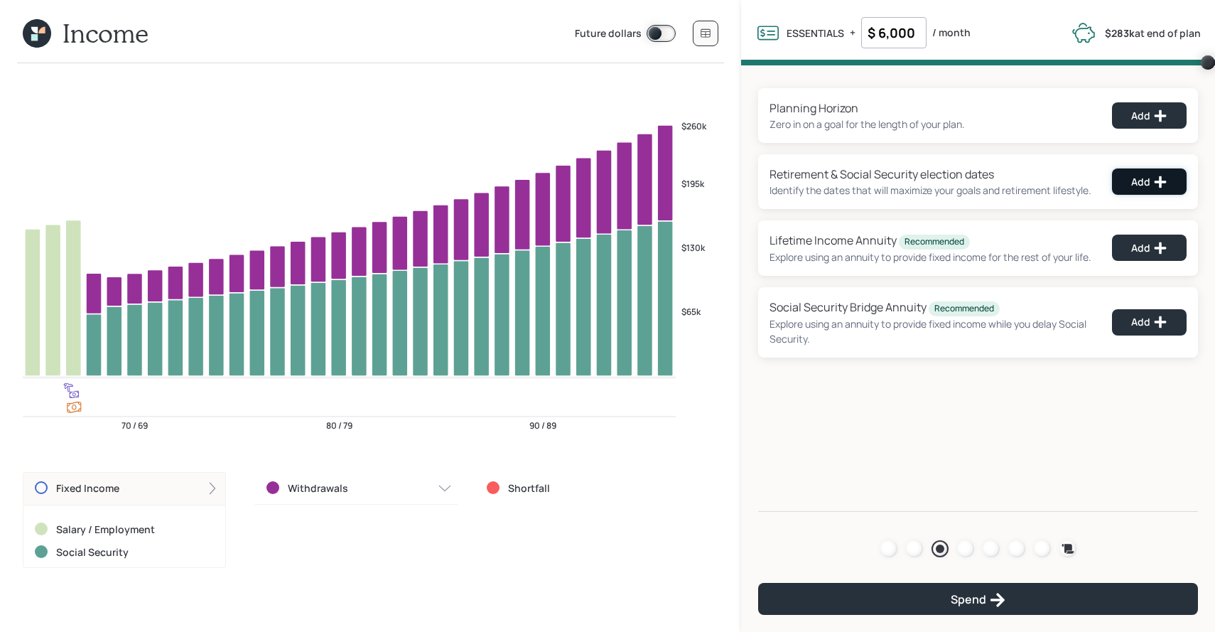
click at [1132, 180] on div "Add" at bounding box center [1150, 182] width 36 height 14
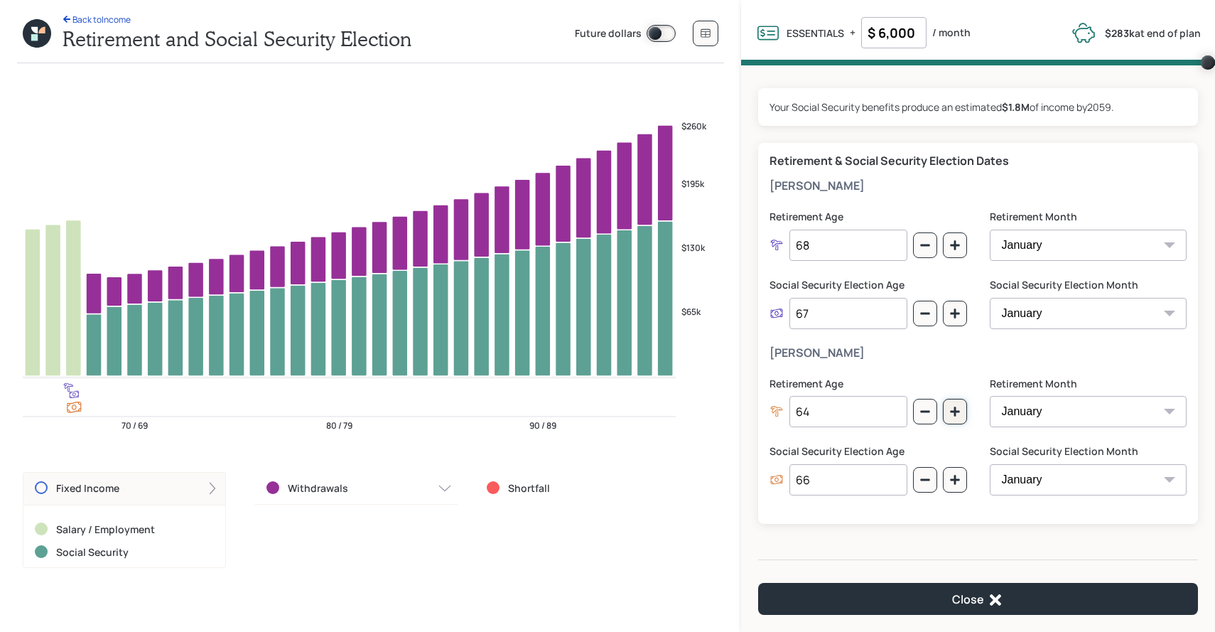
click at [952, 413] on icon "button" at bounding box center [955, 411] width 11 height 11
click at [958, 422] on button "button" at bounding box center [955, 412] width 24 height 26
type input "67"
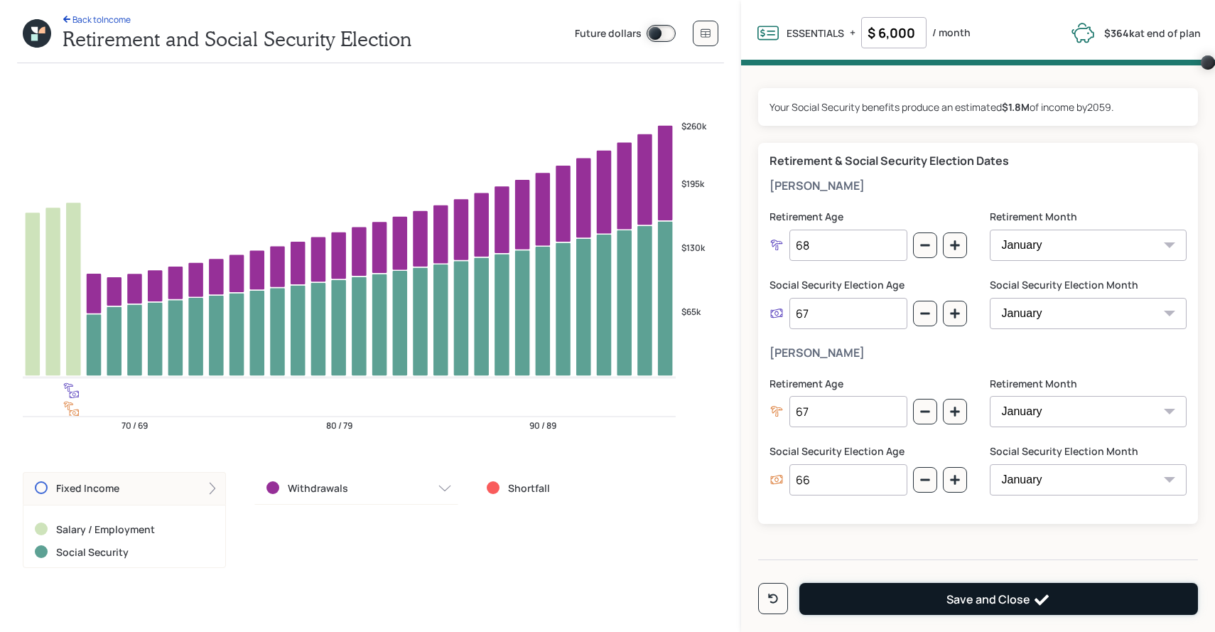
click at [943, 591] on button "Save and Close" at bounding box center [999, 599] width 399 height 32
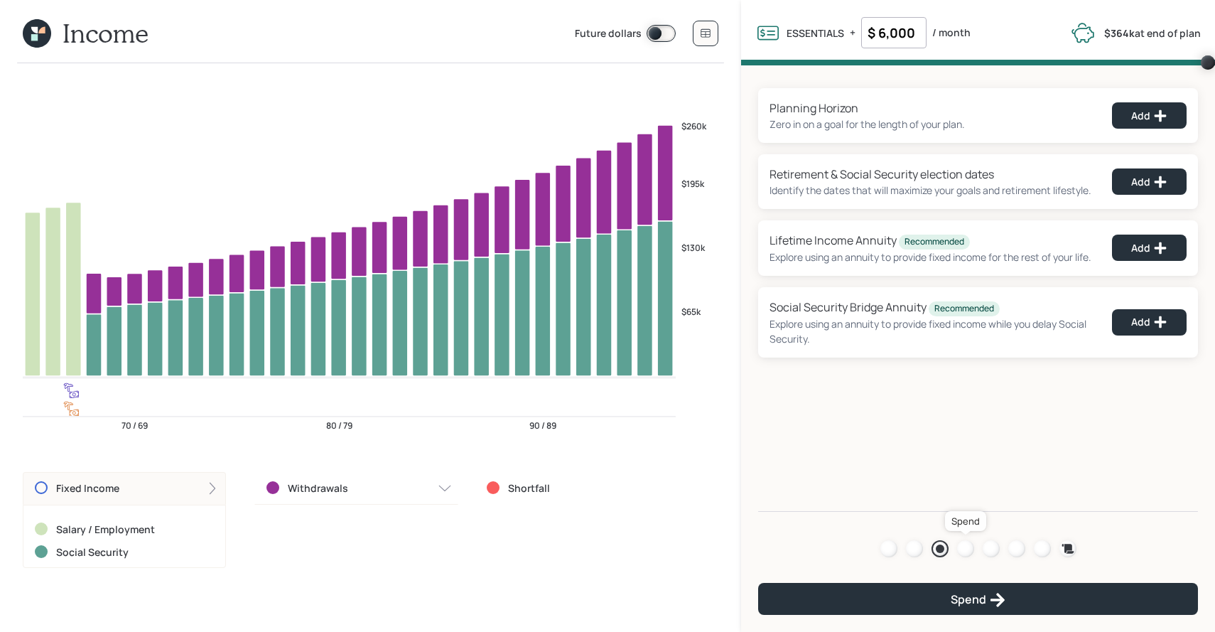
click at [967, 551] on div at bounding box center [965, 548] width 17 height 17
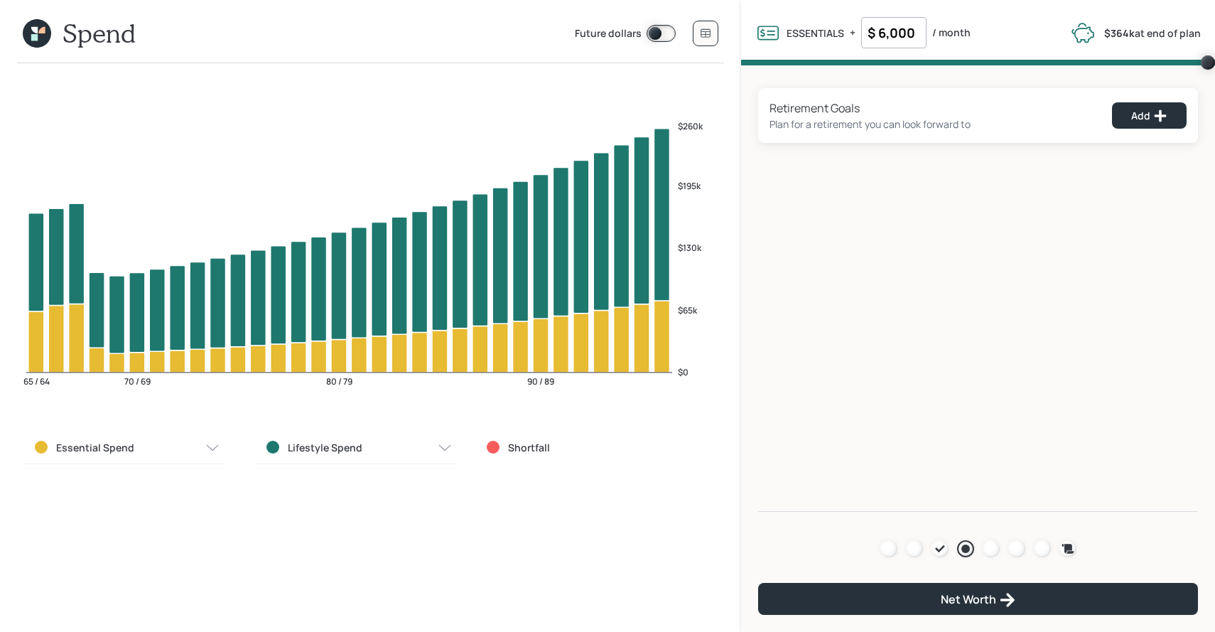
click at [289, 444] on label "Lifestyle Spend" at bounding box center [325, 448] width 75 height 14
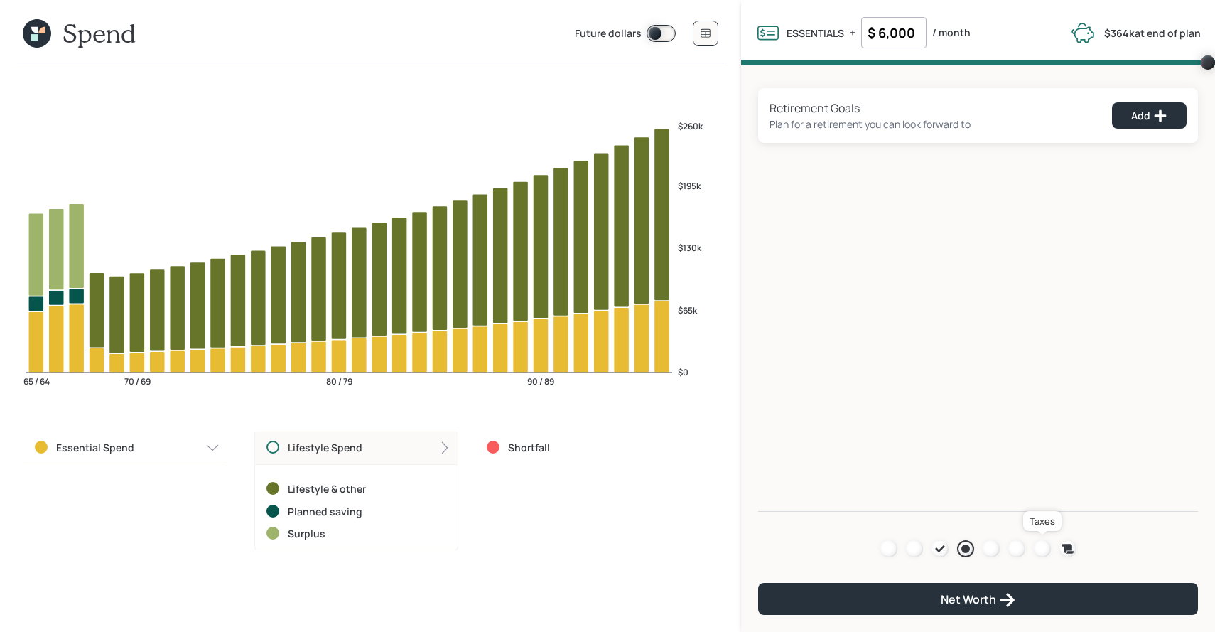
click at [1040, 549] on div at bounding box center [1042, 548] width 17 height 17
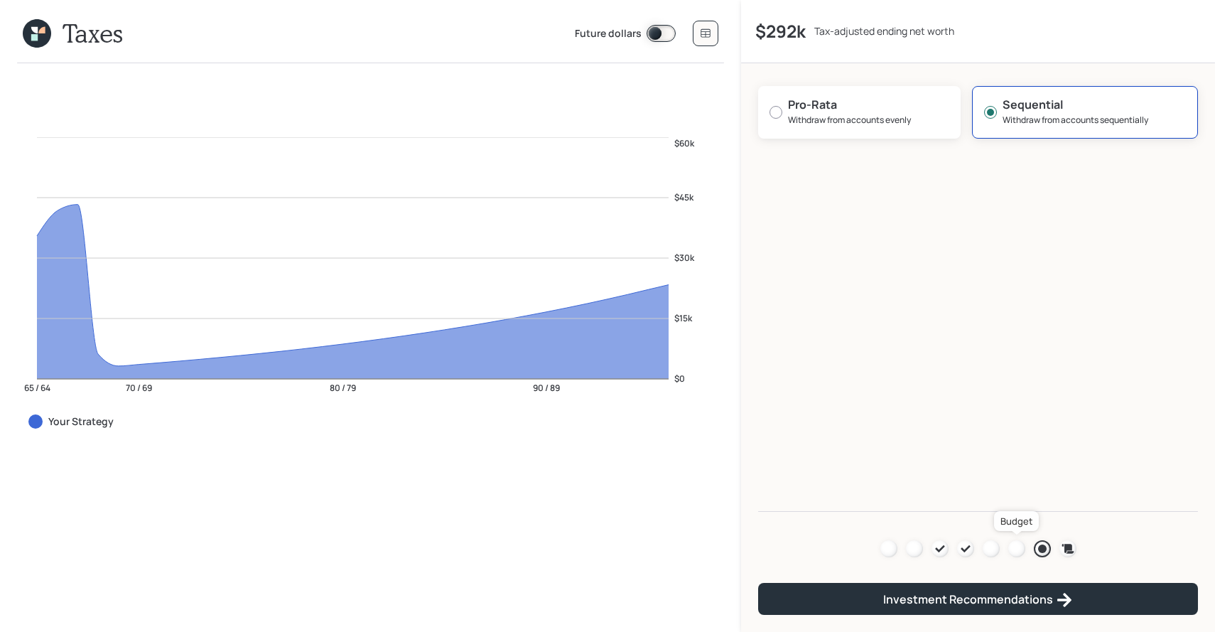
click at [1011, 552] on div at bounding box center [1017, 548] width 17 height 17
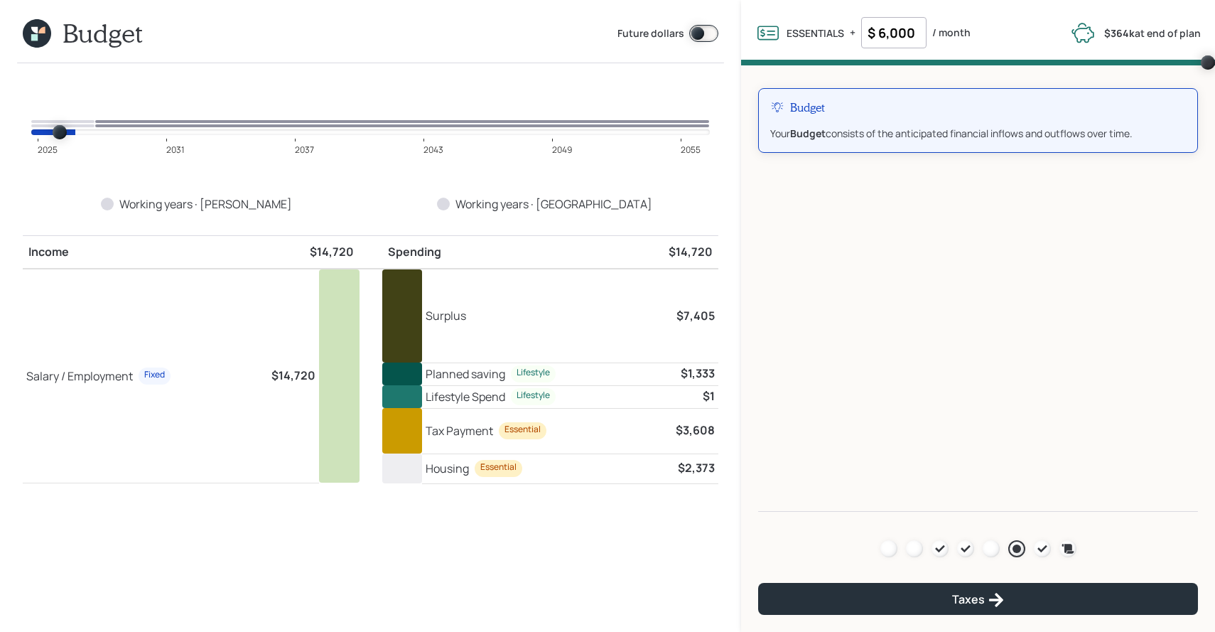
type input "2025"
drag, startPoint x: 44, startPoint y: 131, endPoint x: 0, endPoint y: 126, distance: 44.3
click at [31, 129] on input "range" at bounding box center [370, 132] width 679 height 6
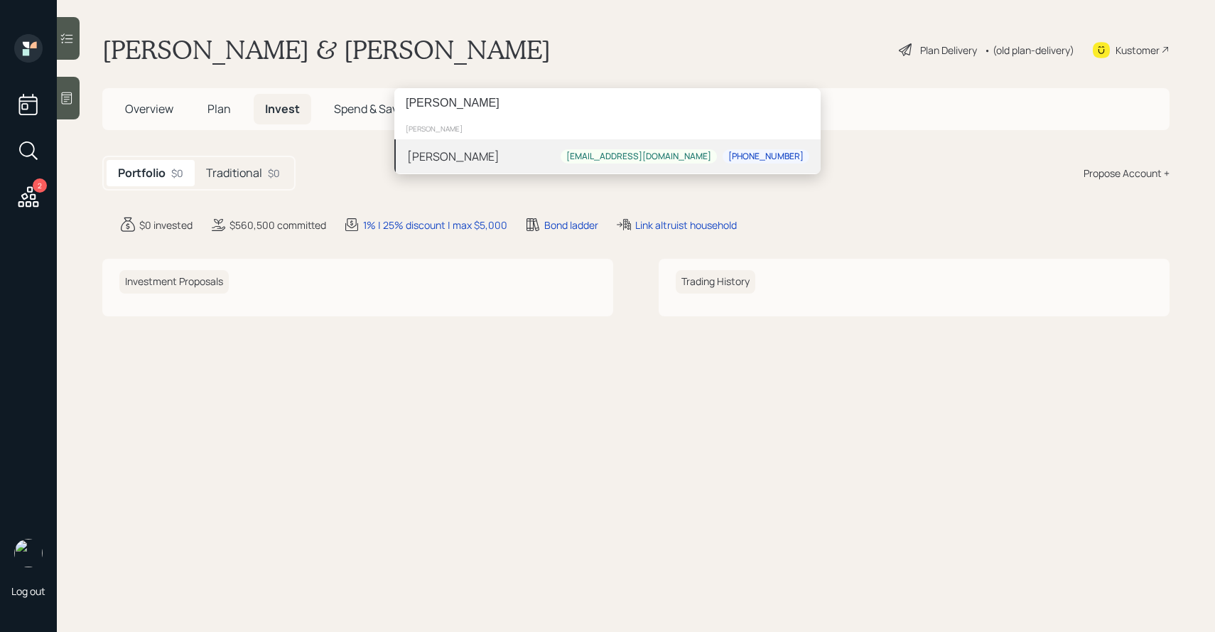
type input "danny guidry"
